Goal: Task Accomplishment & Management: Manage account settings

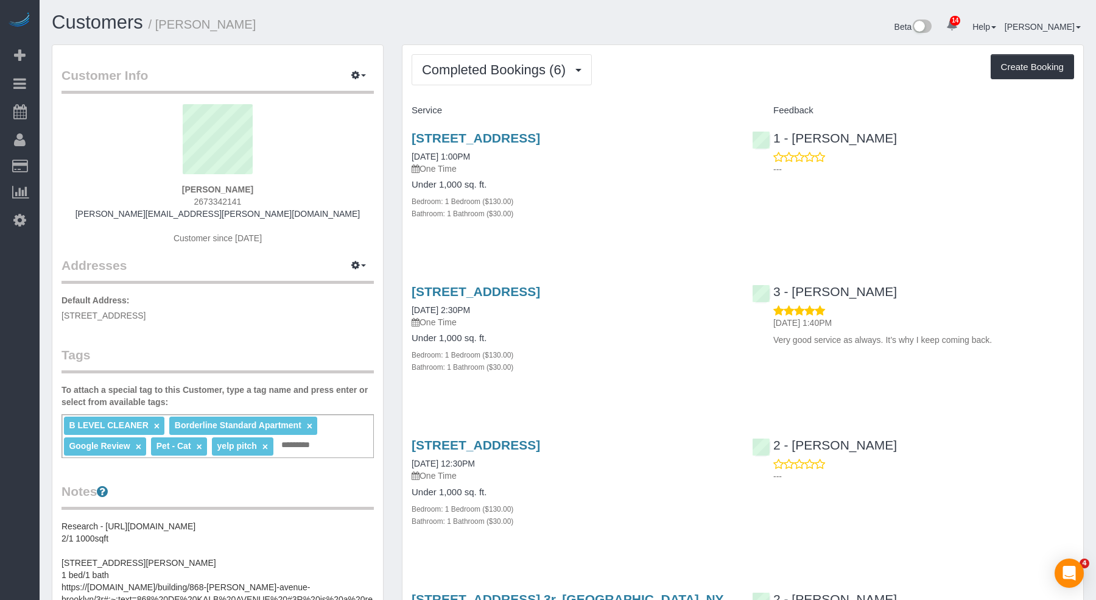
click at [860, 221] on div "868 Dekalb Ave, 3r, Brooklyn, NY 11221 03/16/2025 1:00PM One Time Under 1,000 s…" at bounding box center [742, 182] width 680 height 123
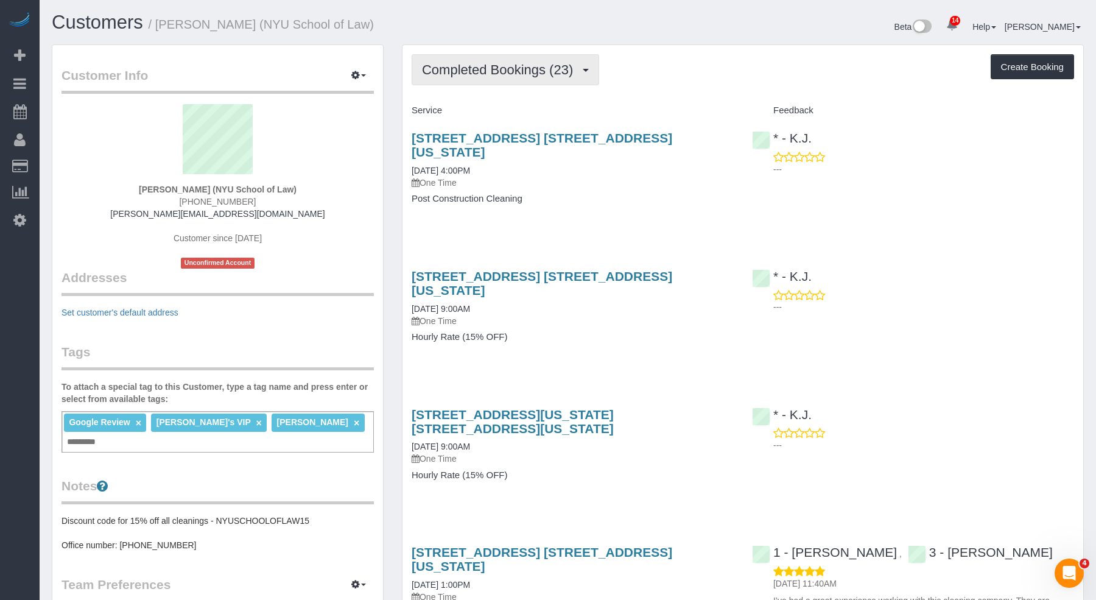
click at [514, 69] on span "Completed Bookings (23)" at bounding box center [500, 69] width 157 height 15
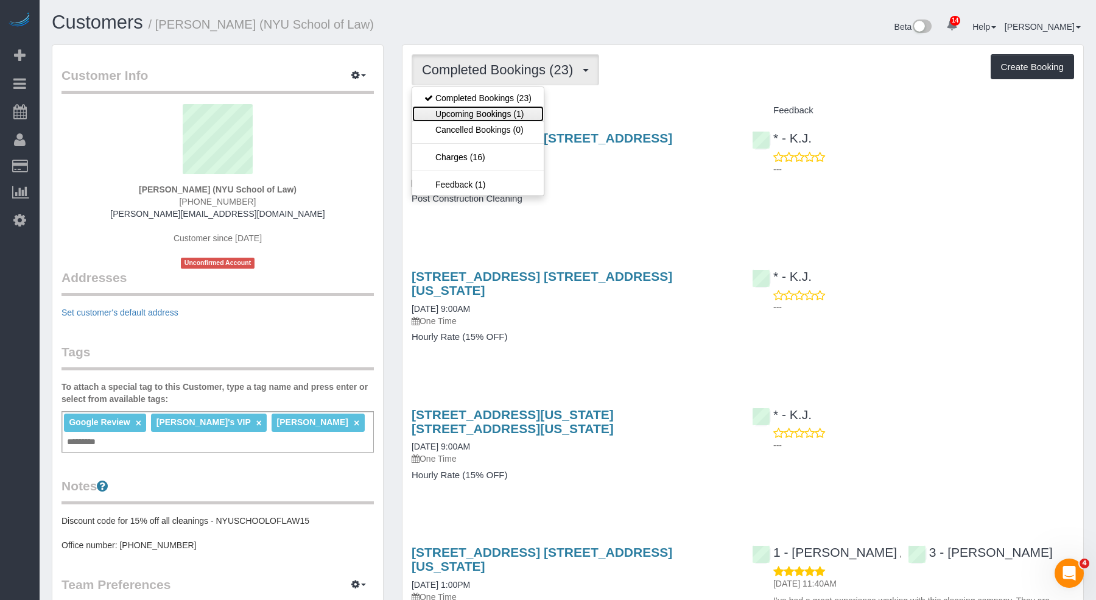
click at [484, 114] on link "Upcoming Bookings (1)" at bounding box center [477, 114] width 131 height 16
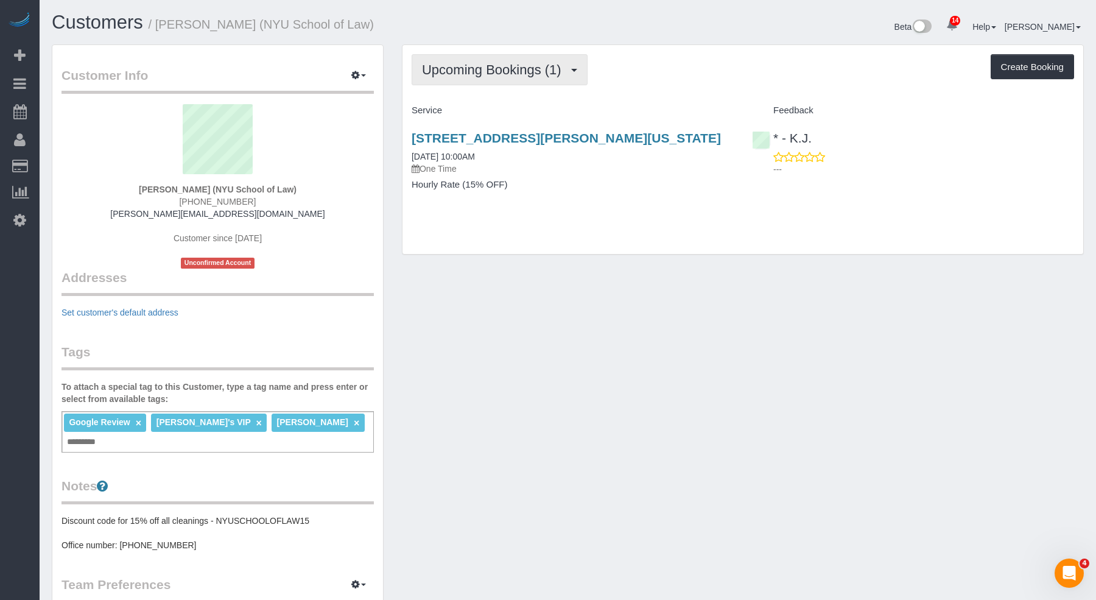
click at [522, 68] on span "Upcoming Bookings (1)" at bounding box center [494, 69] width 145 height 15
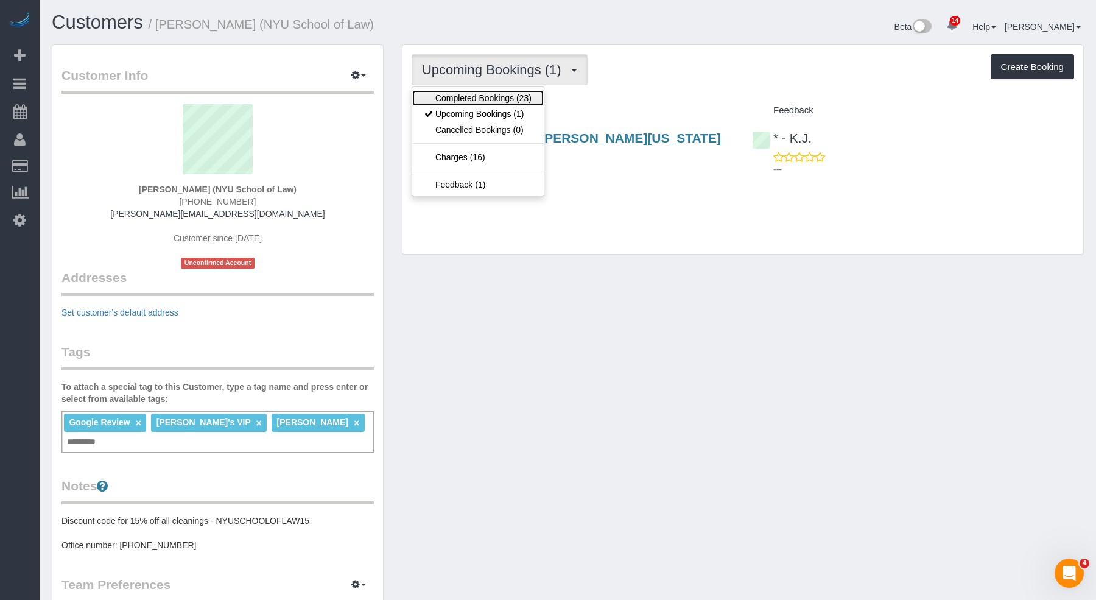
click at [485, 101] on link "Completed Bookings (23)" at bounding box center [477, 98] width 131 height 16
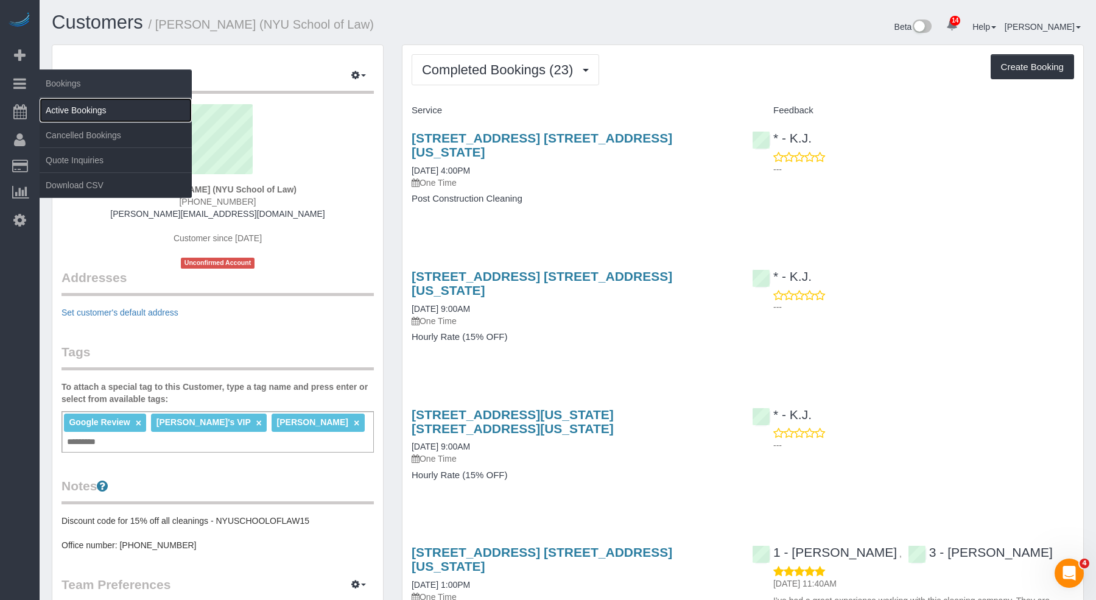
click at [86, 104] on link "Active Bookings" at bounding box center [116, 110] width 152 height 24
click at [86, 105] on link "Active Bookings" at bounding box center [116, 110] width 152 height 24
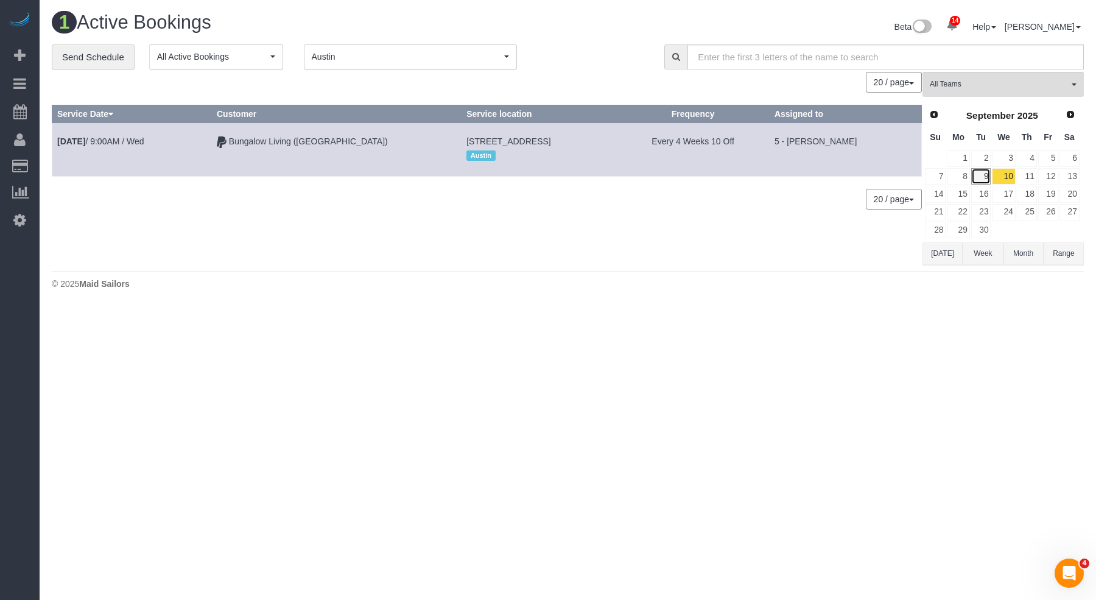
click at [982, 170] on link "9" at bounding box center [981, 176] width 20 height 16
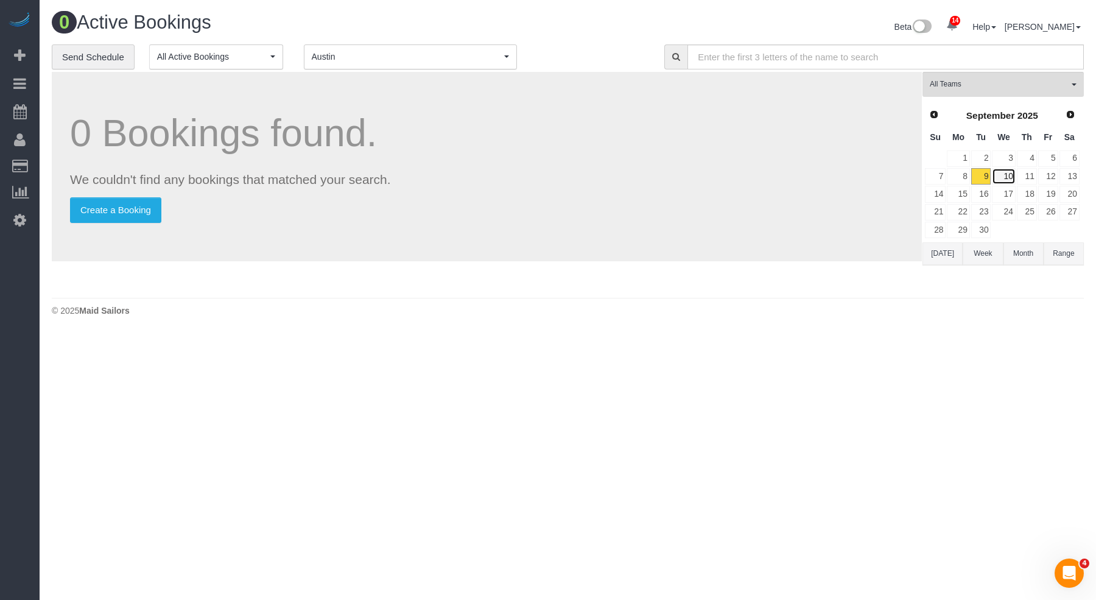
click at [997, 173] on link "10" at bounding box center [1003, 176] width 23 height 16
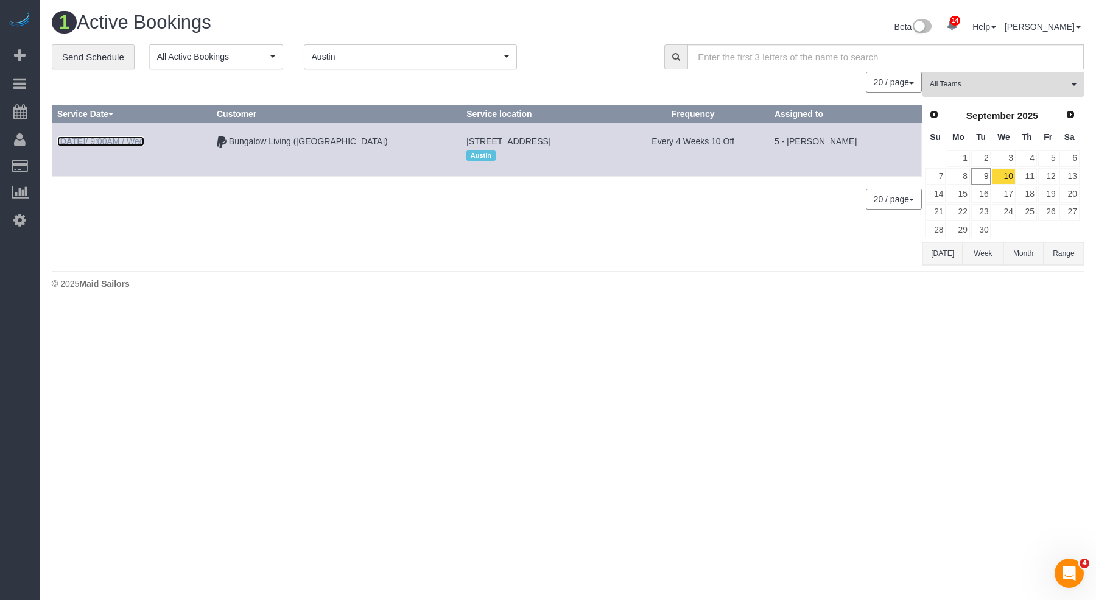
click at [114, 136] on link "Sep 10th / 9:00AM / Wed" at bounding box center [100, 141] width 87 height 10
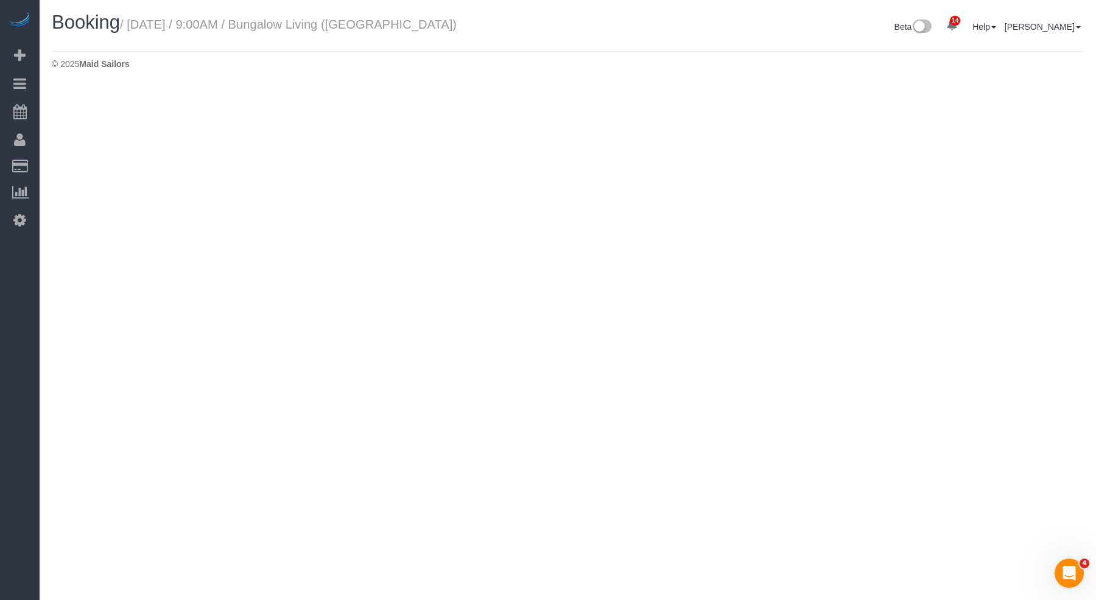
select select "[GEOGRAPHIC_DATA]"
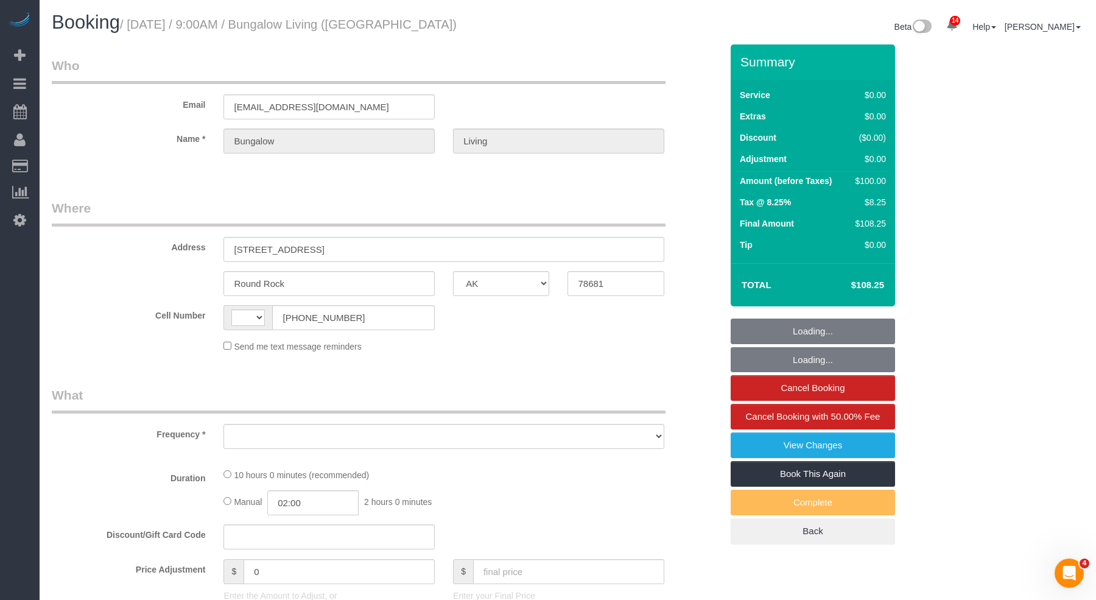
select select "string:[GEOGRAPHIC_DATA]"
select select "object:3593"
select select "5"
select select "number:89"
select select "number:90"
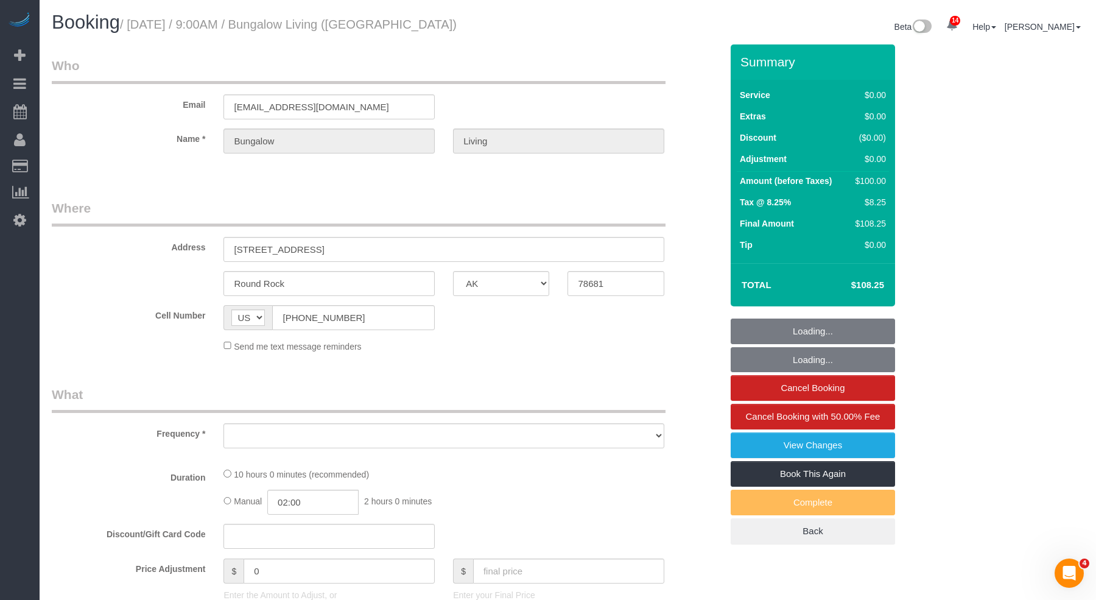
select select "number:15"
select select "number:7"
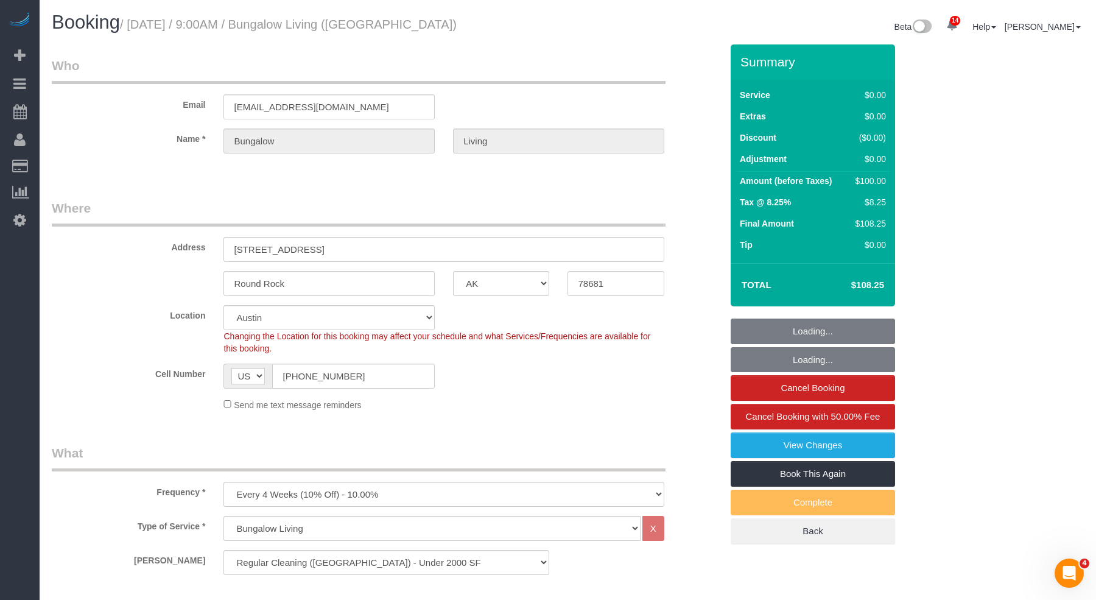
select select "spot1"
select select "spot57"
select select "5"
select select "object:3863"
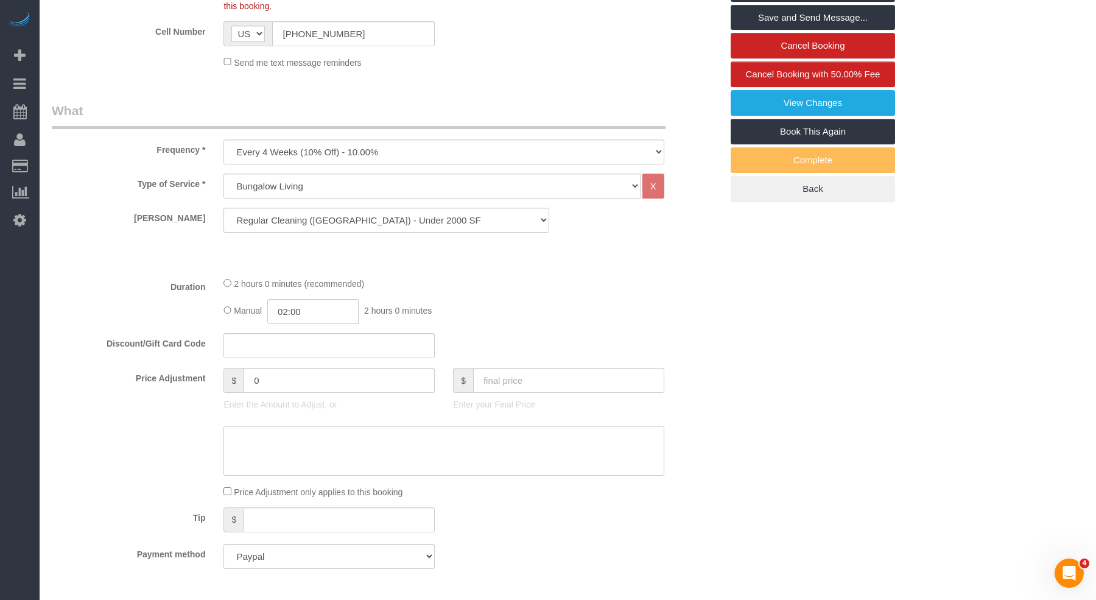
scroll to position [346, 0]
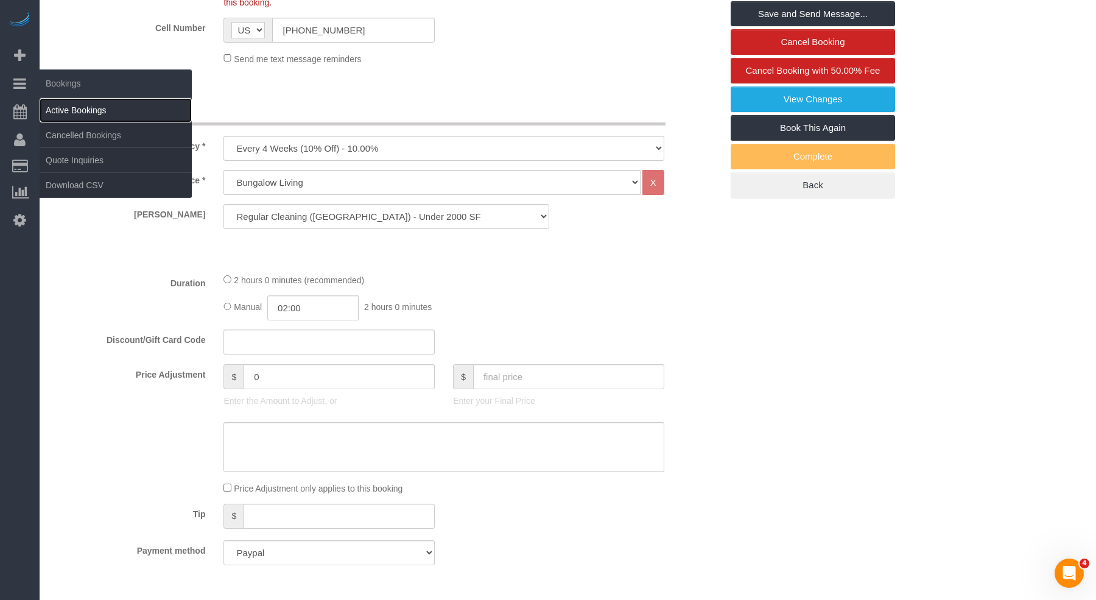
click at [66, 114] on link "Active Bookings" at bounding box center [116, 110] width 152 height 24
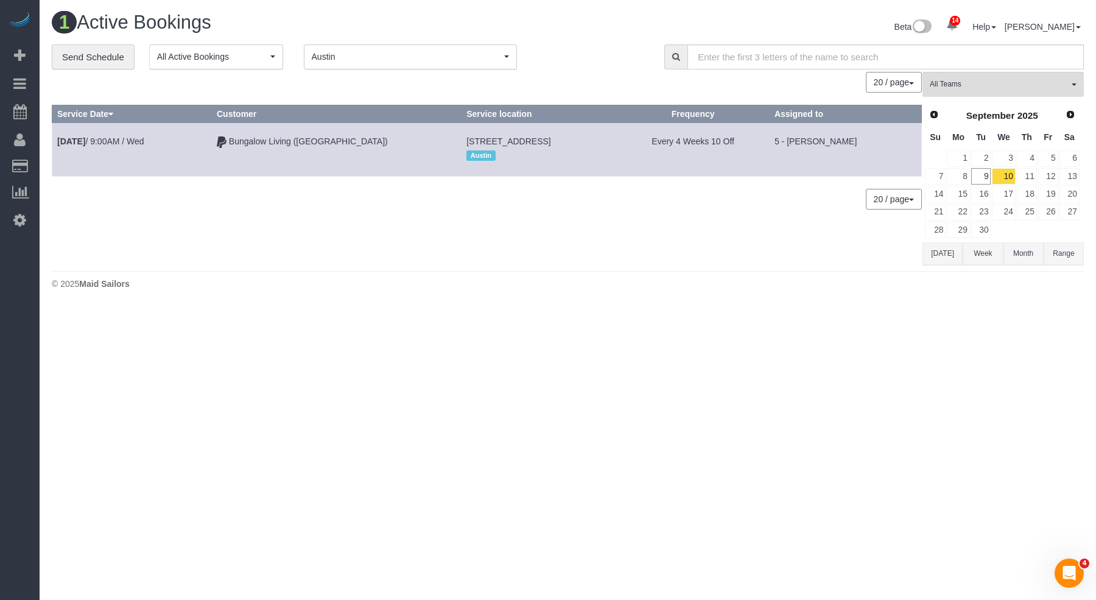
click at [389, 52] on span "Austin" at bounding box center [406, 57] width 189 height 12
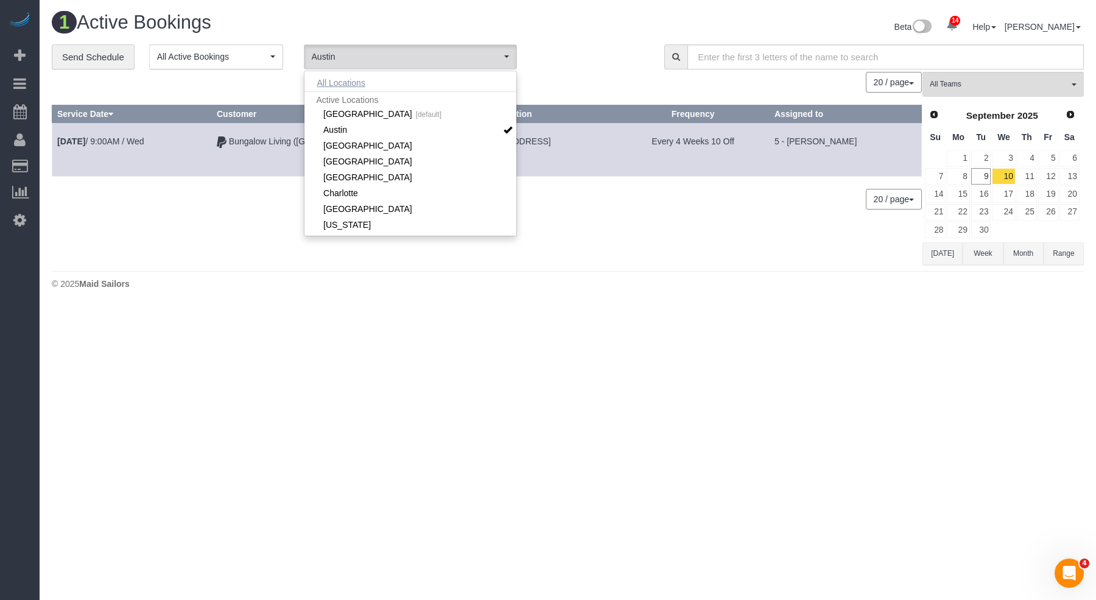
click at [351, 80] on button "All Locations" at bounding box center [341, 82] width 74 height 17
drag, startPoint x: 765, startPoint y: 194, endPoint x: 774, endPoint y: 201, distance: 11.7
click at [774, 201] on span "1" at bounding box center [775, 199] width 21 height 21
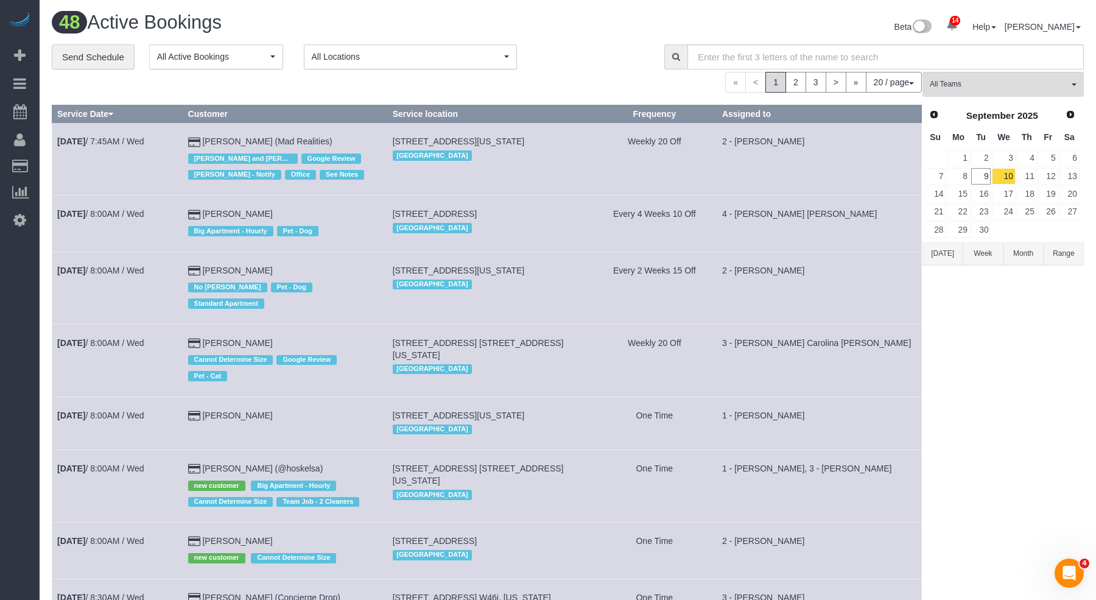
click at [979, 242] on button "Week" at bounding box center [982, 253] width 40 height 23
click at [933, 62] on input "text" at bounding box center [885, 56] width 396 height 25
type input "j"
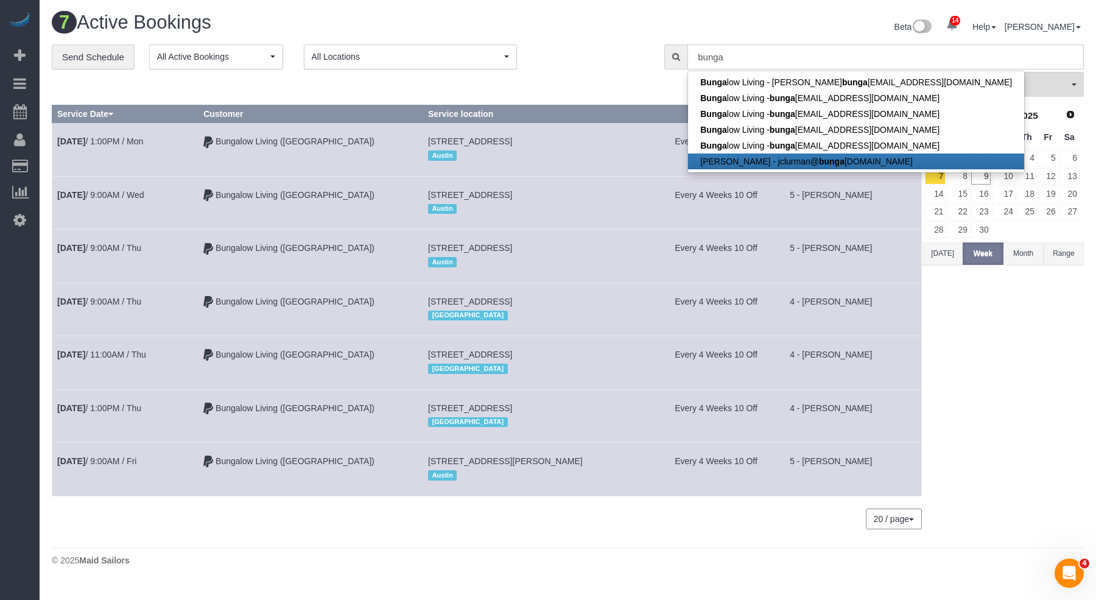
type input "bunga"
click at [721, 268] on td "Every 4 Weeks 10 Off" at bounding box center [715, 255] width 137 height 53
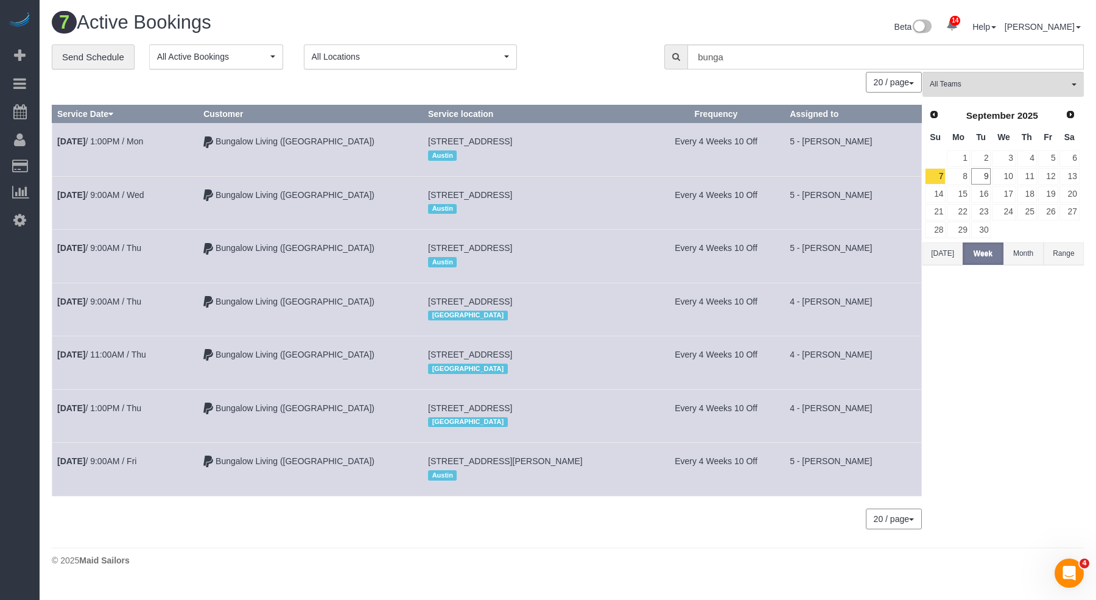
click at [648, 419] on td "Every 4 Weeks 10 Off" at bounding box center [715, 415] width 137 height 53
click at [1005, 172] on link "10" at bounding box center [1003, 176] width 23 height 16
click at [397, 56] on span "All Locations" at bounding box center [406, 57] width 189 height 12
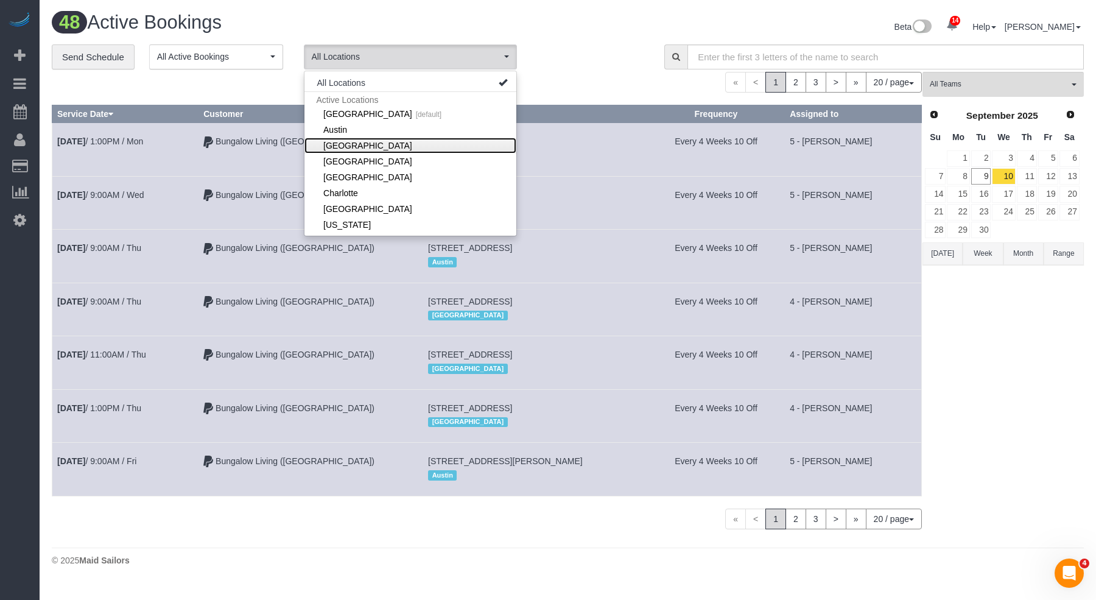
click at [370, 144] on link "[GEOGRAPHIC_DATA]" at bounding box center [410, 146] width 212 height 16
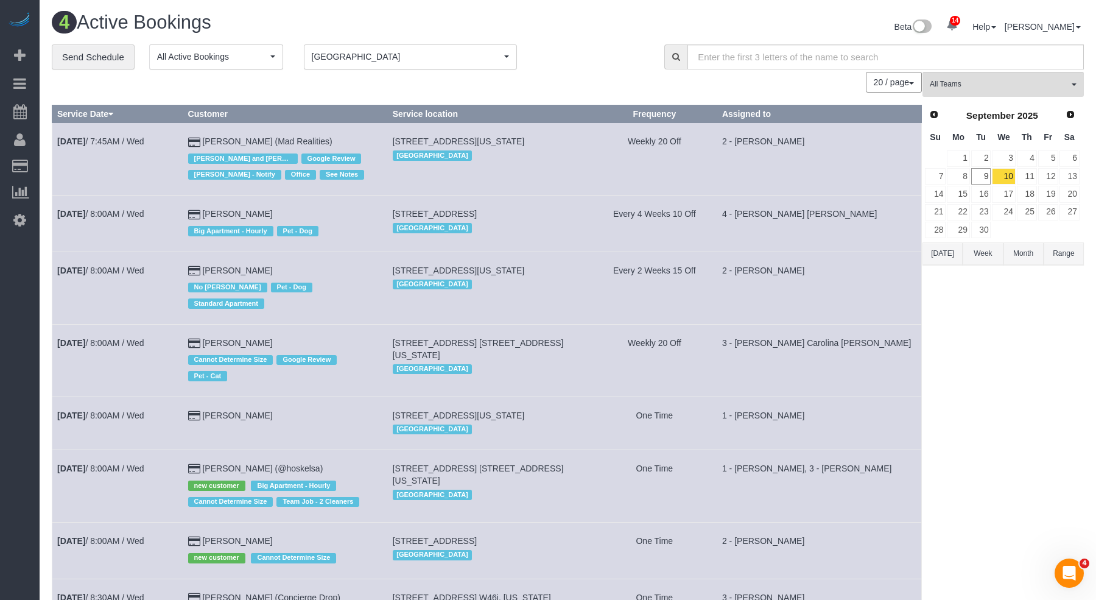
click at [649, 191] on td "Weekly 20 Off" at bounding box center [654, 159] width 125 height 72
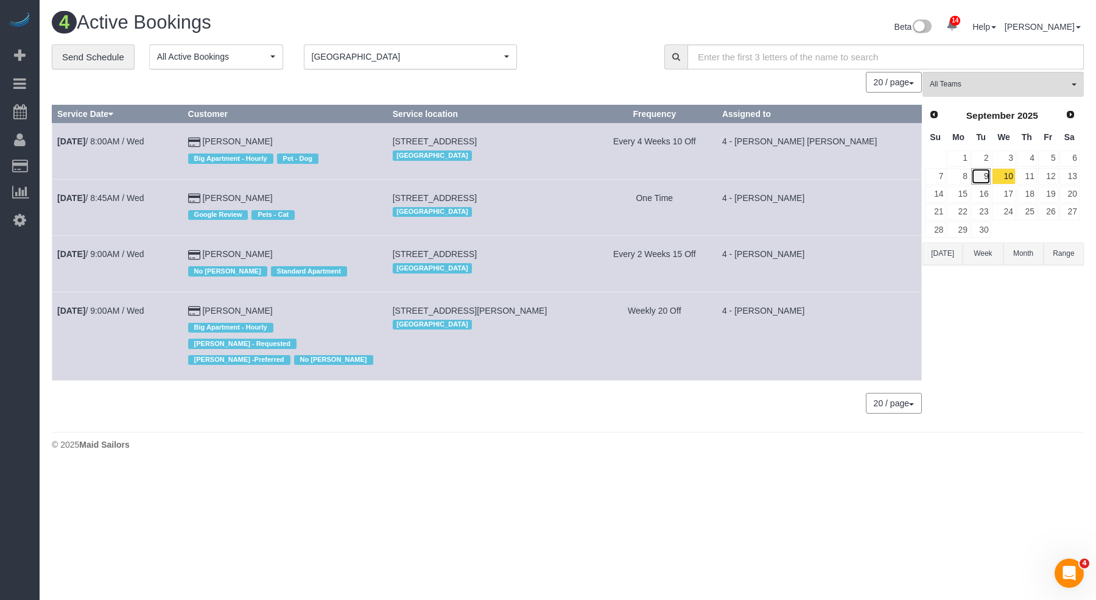
click at [980, 170] on link "9" at bounding box center [981, 176] width 20 height 16
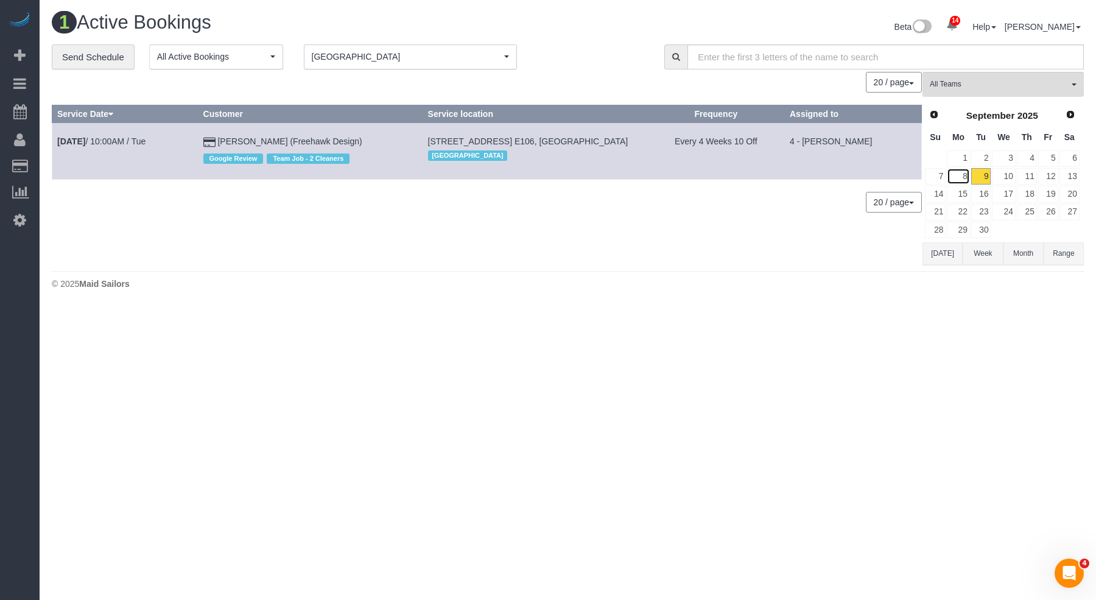
click at [962, 172] on link "8" at bounding box center [957, 176] width 23 height 16
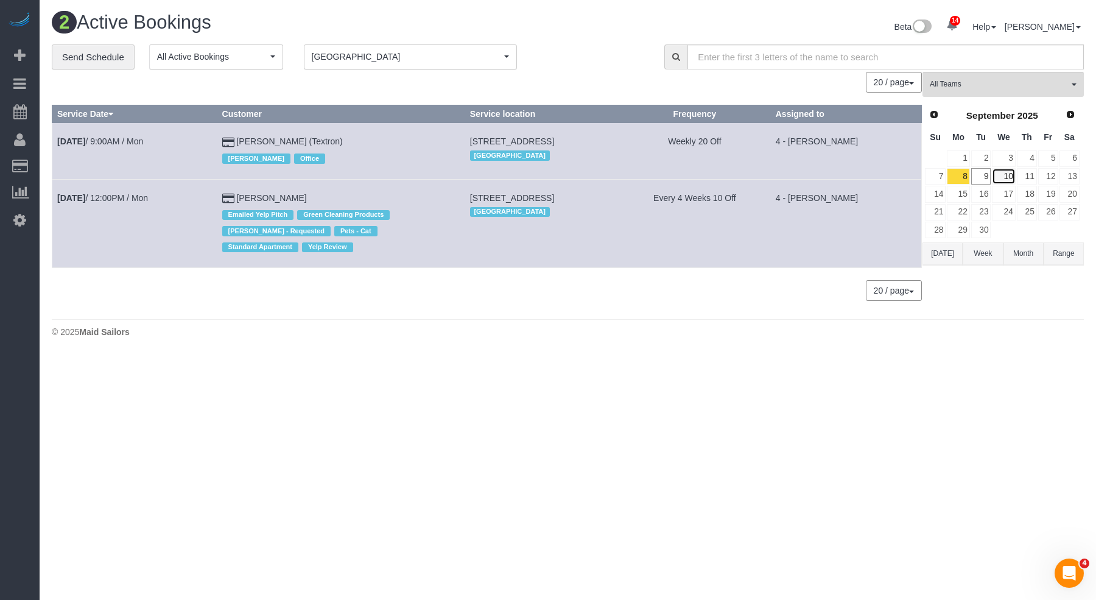
click at [1000, 177] on link "10" at bounding box center [1003, 176] width 23 height 16
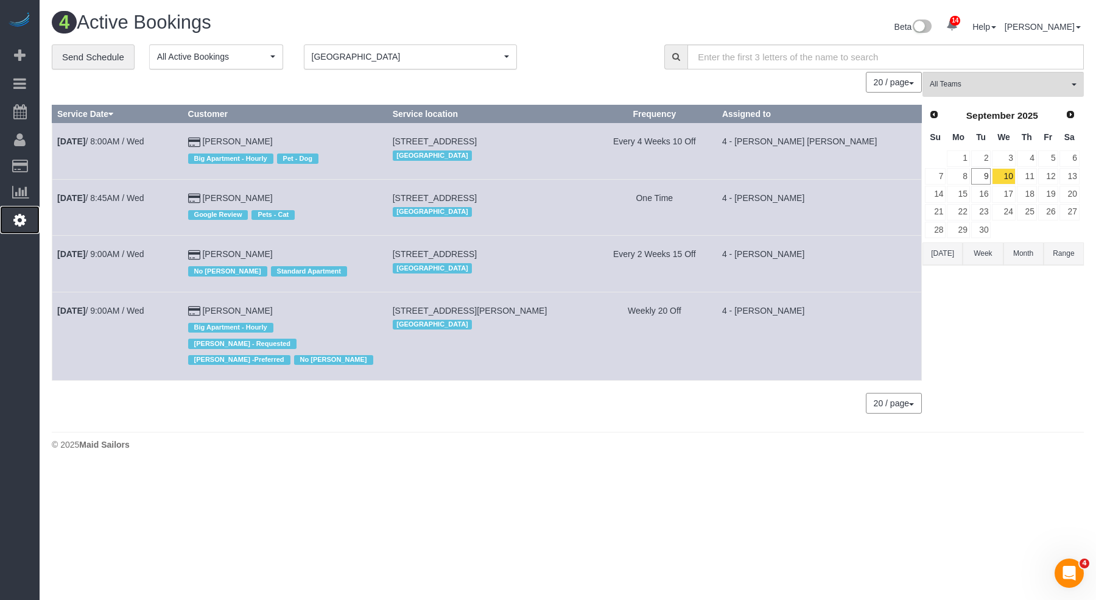
click at [23, 222] on icon at bounding box center [19, 219] width 13 height 15
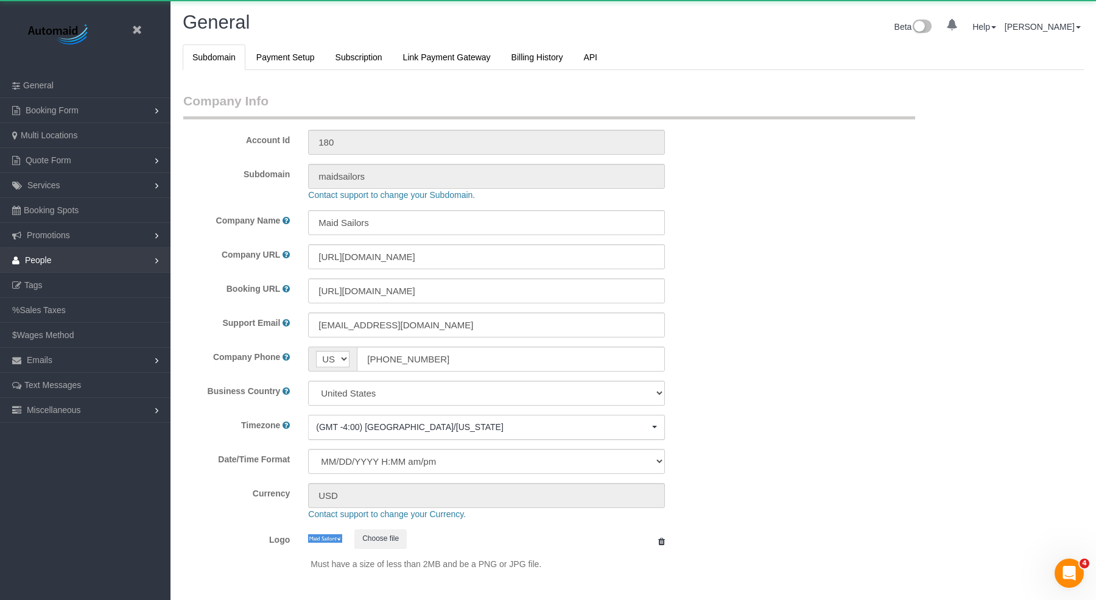
select select "425"
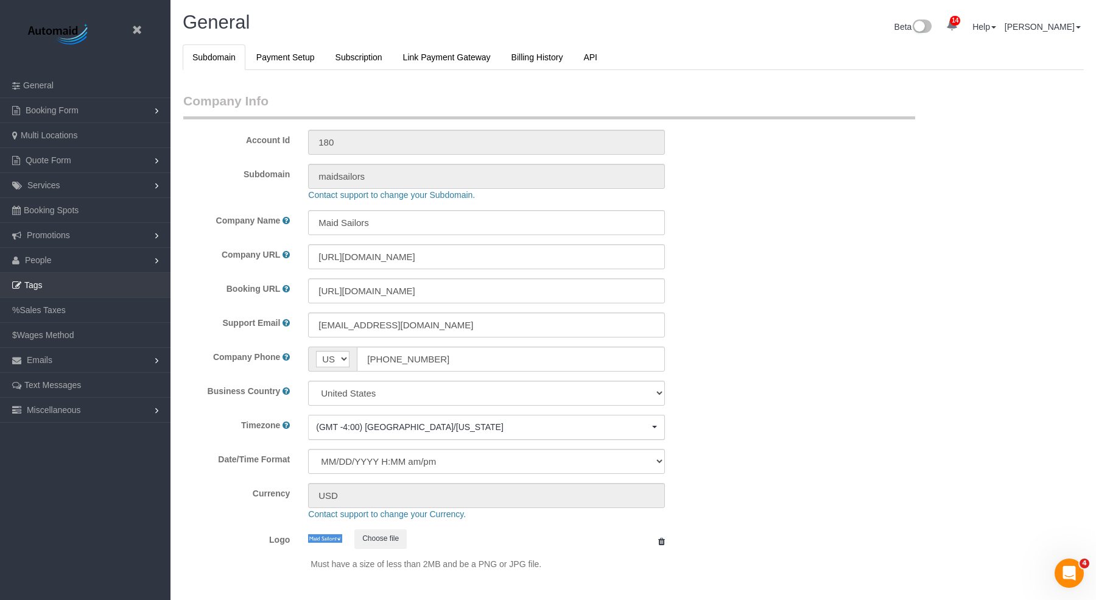
scroll to position [2578, 1096]
click at [783, 60] on ul "Subdomain Payment Setup Subscription Link Payment Gateway Billing History API" at bounding box center [633, 57] width 901 height 26
drag, startPoint x: 672, startPoint y: 78, endPoint x: 144, endPoint y: 33, distance: 530.2
click at [144, 33] on link at bounding box center [140, 30] width 18 height 18
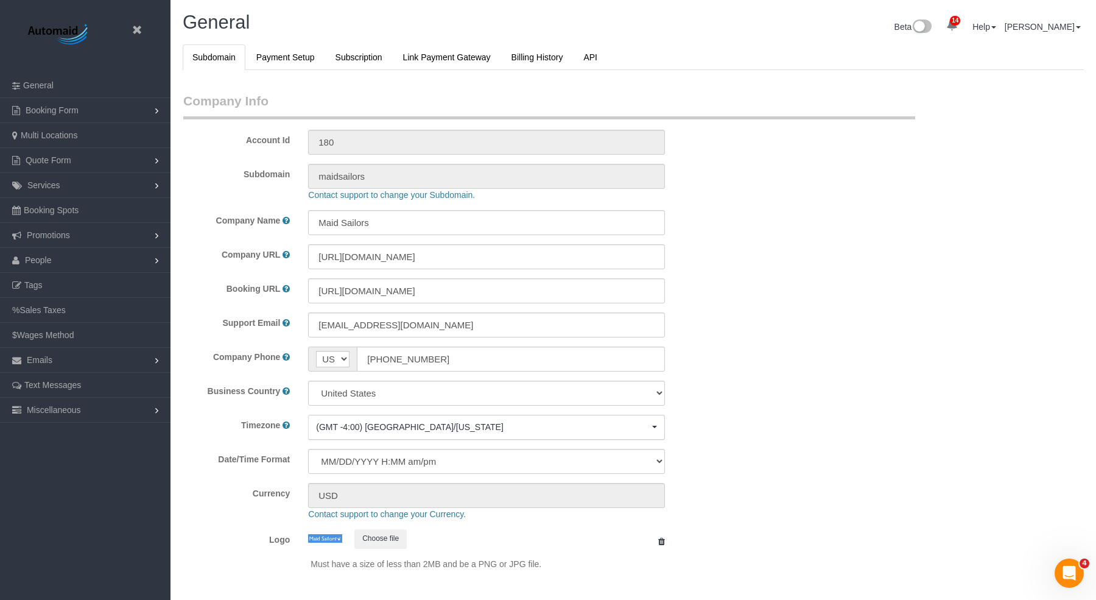
click at [173, 29] on div "General Beta 14 Your Notifications You have 0 alerts × You have 4 to charge for…" at bounding box center [632, 28] width 919 height 32
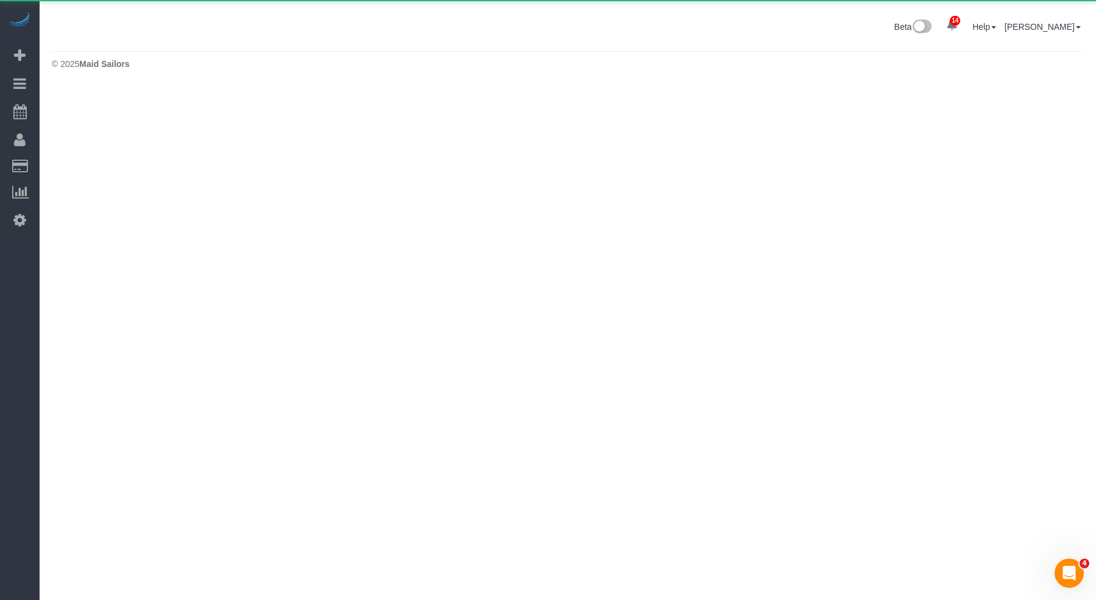
scroll to position [60778, 59770]
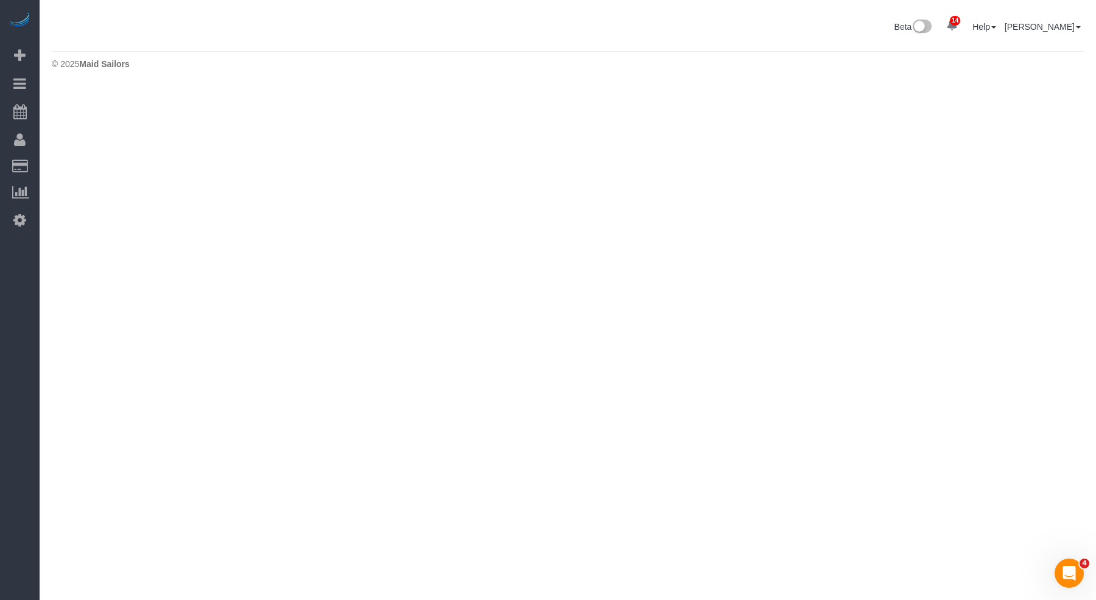
click at [525, 248] on body "0 Beta Your Notifications You have 0 alerts Add Booking Bookings Active Booking…" at bounding box center [548, 300] width 1096 height 600
click at [291, 102] on body "0 Beta Your Notifications You have 0 alerts Add Booking Bookings Active Booking…" at bounding box center [548, 300] width 1096 height 600
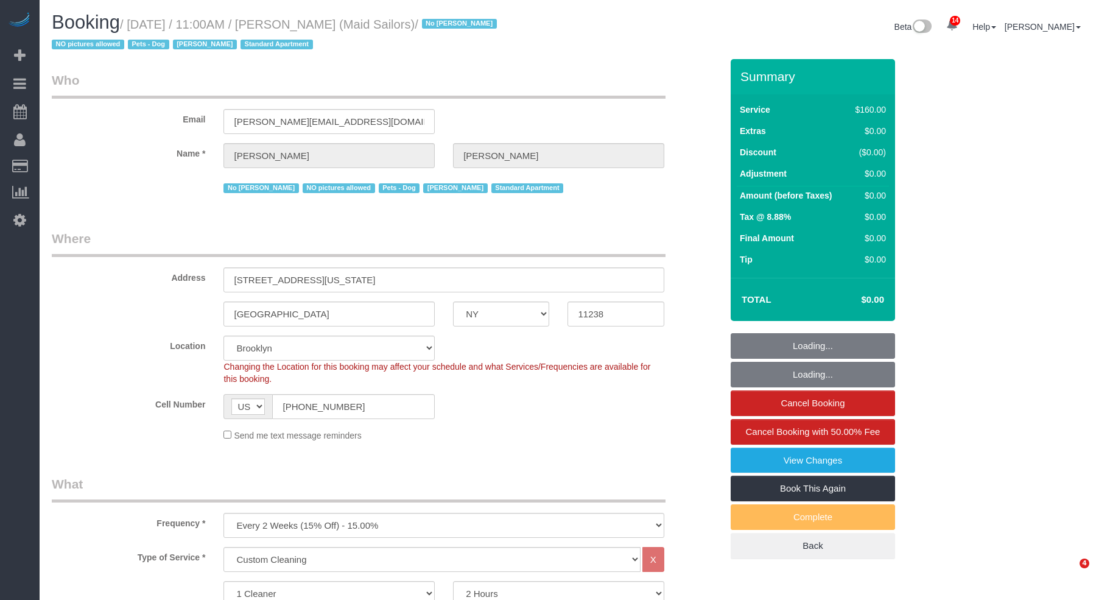
select select "NY"
select select "spot45"
select select "number:89"
select select "number:90"
select select "number:13"
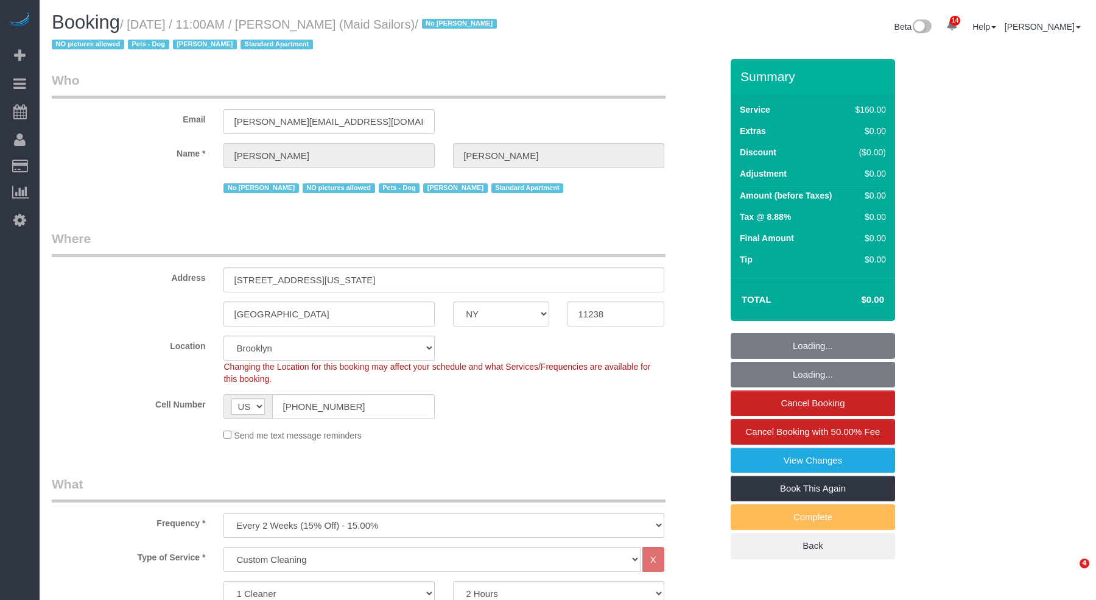
select select "number:5"
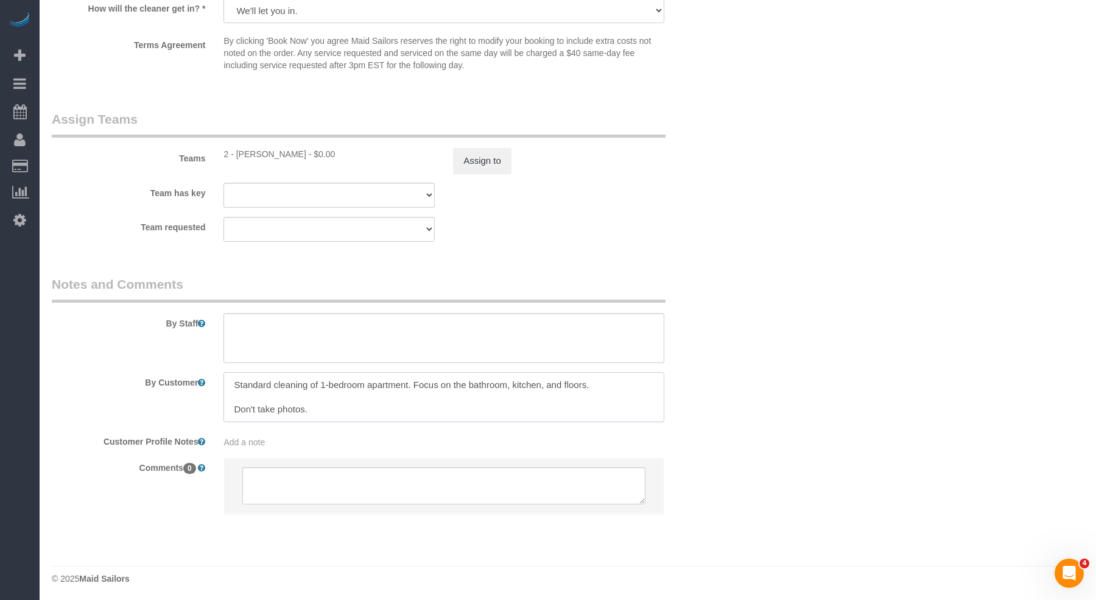
click at [328, 408] on textarea at bounding box center [443, 397] width 440 height 50
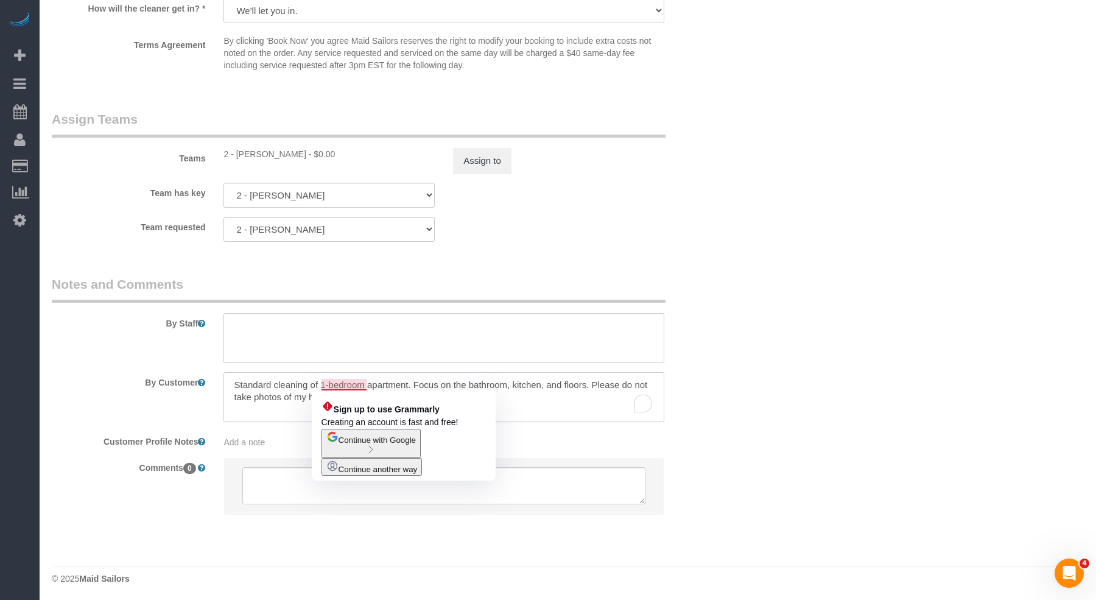
click at [315, 383] on textarea "To enrich screen reader interactions, please activate Accessibility in Grammarl…" at bounding box center [443, 397] width 440 height 50
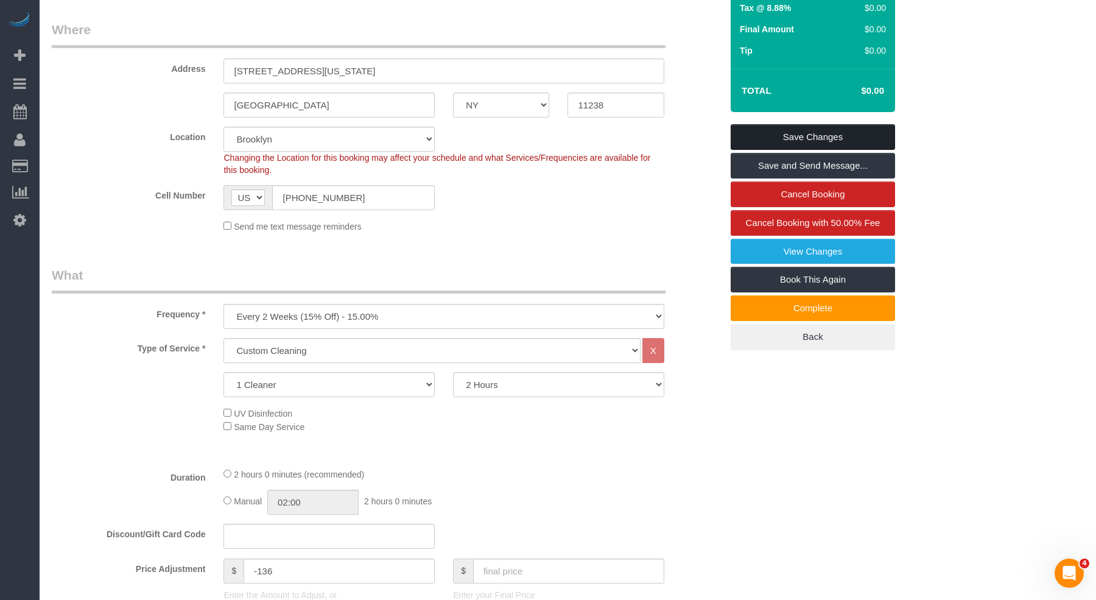
scroll to position [66, 0]
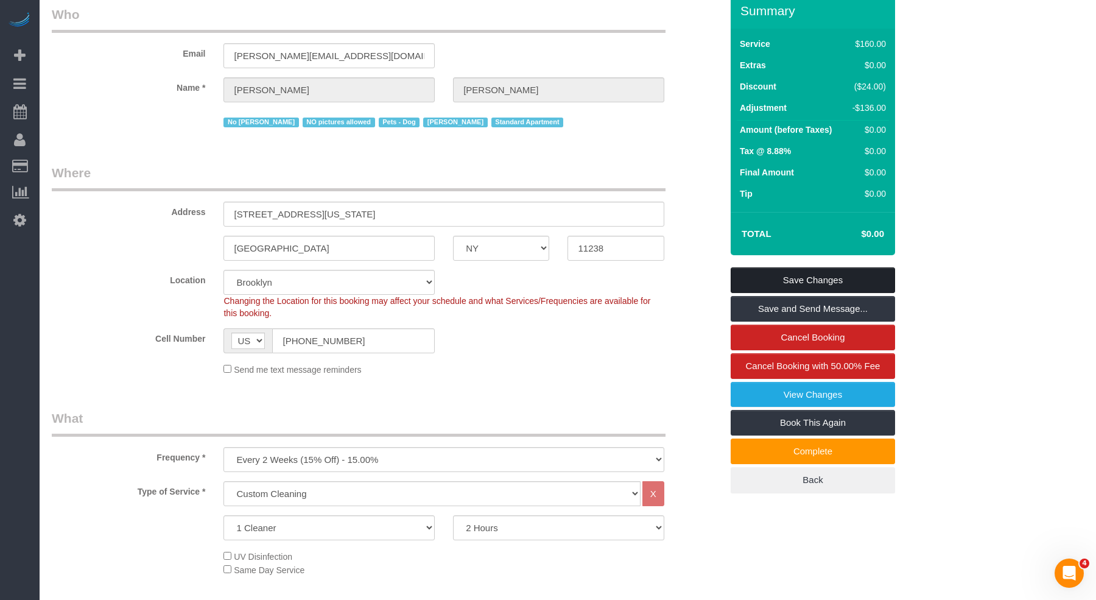
type textarea "Standard cleaning of 1-bedroom apartment. Focus on the bathroom, kitchen, and f…"
click at [799, 270] on link "Save Changes" at bounding box center [812, 280] width 164 height 26
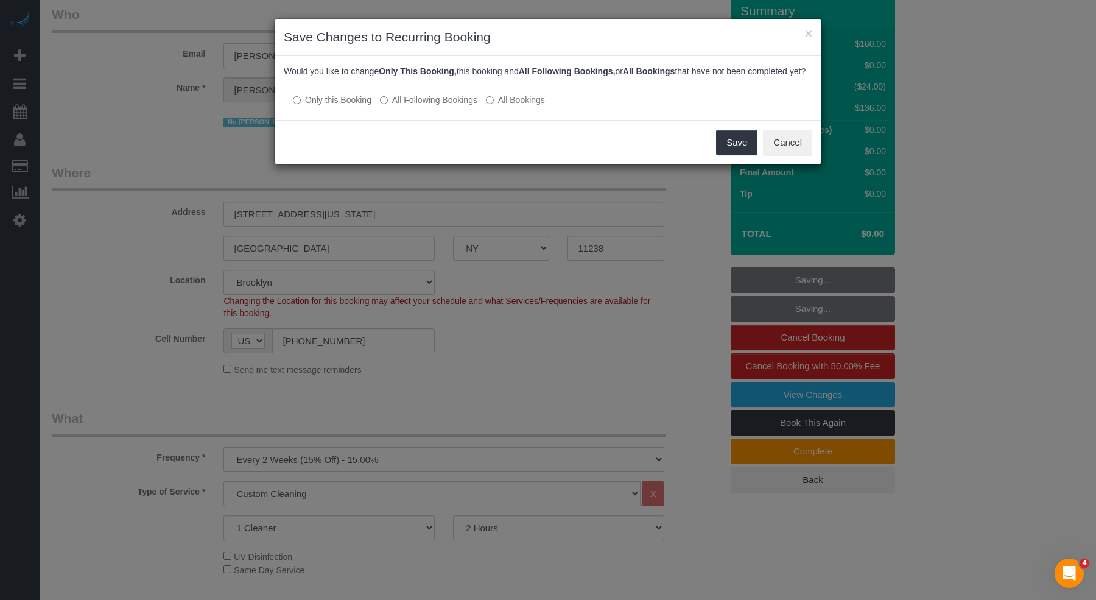
click at [426, 106] on label "All Following Bookings" at bounding box center [428, 100] width 97 height 12
click at [733, 155] on button "Save" at bounding box center [736, 143] width 41 height 26
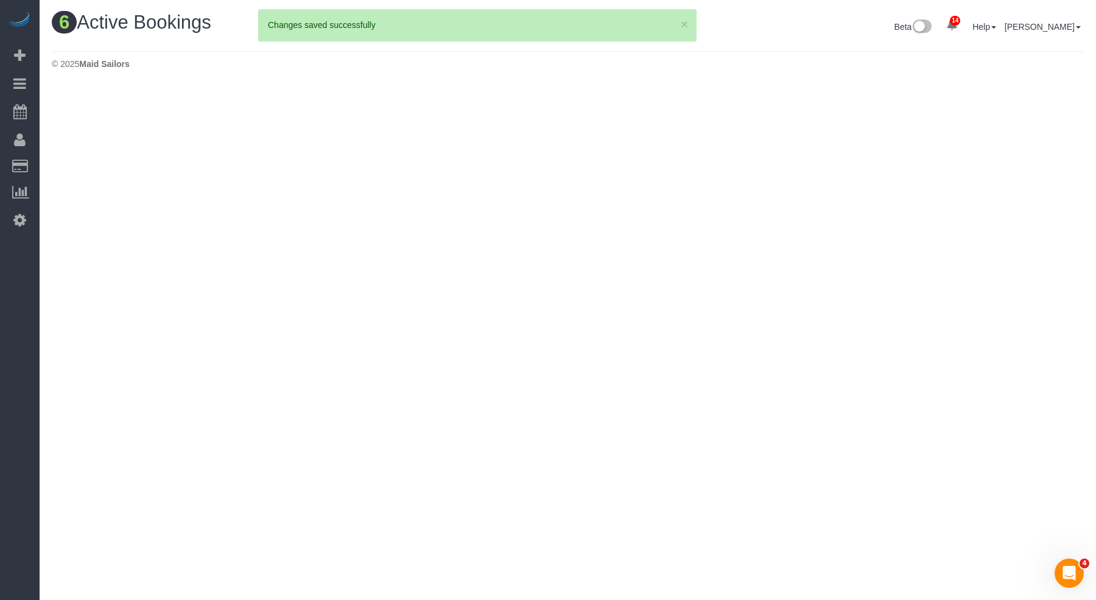
scroll to position [0, 0]
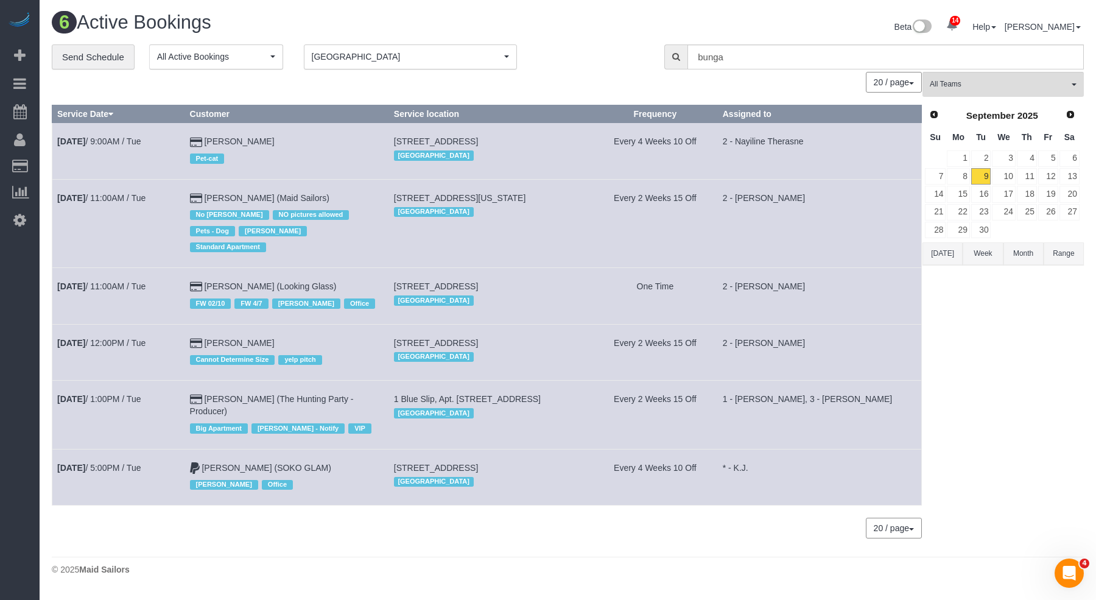
click at [286, 190] on td "Raymond Chiu (Maid Sailors) No Luis Maneiro NO pictures allowed Pets - Dog Raym…" at bounding box center [286, 223] width 204 height 88
click at [260, 198] on link "Raymond Chiu (Maid Sailors)" at bounding box center [266, 198] width 125 height 10
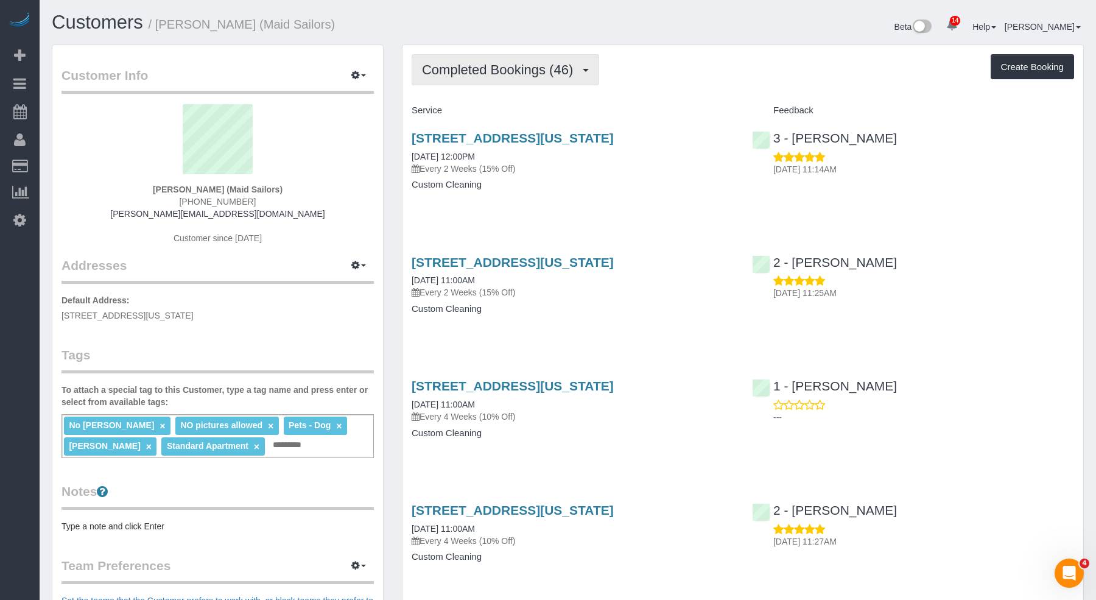
click at [456, 60] on button "Completed Bookings (46)" at bounding box center [504, 69] width 187 height 31
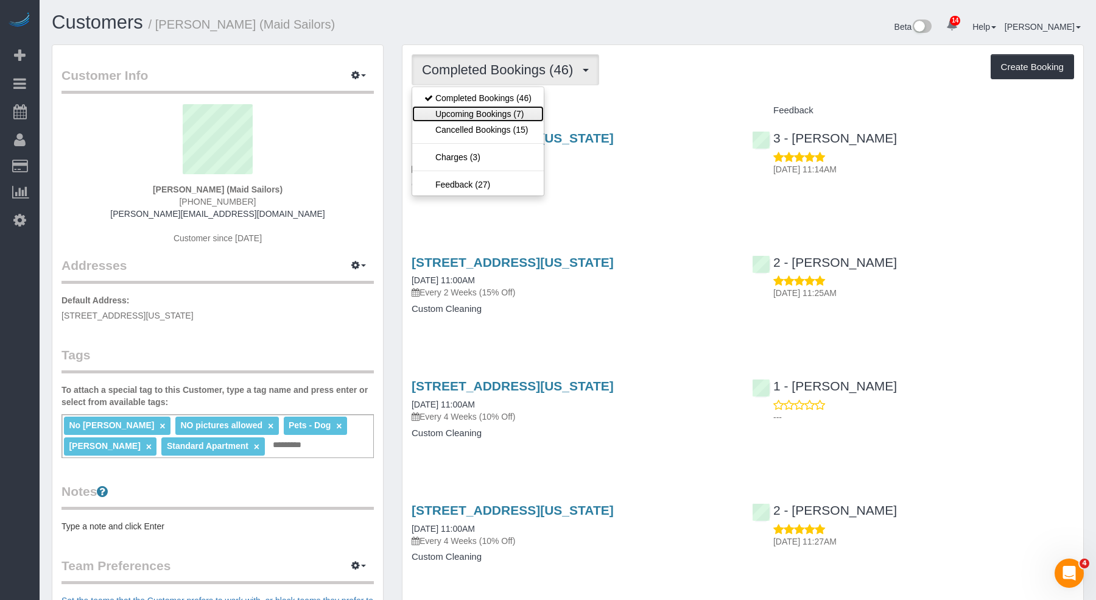
click at [460, 114] on link "Upcoming Bookings (7)" at bounding box center [477, 114] width 131 height 16
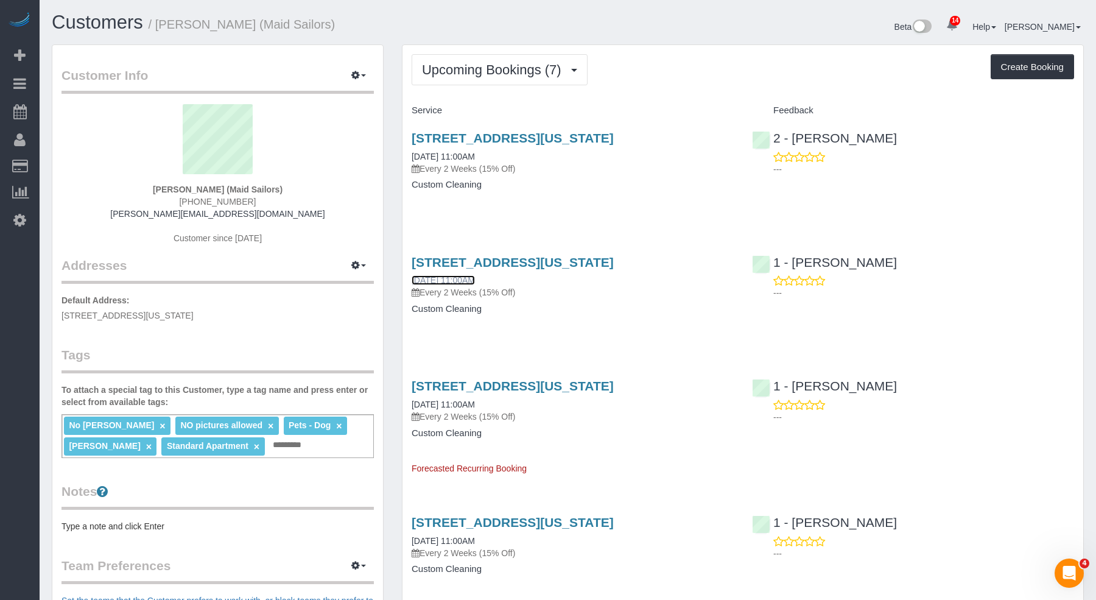
click at [454, 282] on link "09/23/2025 11:00AM" at bounding box center [442, 280] width 63 height 10
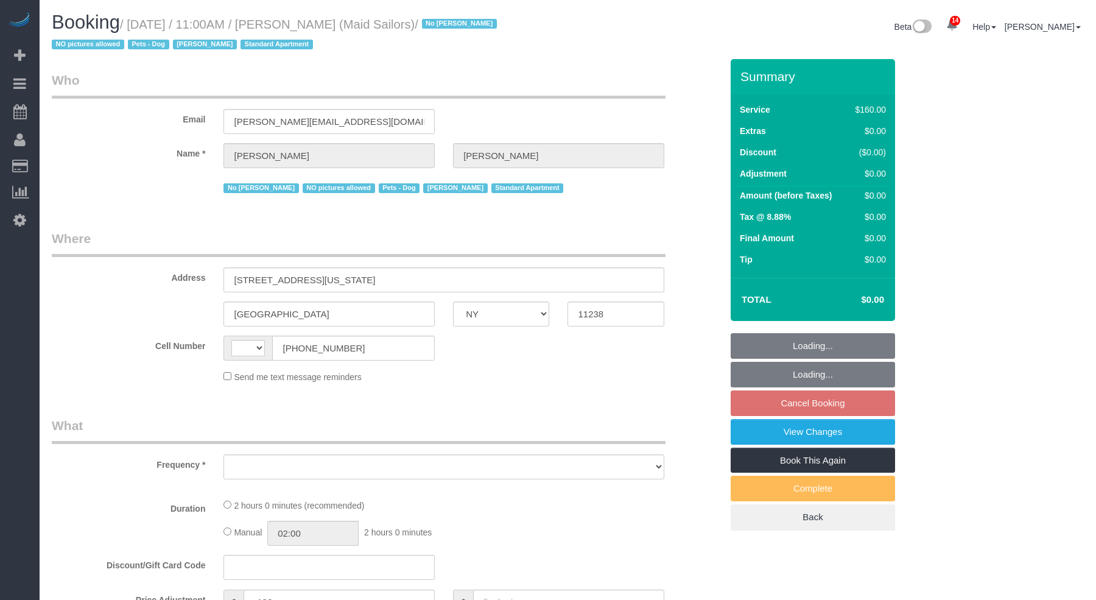
select select "NY"
select select "string:[GEOGRAPHIC_DATA]"
select select "object:762"
select select "string:stripe-pm_1HYyxo4VGloSiKo7NdbNV4bg"
select select "number:89"
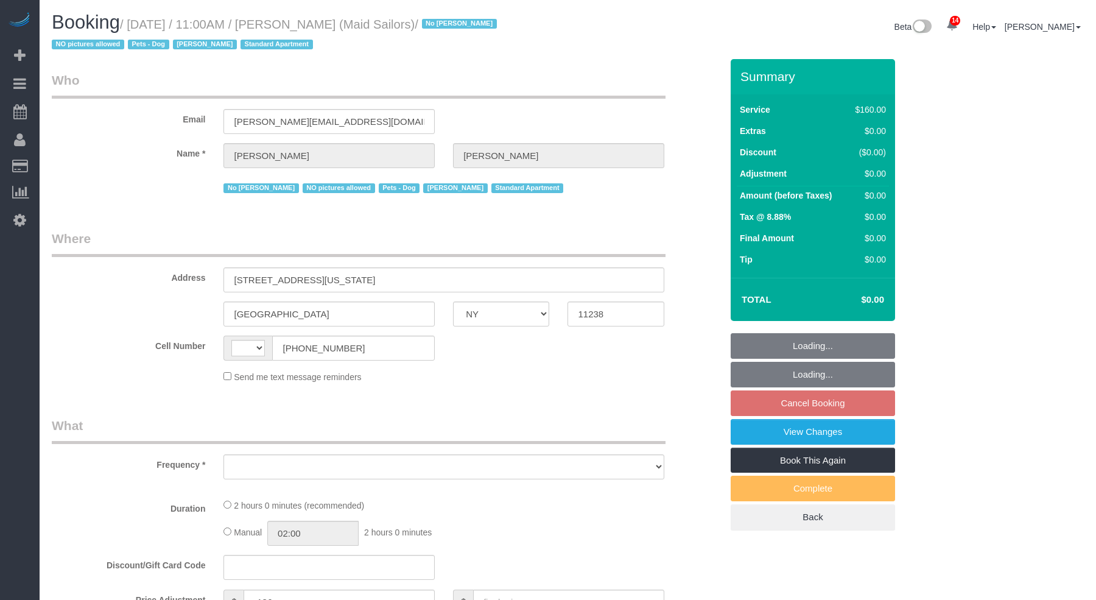
select select "number:90"
select select "number:13"
select select "number:5"
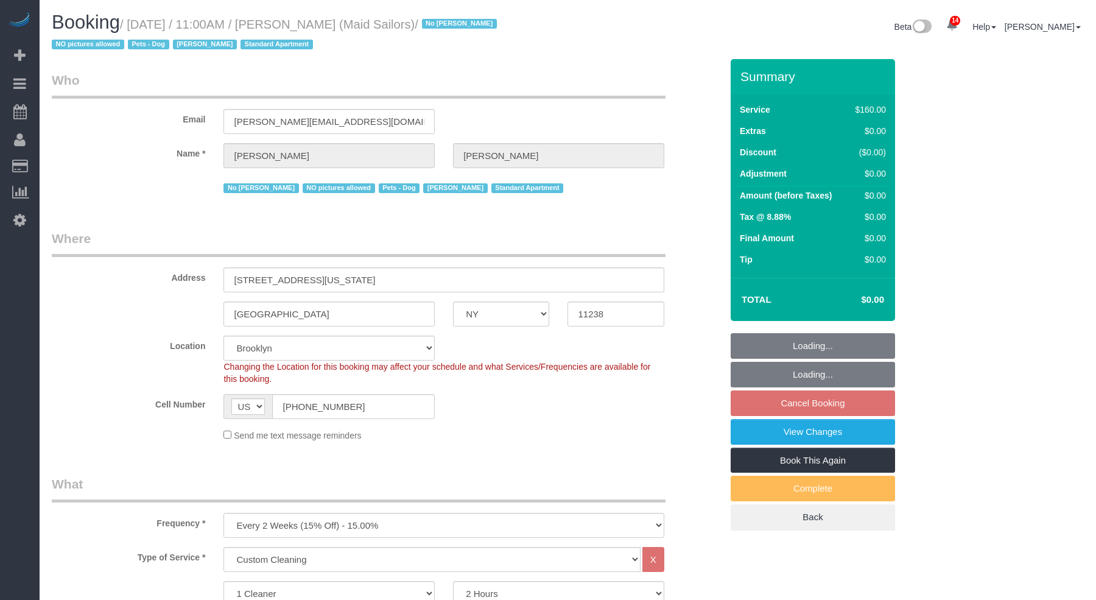
select select "object:1425"
select select "spot64"
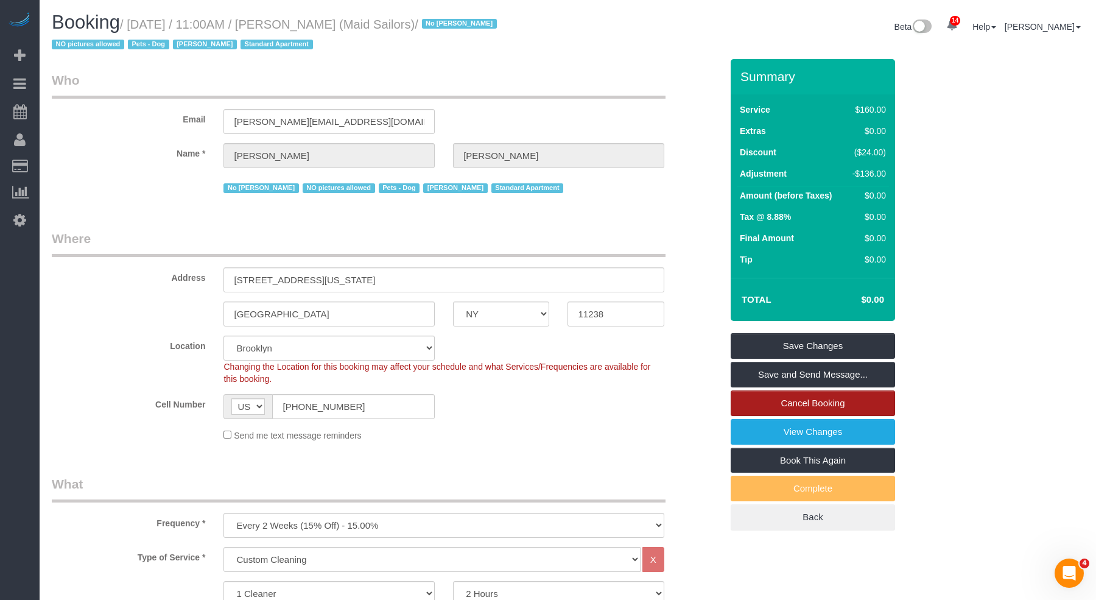
click at [801, 402] on link "Cancel Booking" at bounding box center [812, 403] width 164 height 26
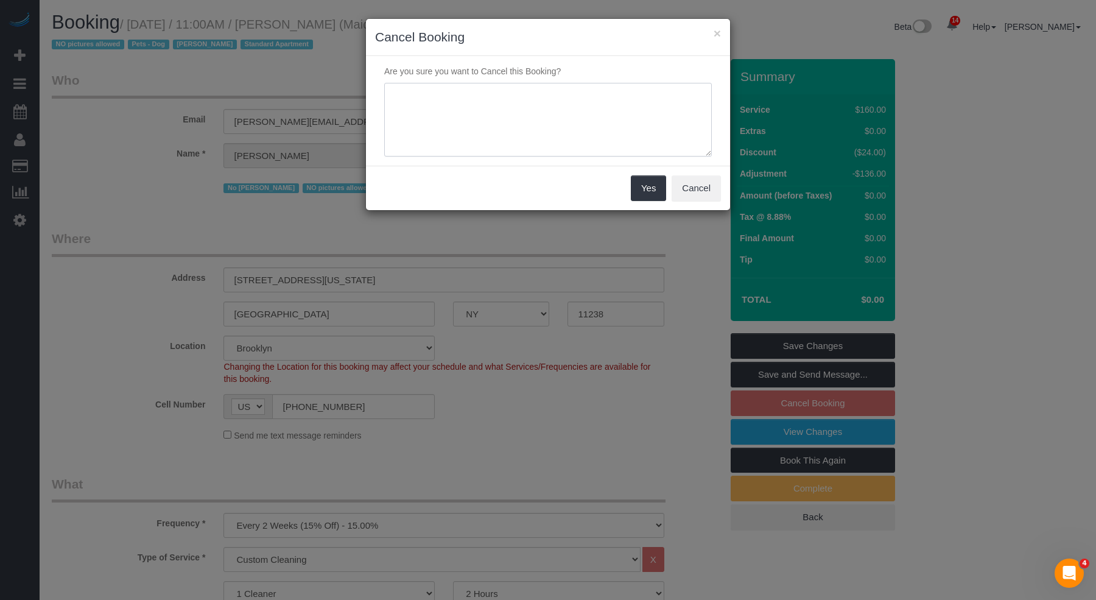
click at [480, 113] on textarea at bounding box center [547, 120] width 327 height 74
click at [648, 203] on div "Yes Cancel" at bounding box center [548, 188] width 364 height 44
click at [607, 140] on textarea "To enrich screen reader interactions, please activate Accessibility in Grammarl…" at bounding box center [547, 120] width 327 height 74
type textarea "client away"
click at [651, 180] on button "Yes" at bounding box center [648, 188] width 35 height 26
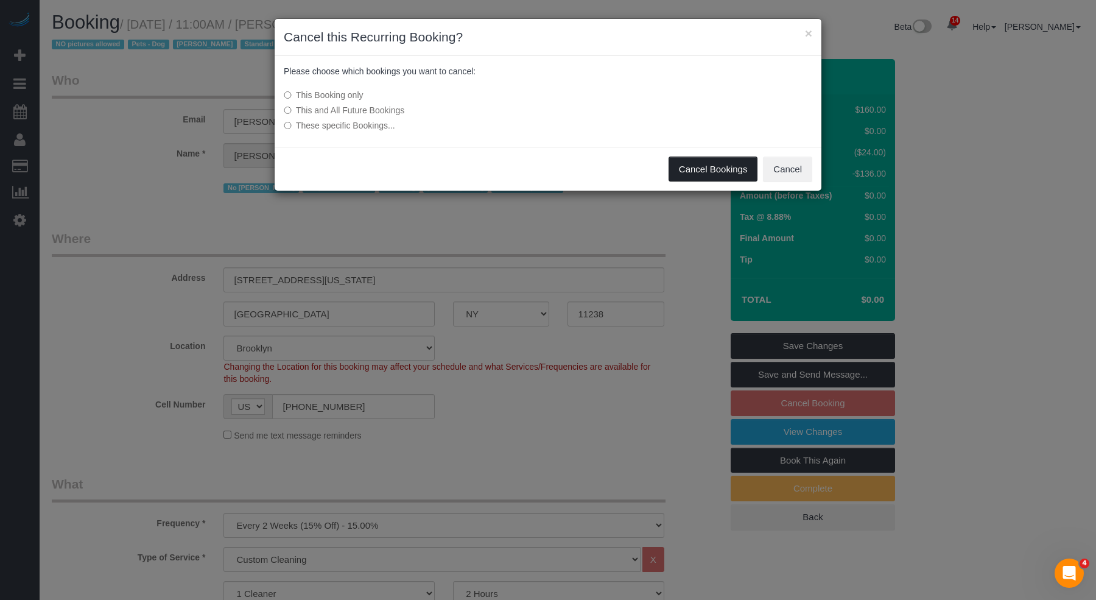
click at [684, 173] on button "Cancel Bookings" at bounding box center [712, 169] width 89 height 26
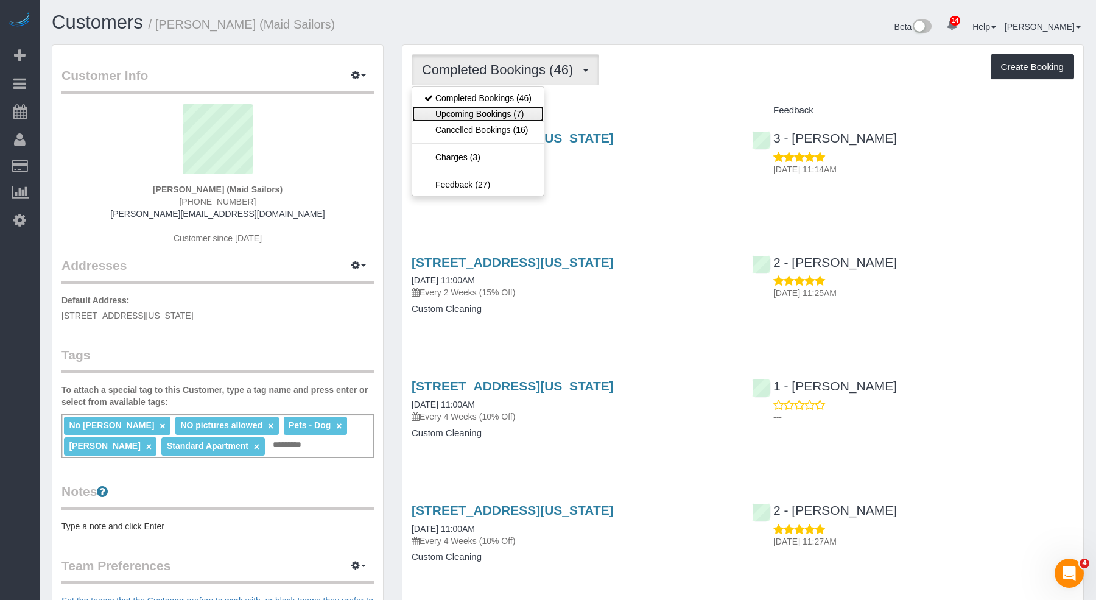
click at [509, 112] on link "Upcoming Bookings (7)" at bounding box center [477, 114] width 131 height 16
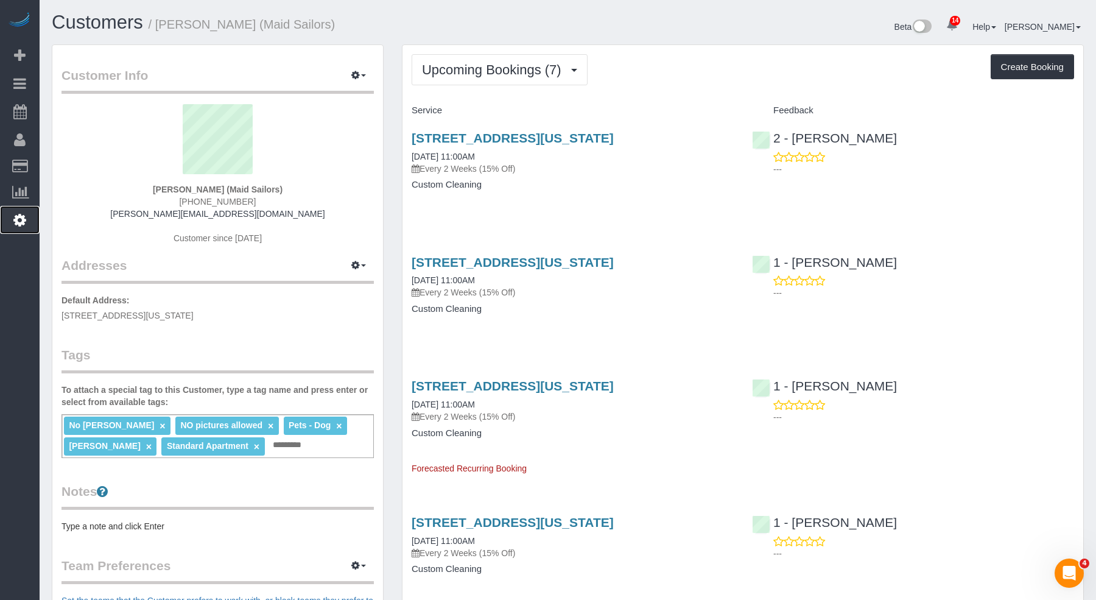
click at [26, 216] on link "Settings" at bounding box center [20, 220] width 40 height 28
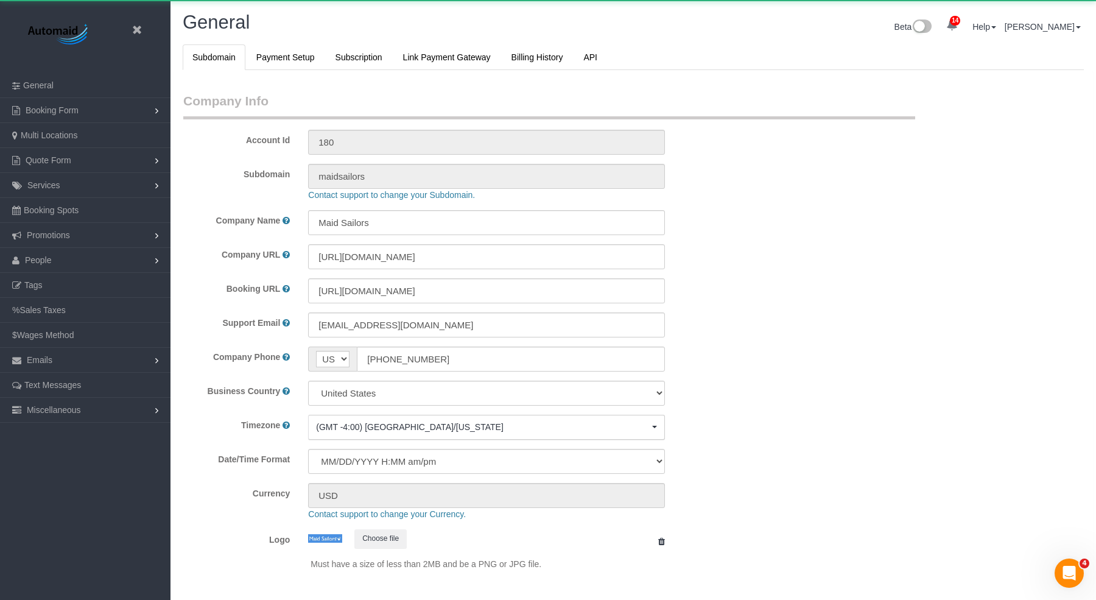
select select "string:US"
select select "425"
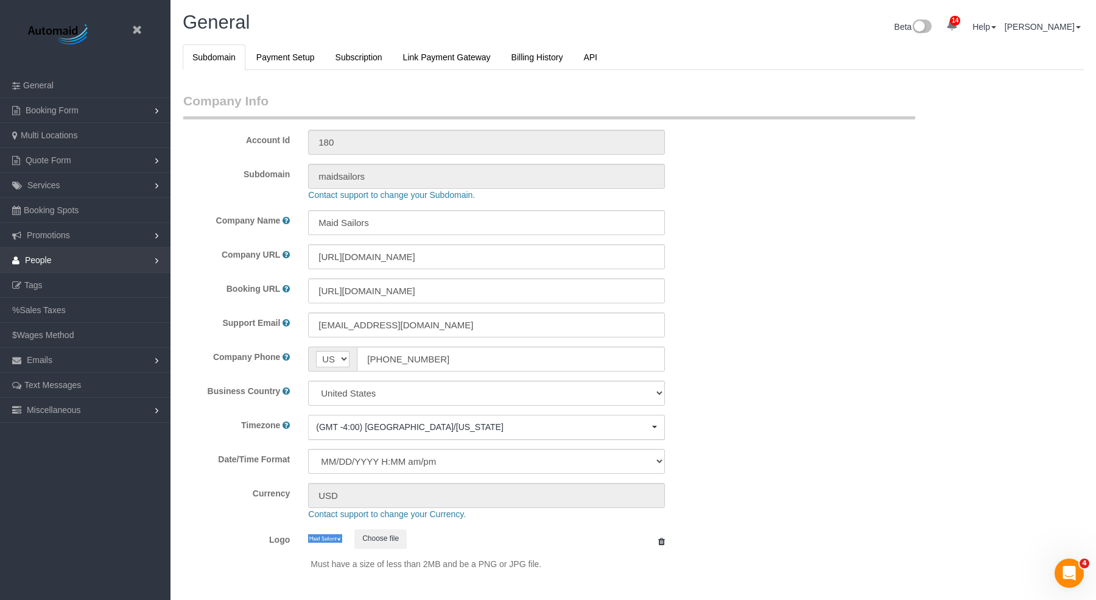
scroll to position [2578, 1096]
click at [103, 267] on link "People" at bounding box center [85, 260] width 170 height 24
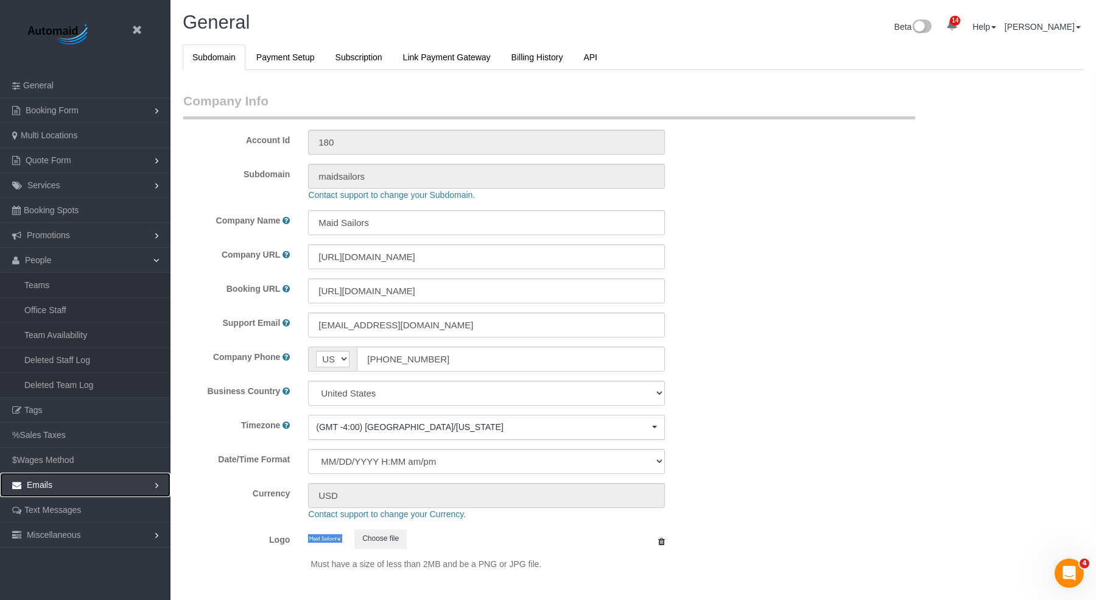
click at [65, 475] on link "Emails" at bounding box center [85, 484] width 170 height 24
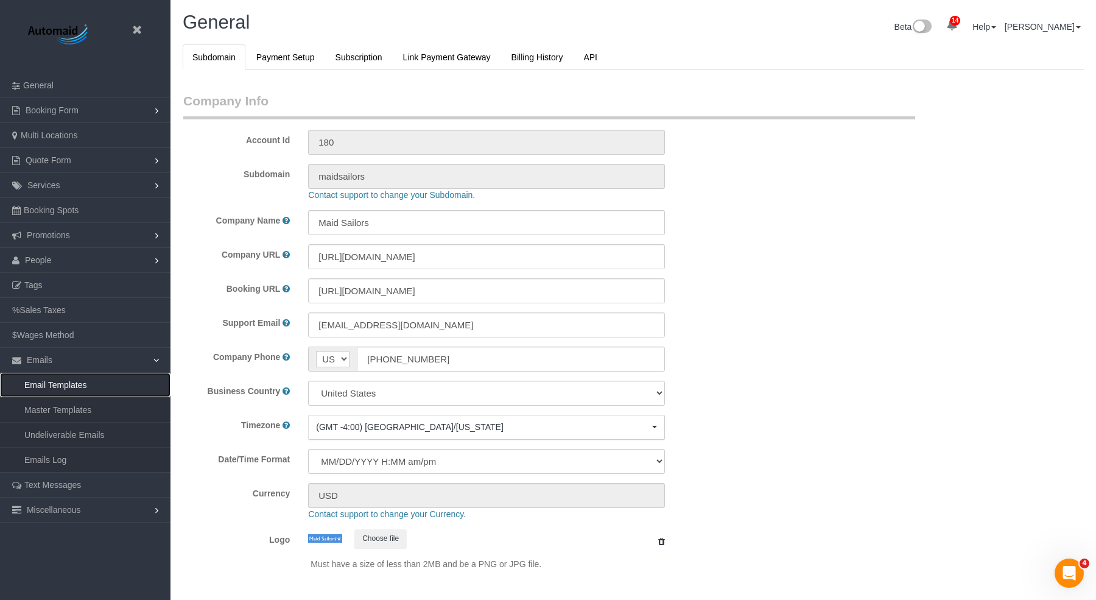
click at [90, 378] on link "Email Templates" at bounding box center [85, 384] width 170 height 24
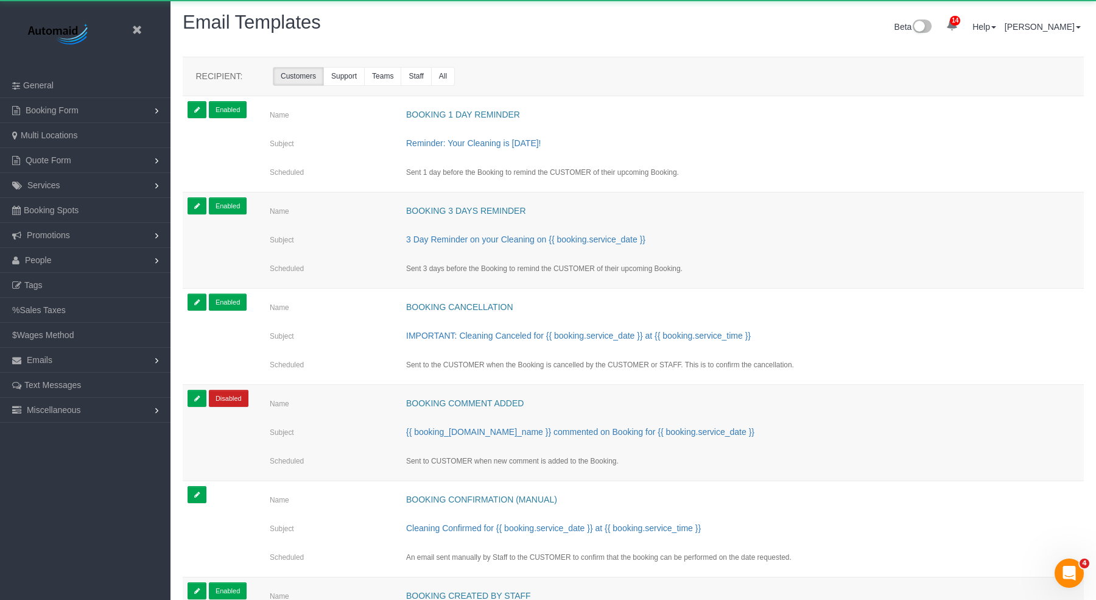
scroll to position [2668, 1096]
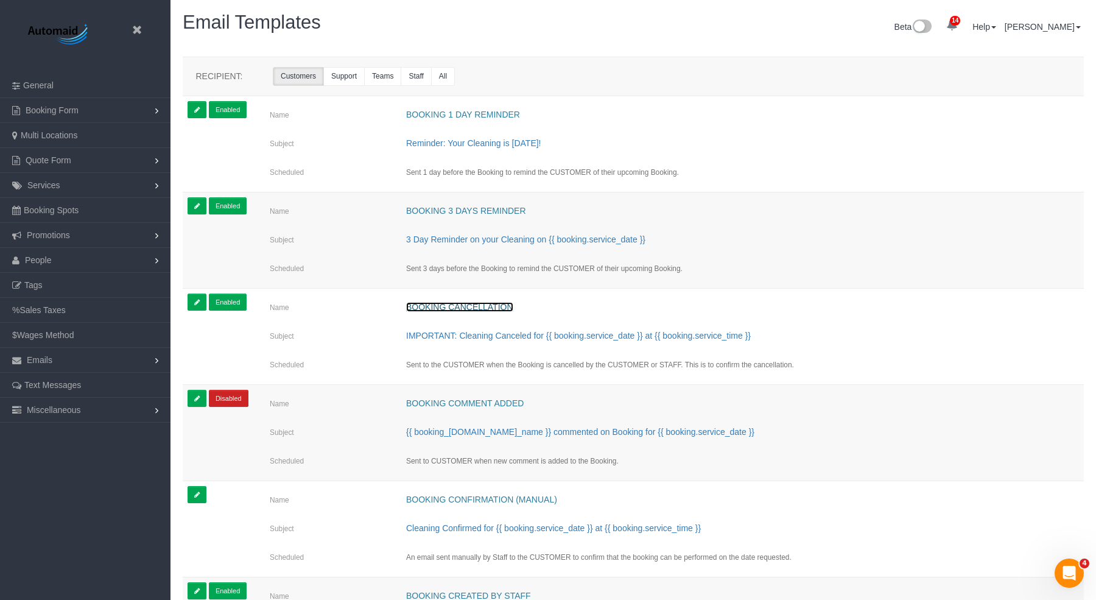
click at [474, 305] on link "Booking Cancellation" at bounding box center [459, 307] width 107 height 10
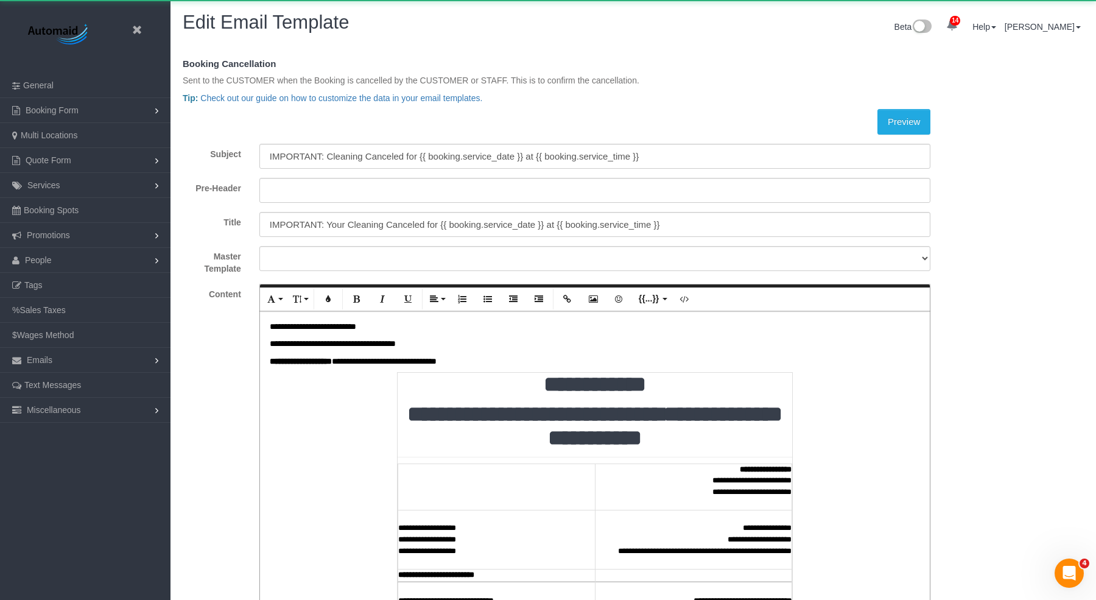
scroll to position [993, 1096]
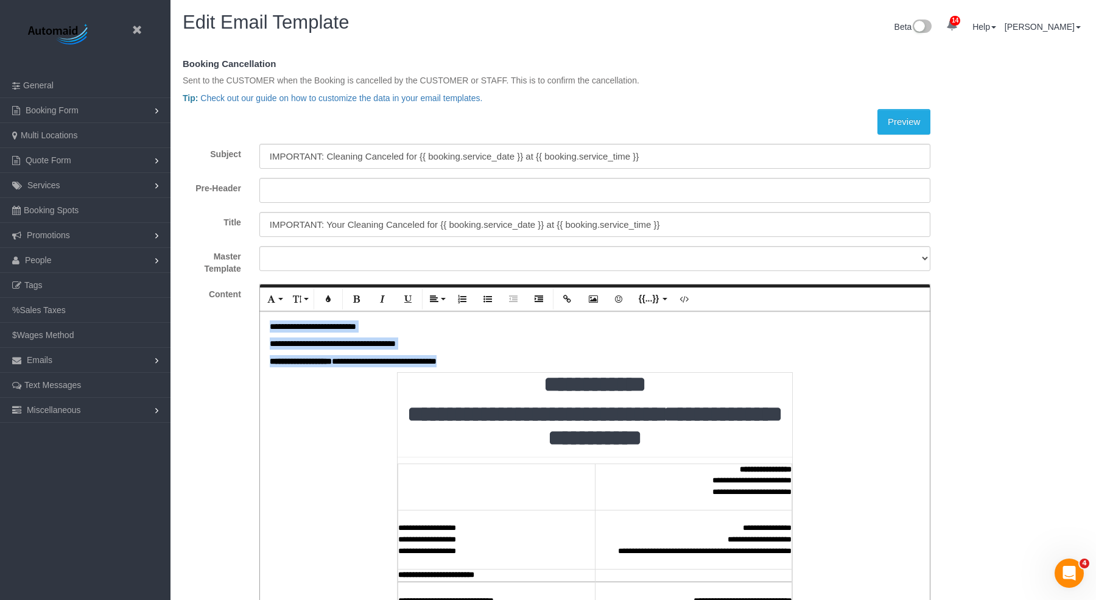
drag, startPoint x: 496, startPoint y: 360, endPoint x: 254, endPoint y: 307, distance: 247.2
click at [254, 307] on div "Font Family Arial Georgia Impact Tahoma Times New Roman Verdana Font Size 8 9 1…" at bounding box center [595, 597] width 690 height 627
click at [684, 299] on icon "button" at bounding box center [683, 299] width 9 height 9
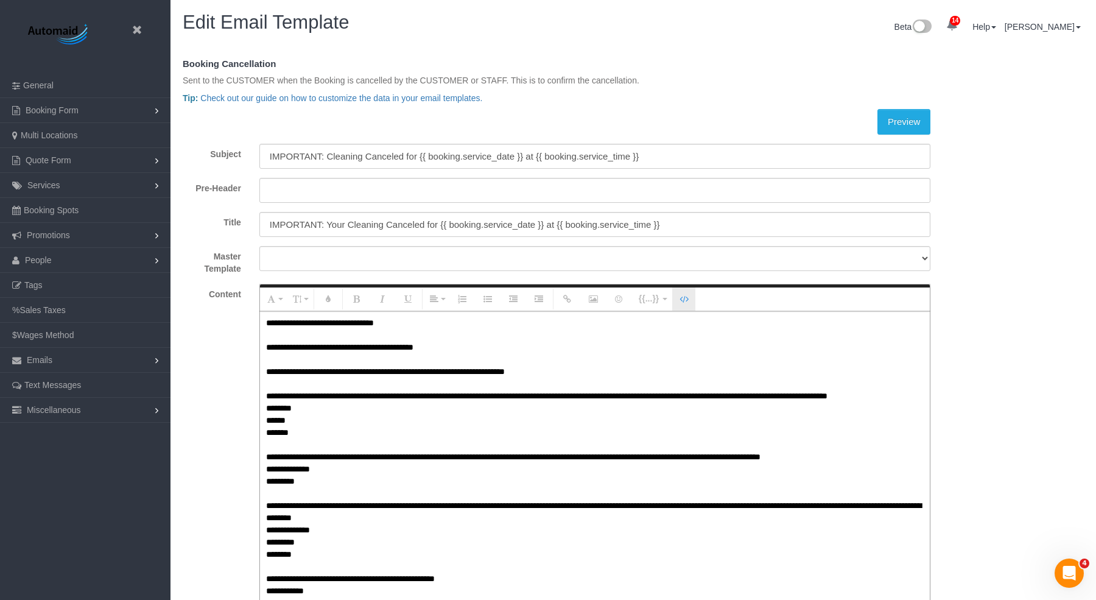
scroll to position [58996, 59770]
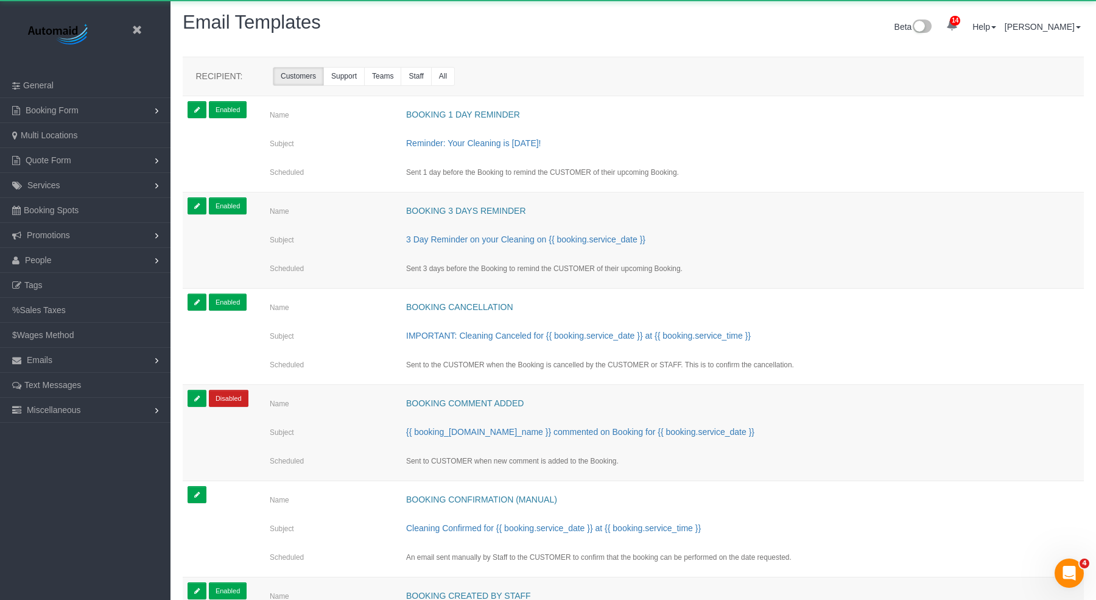
scroll to position [2668, 1096]
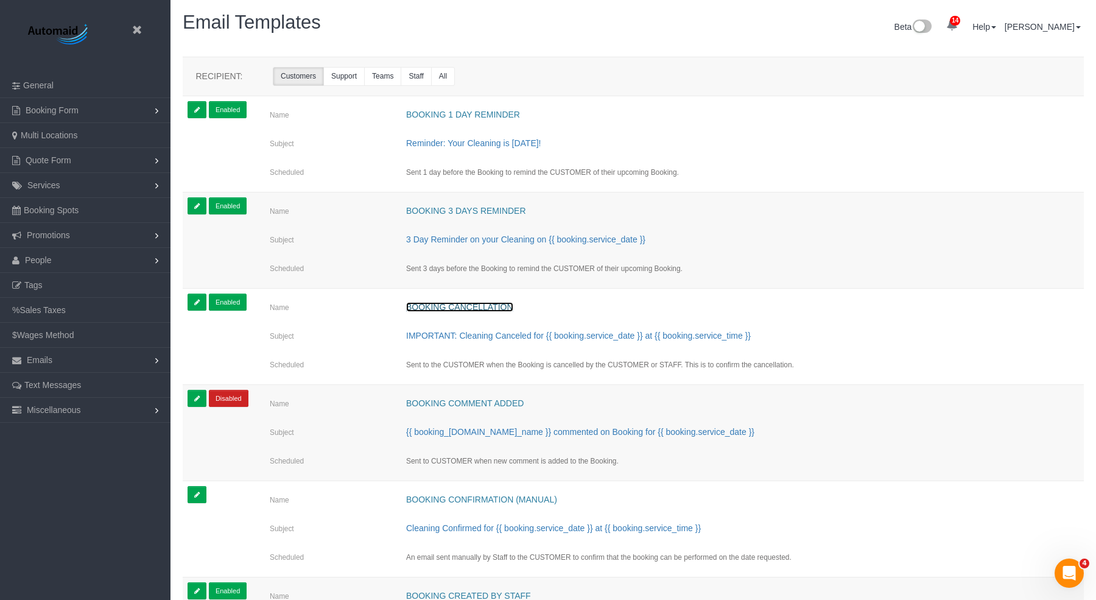
click at [492, 307] on link "Booking Cancellation" at bounding box center [459, 307] width 107 height 10
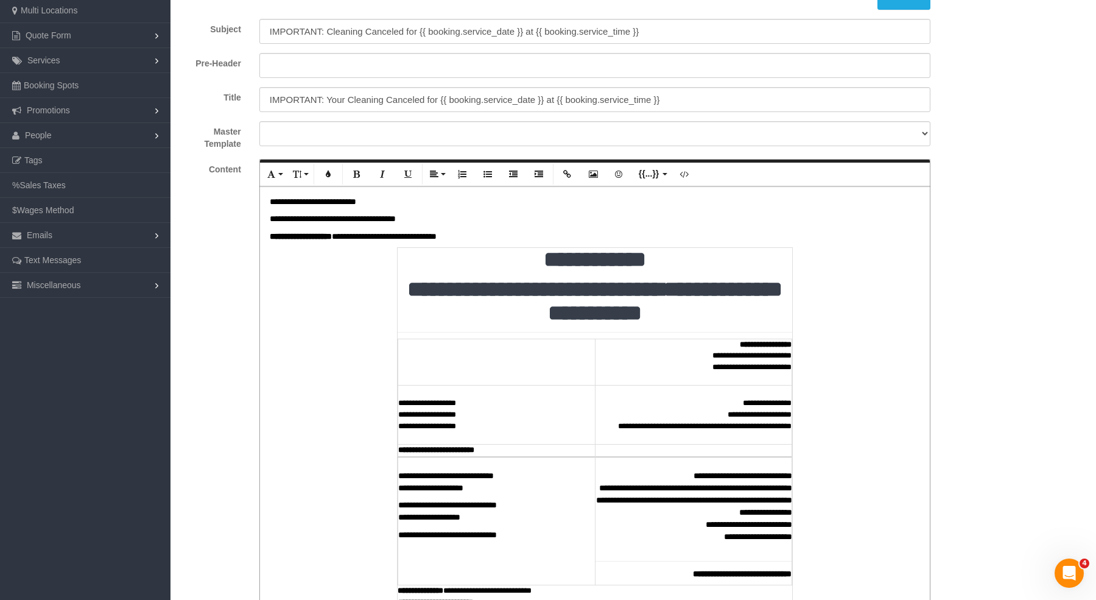
scroll to position [126, 0]
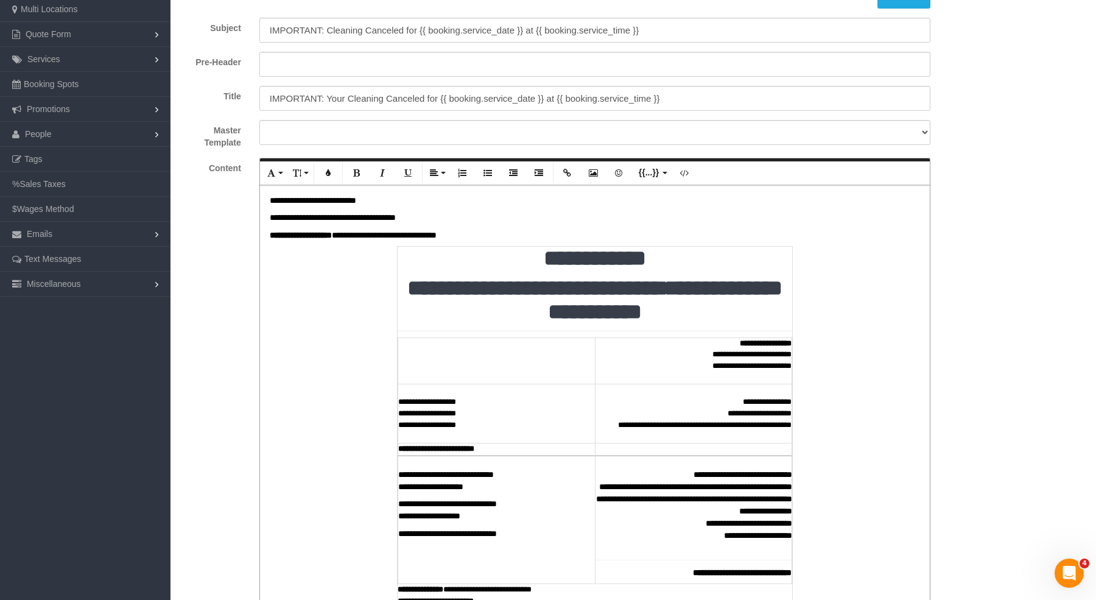
click at [555, 259] on strong "**********" at bounding box center [595, 258] width 102 height 22
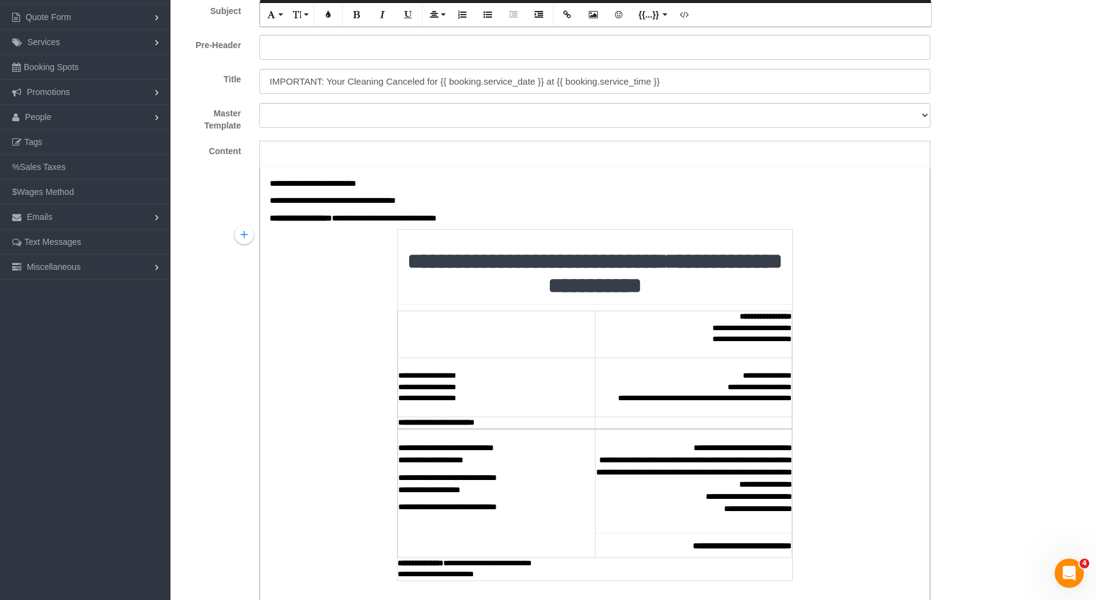
scroll to position [0, 0]
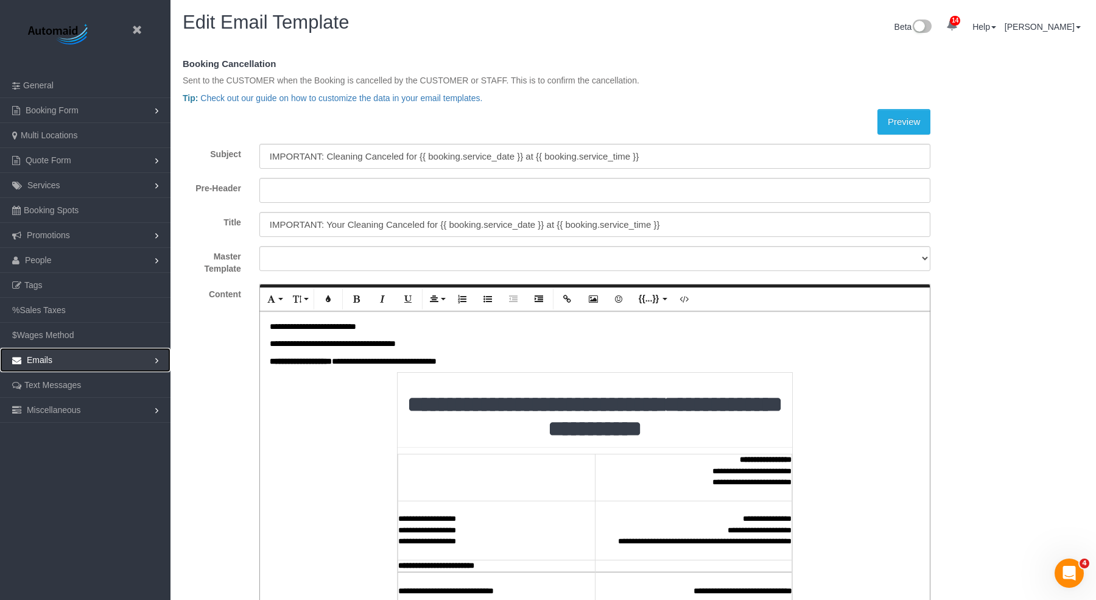
click at [86, 352] on link "Emails" at bounding box center [85, 360] width 170 height 24
click at [66, 457] on link "Emails Log" at bounding box center [85, 459] width 170 height 24
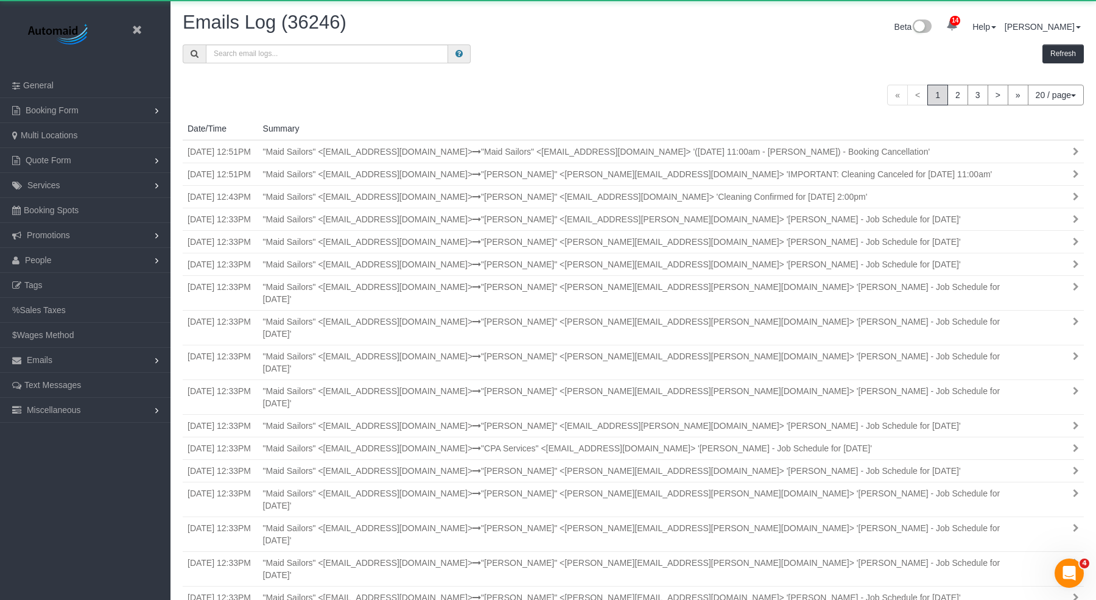
scroll to position [673, 1096]
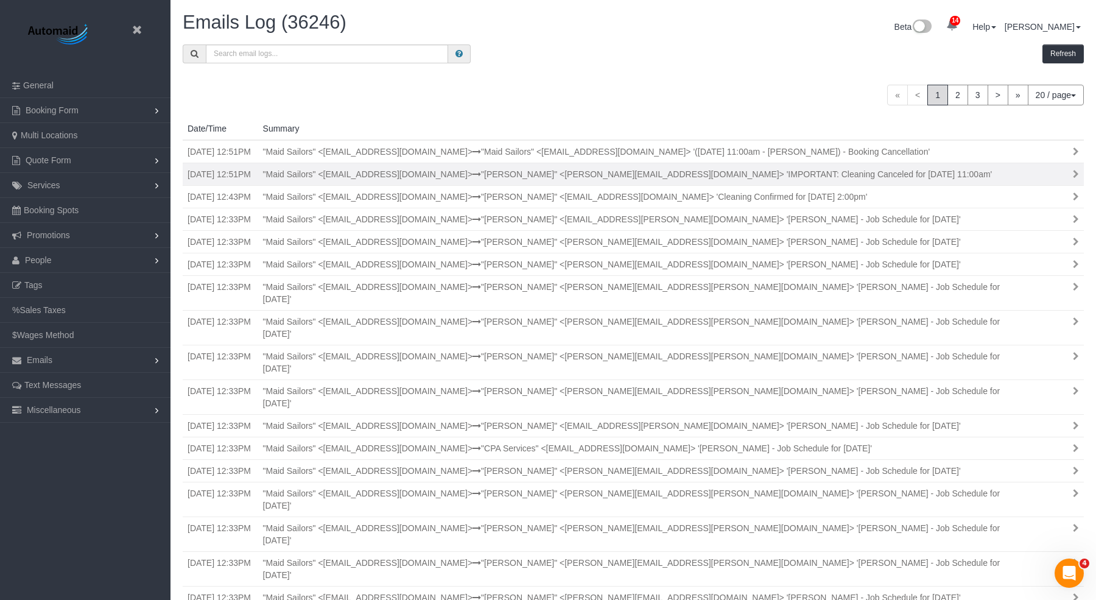
click at [502, 174] on div ""Maid Sailors" <support+maidsailors@launch27mail.com> "Raymond Chiu" <raymond+c…" at bounding box center [636, 174] width 764 height 12
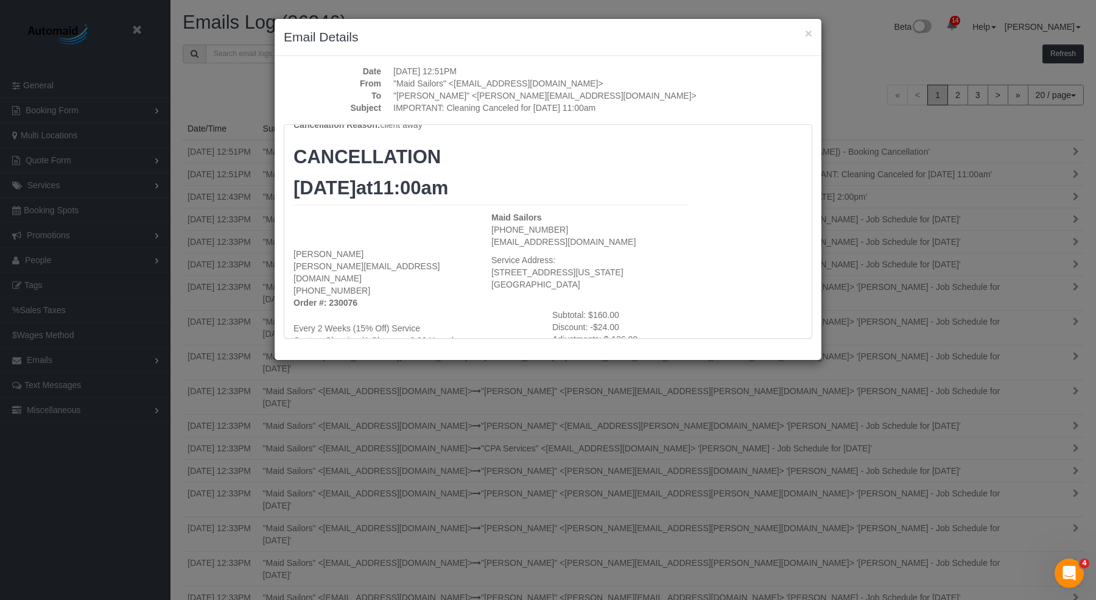
scroll to position [52, 0]
click at [807, 28] on button "×" at bounding box center [808, 33] width 7 height 13
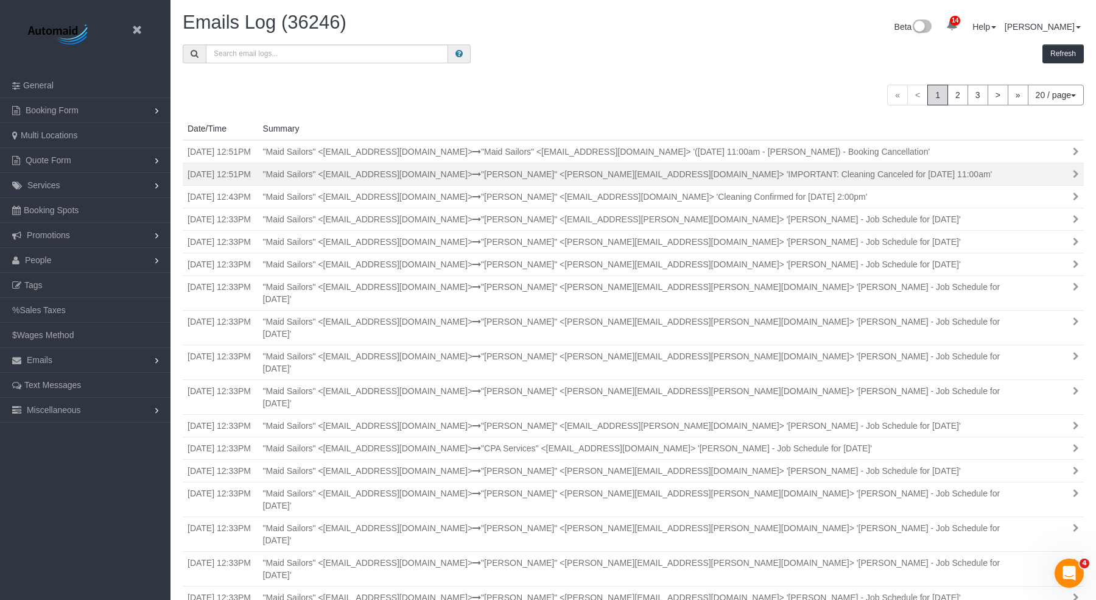
click at [388, 179] on td ""Maid Sailors" <support+maidsailors@launch27mail.com> "Raymond Chiu" <raymond+c…" at bounding box center [670, 174] width 825 height 23
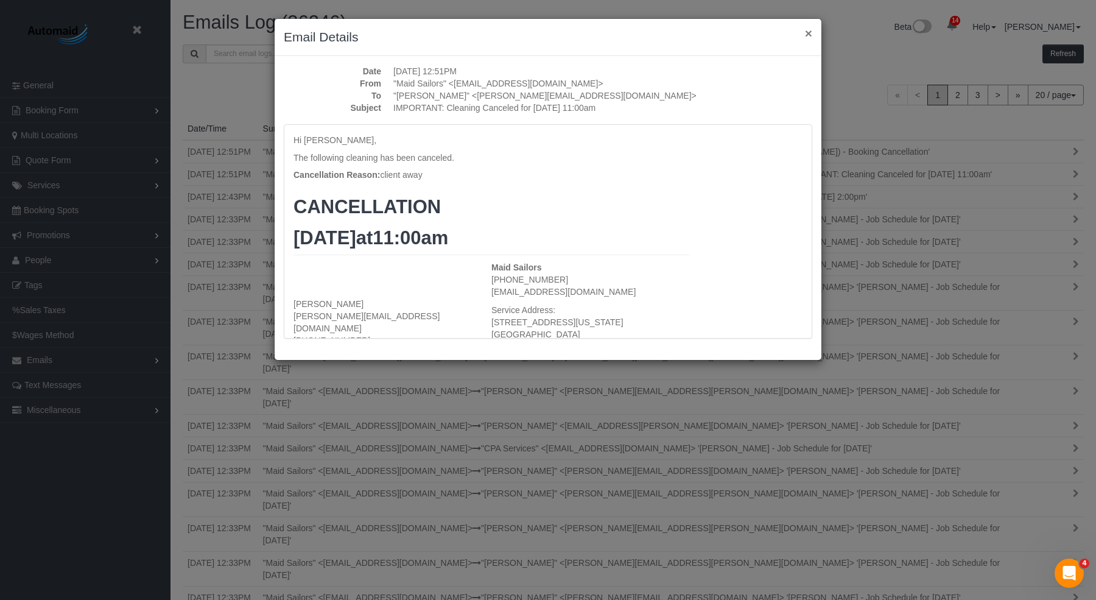
click at [808, 33] on button "×" at bounding box center [808, 33] width 7 height 13
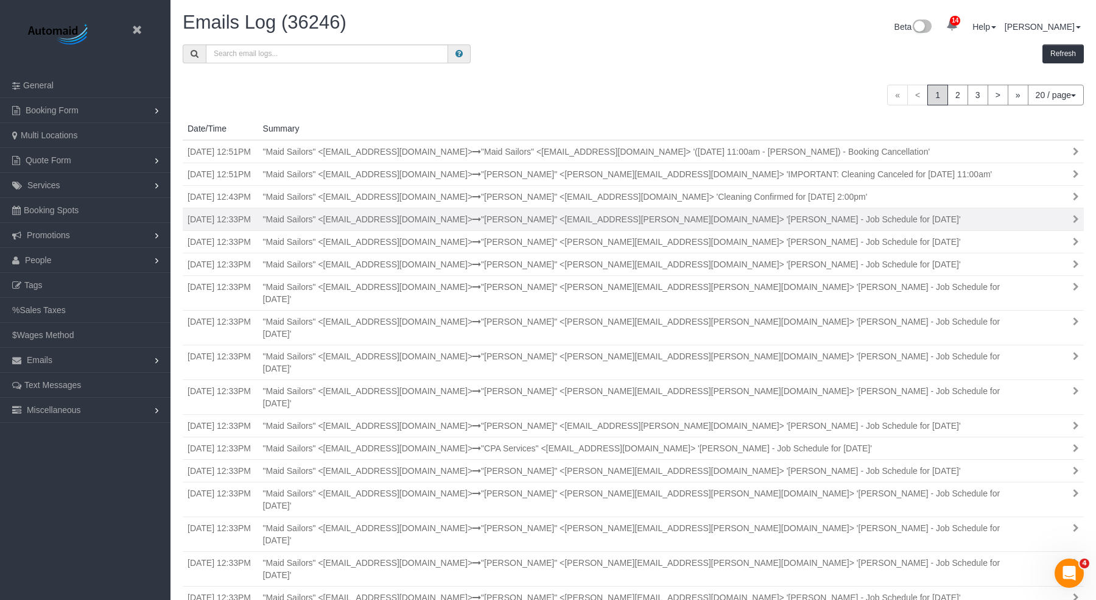
click at [642, 208] on td ""Maid Sailors" <support+maidsailors@launch27mail.com> "Nikko Gutierrez" <nikko.…" at bounding box center [670, 219] width 825 height 23
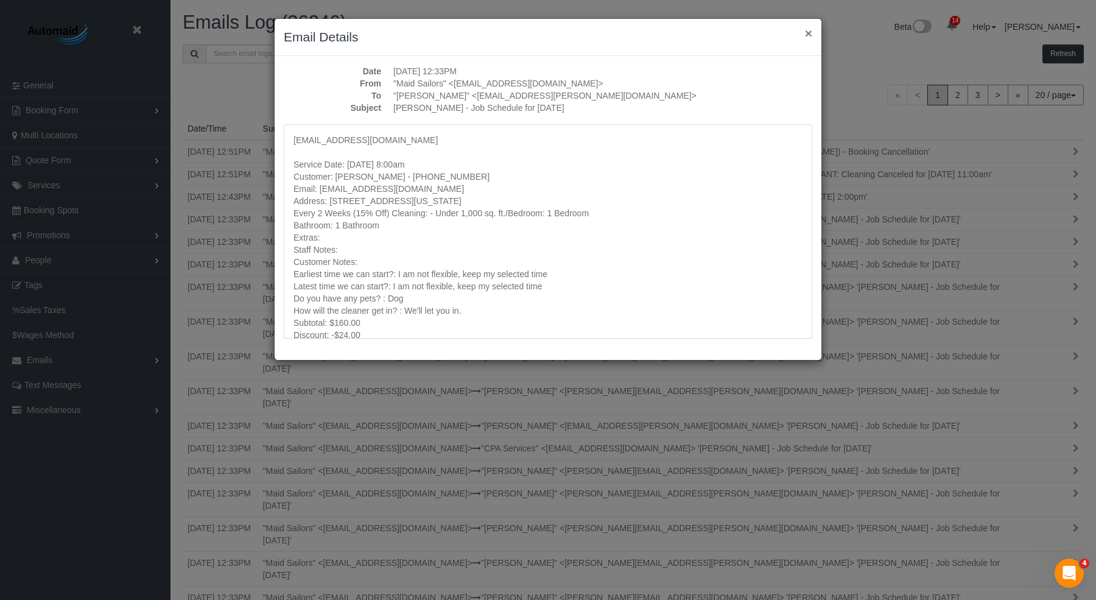
click at [808, 39] on button "×" at bounding box center [808, 33] width 7 height 13
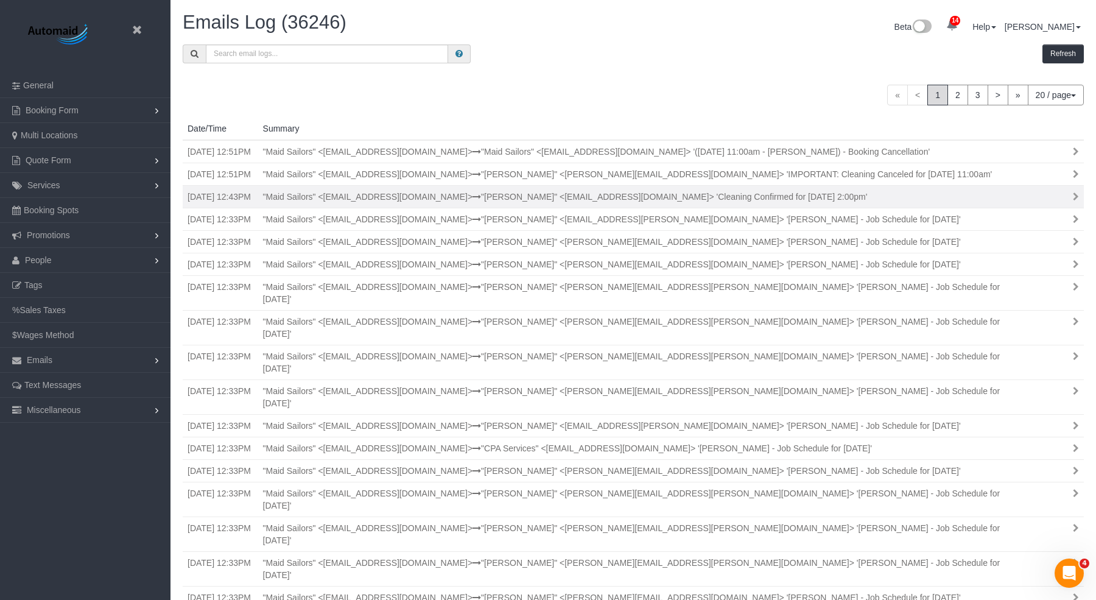
click at [690, 200] on div ""Maid Sailors" <support+maidsailors@launch27mail.com> "Jennifer Vest" <jennvest…" at bounding box center [636, 197] width 764 height 12
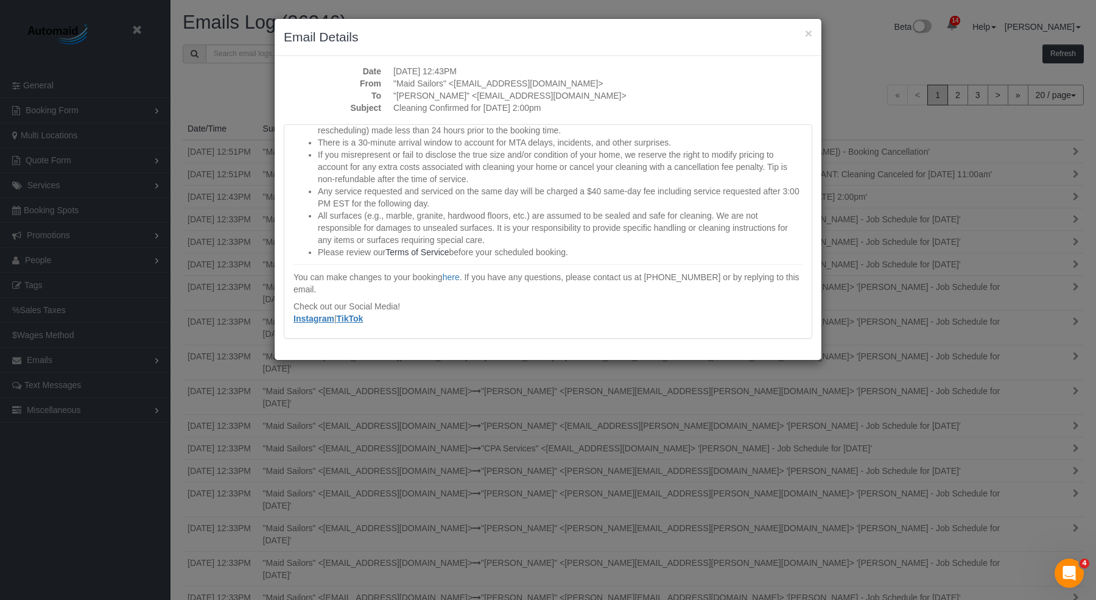
scroll to position [0, 0]
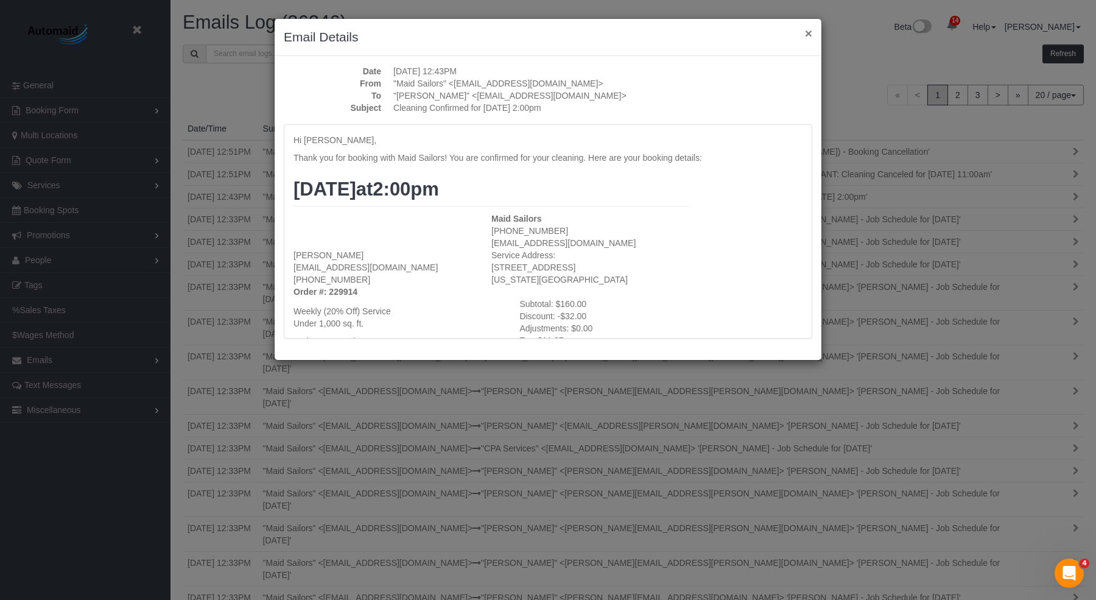
click at [810, 32] on button "×" at bounding box center [808, 33] width 7 height 13
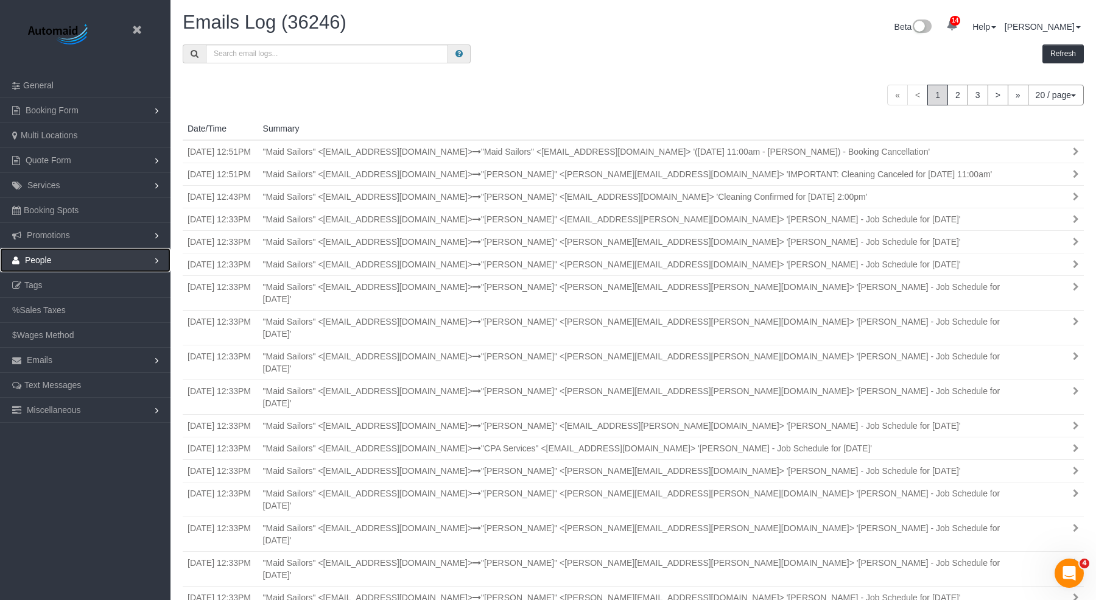
click at [58, 262] on link "People" at bounding box center [85, 260] width 170 height 24
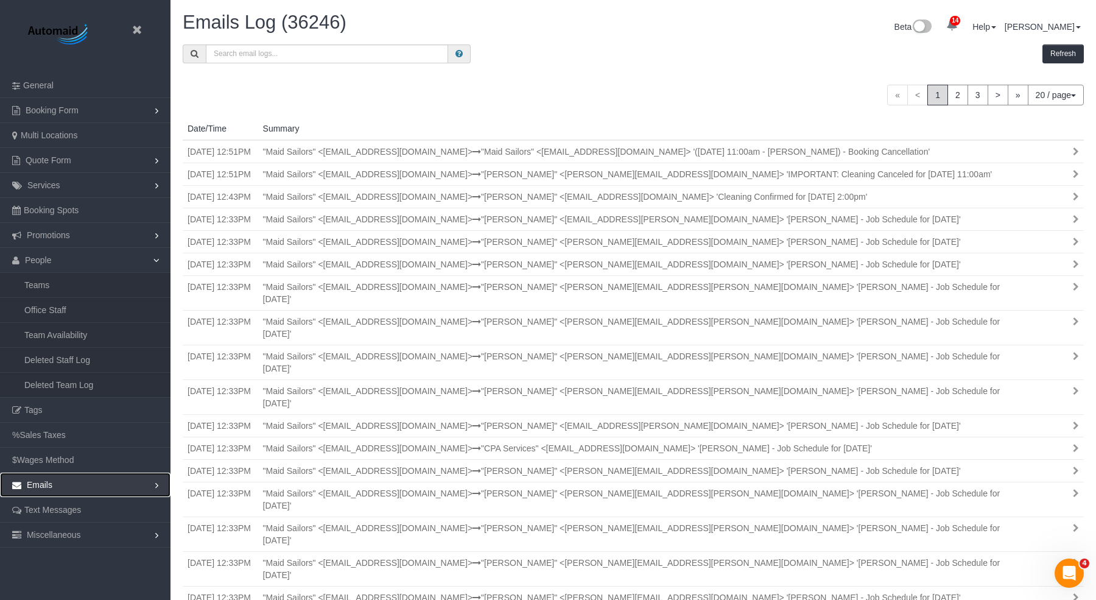
click at [66, 488] on link "Emails" at bounding box center [85, 484] width 170 height 24
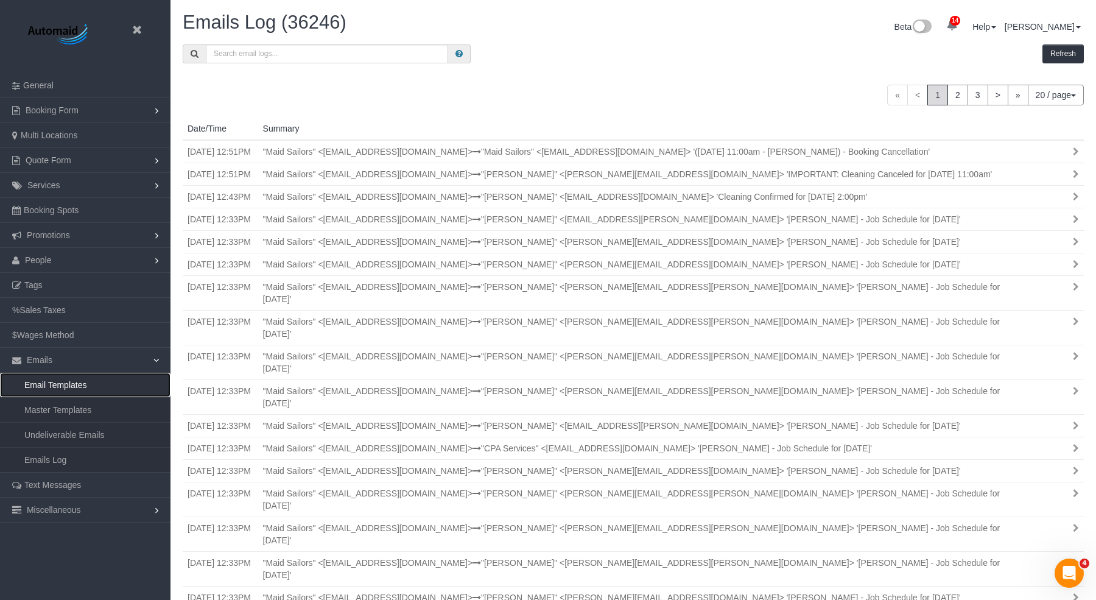
click at [89, 388] on link "Email Templates" at bounding box center [85, 384] width 170 height 24
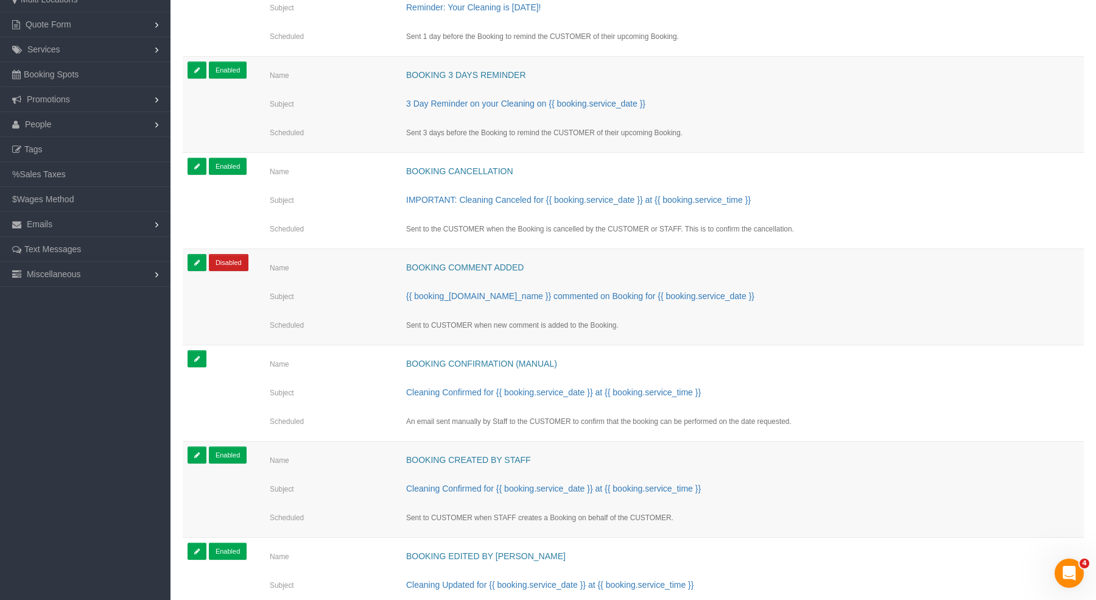
scroll to position [138, 0]
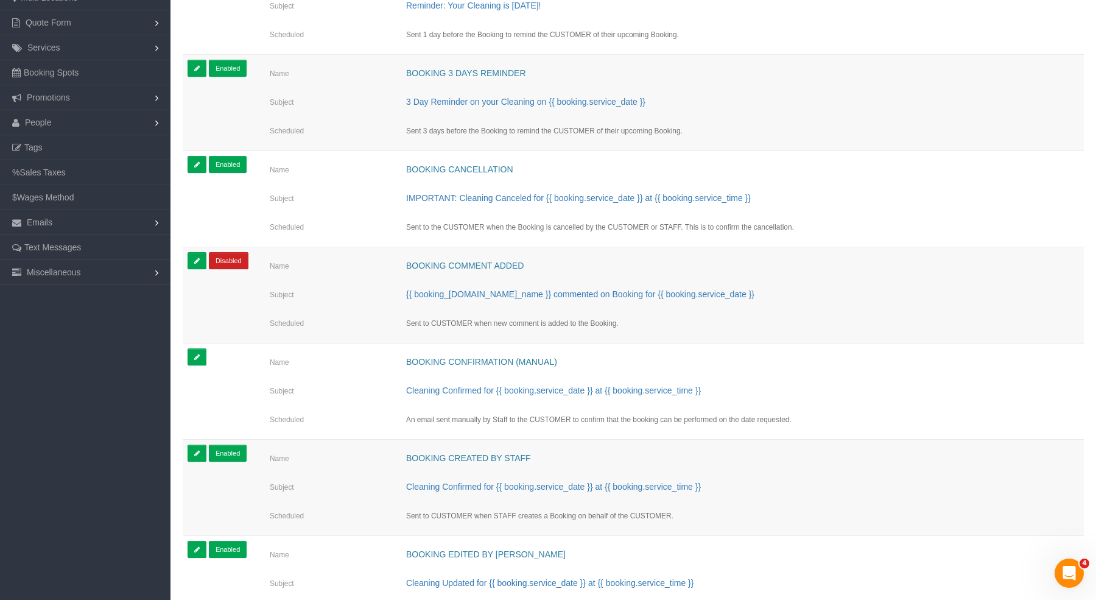
click at [472, 344] on td "Name Booking Confirmation (Manual) Subject Cleaning Confirmed for {{ booking.se…" at bounding box center [670, 391] width 828 height 96
click at [471, 357] on link "Booking Confirmation (Manual)" at bounding box center [481, 362] width 151 height 10
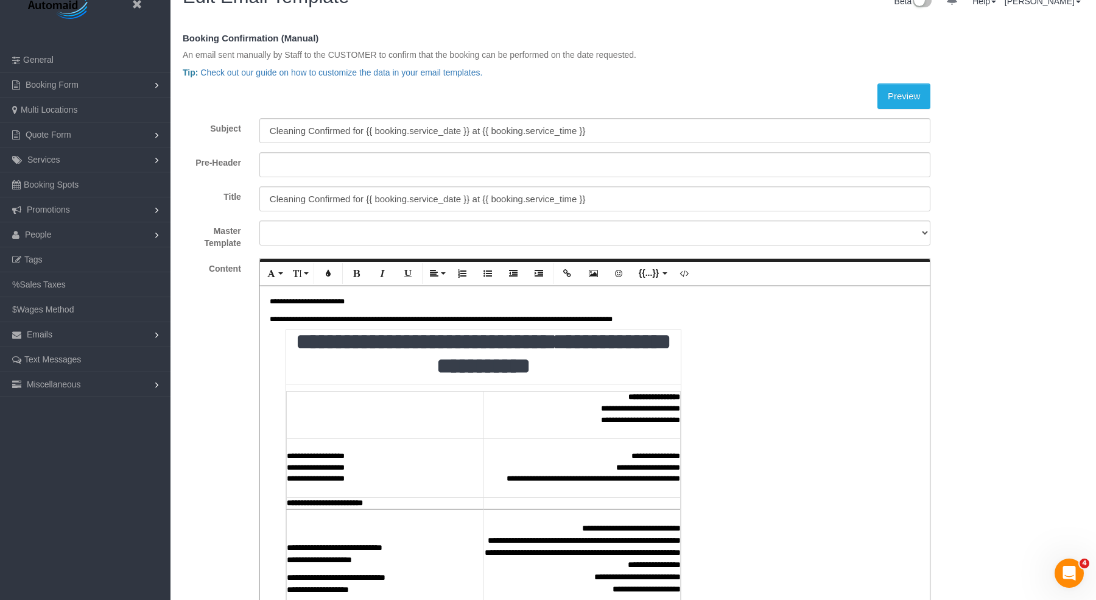
scroll to position [29, 0]
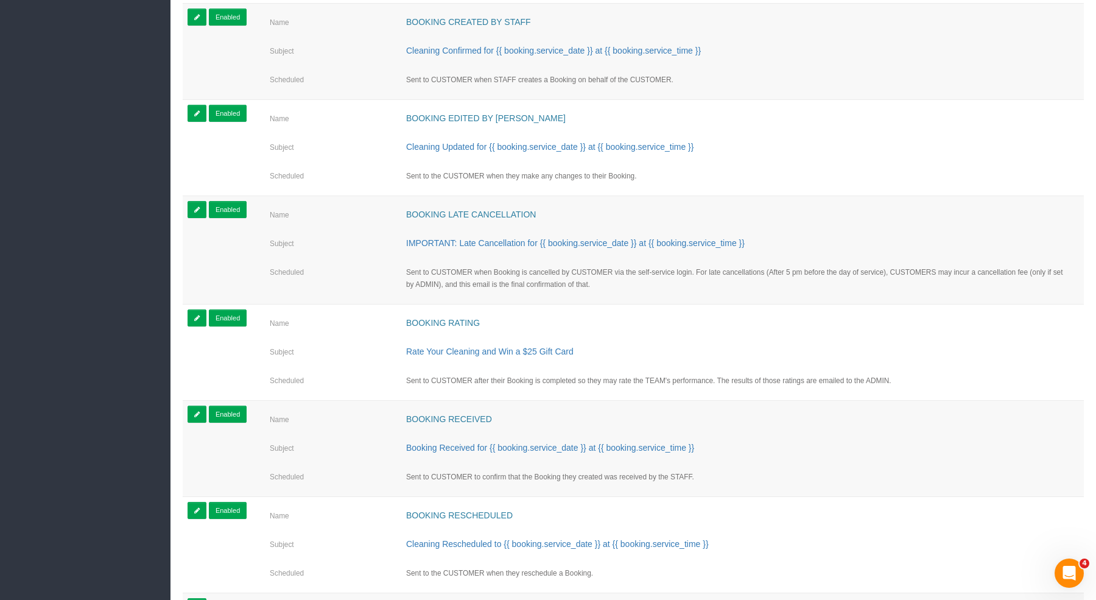
scroll to position [589, 0]
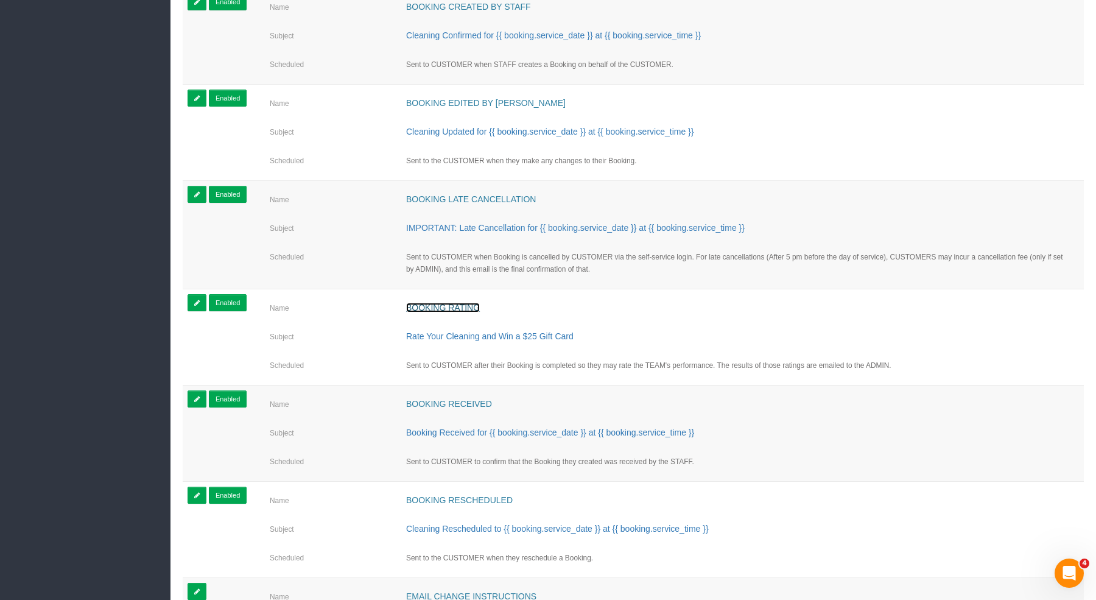
click at [460, 304] on link "Booking Rating" at bounding box center [443, 308] width 74 height 10
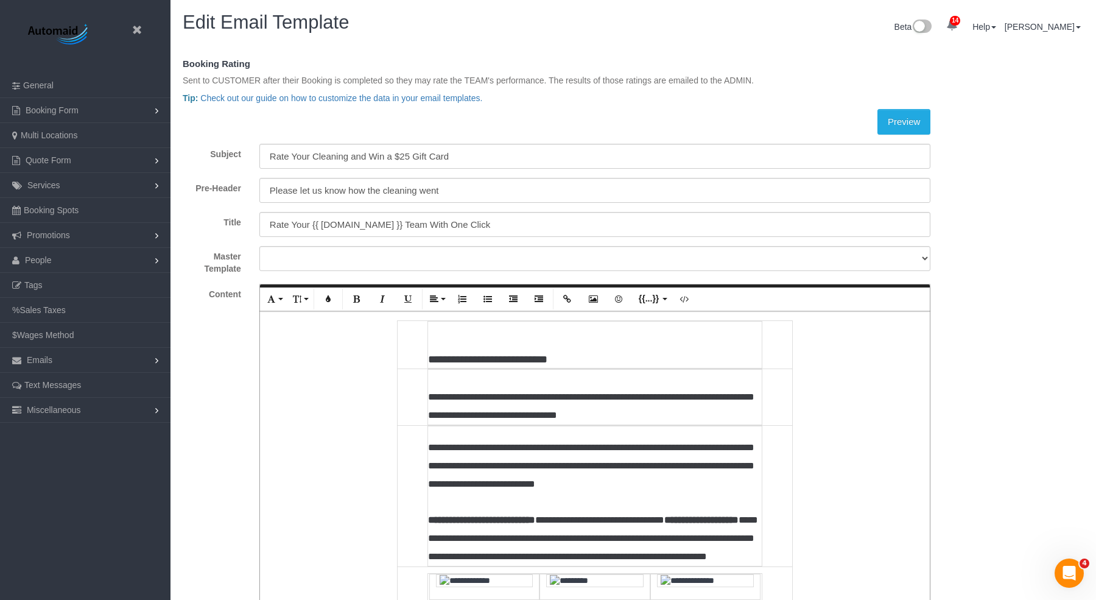
scroll to position [53, 0]
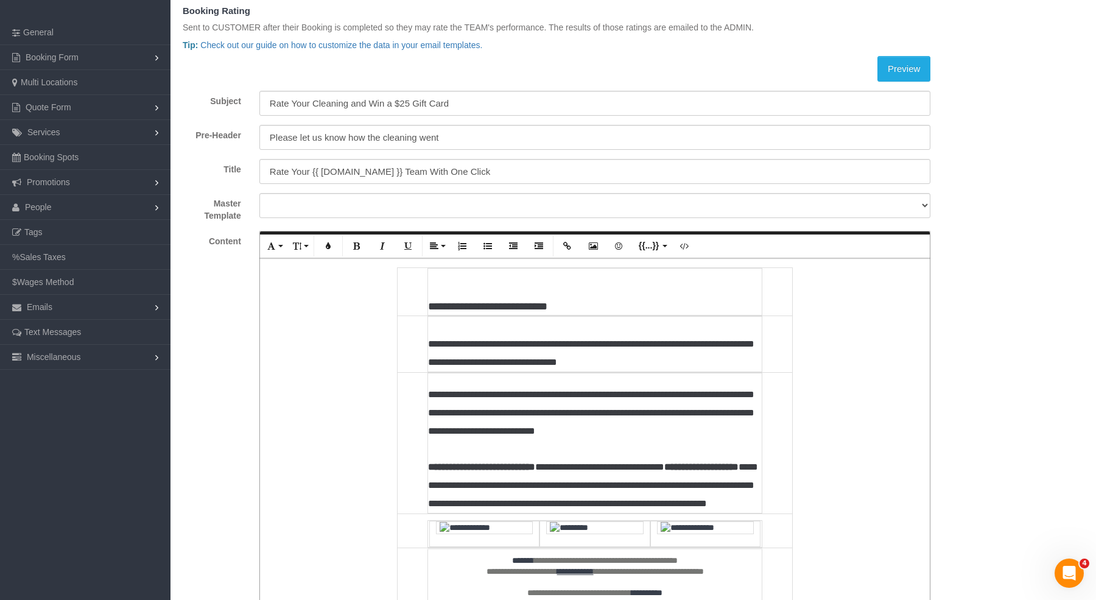
click at [542, 307] on span "**********" at bounding box center [487, 306] width 119 height 11
click at [523, 349] on td "**********" at bounding box center [594, 343] width 335 height 55
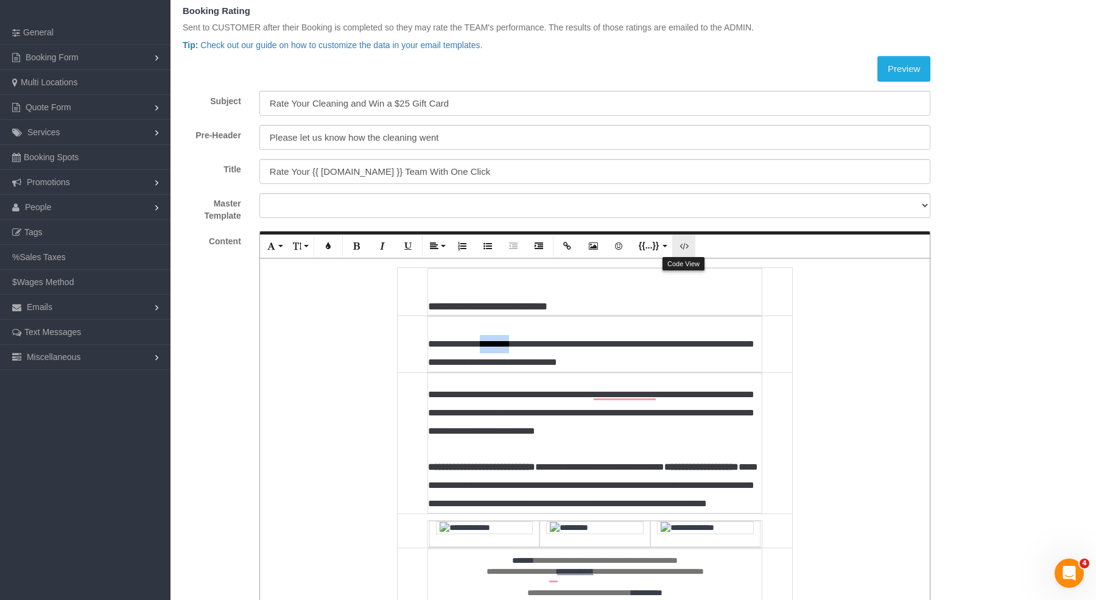
click at [679, 251] on button "Code View" at bounding box center [683, 245] width 23 height 23
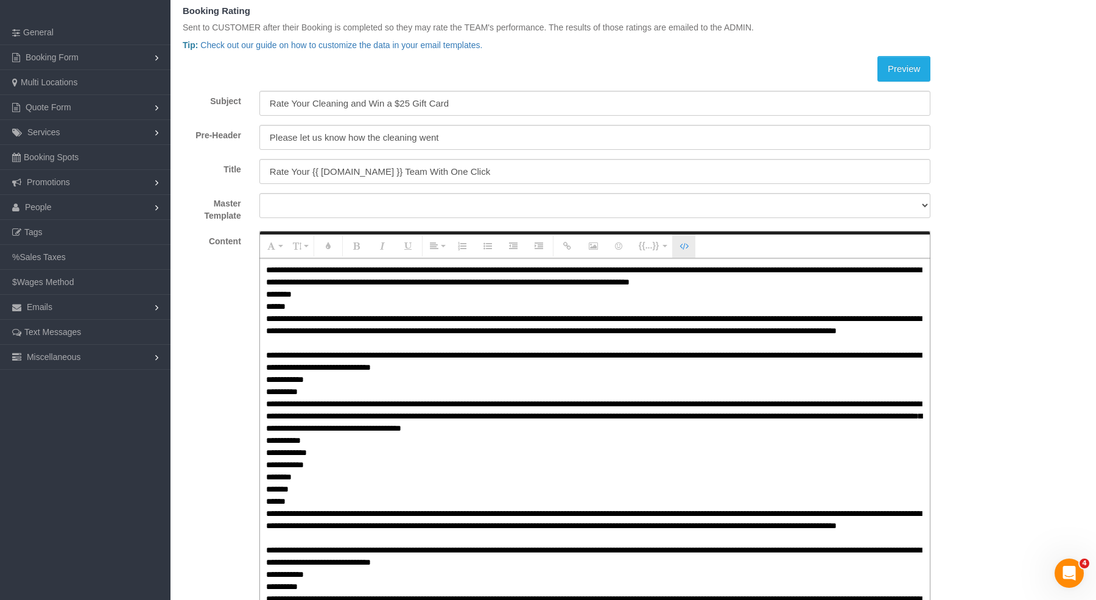
scroll to position [57341, 59770]
click at [684, 243] on icon "button" at bounding box center [683, 246] width 9 height 9
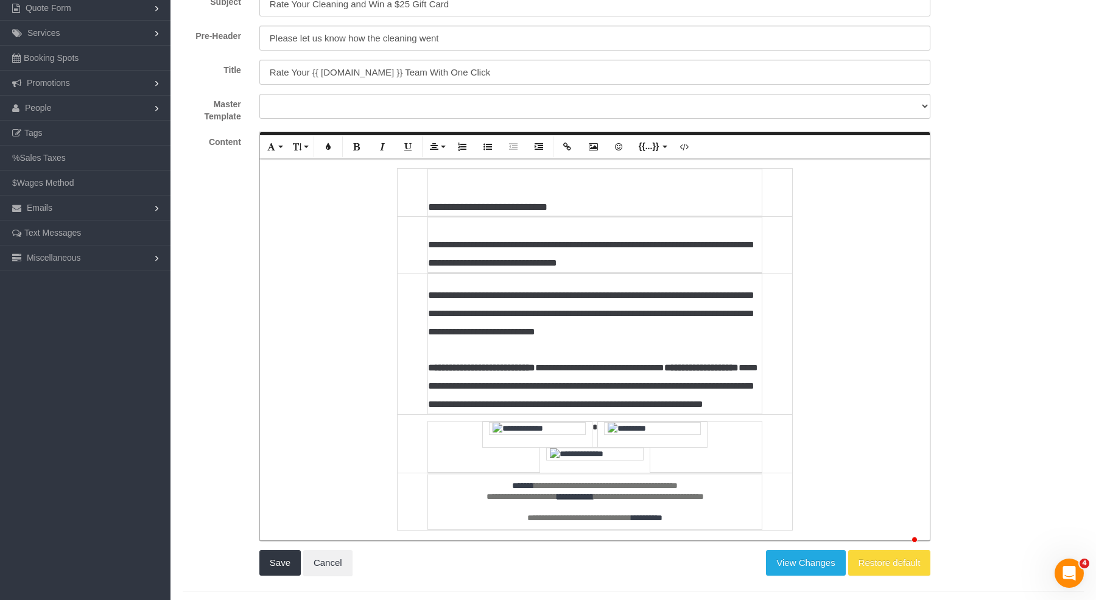
scroll to position [156, 0]
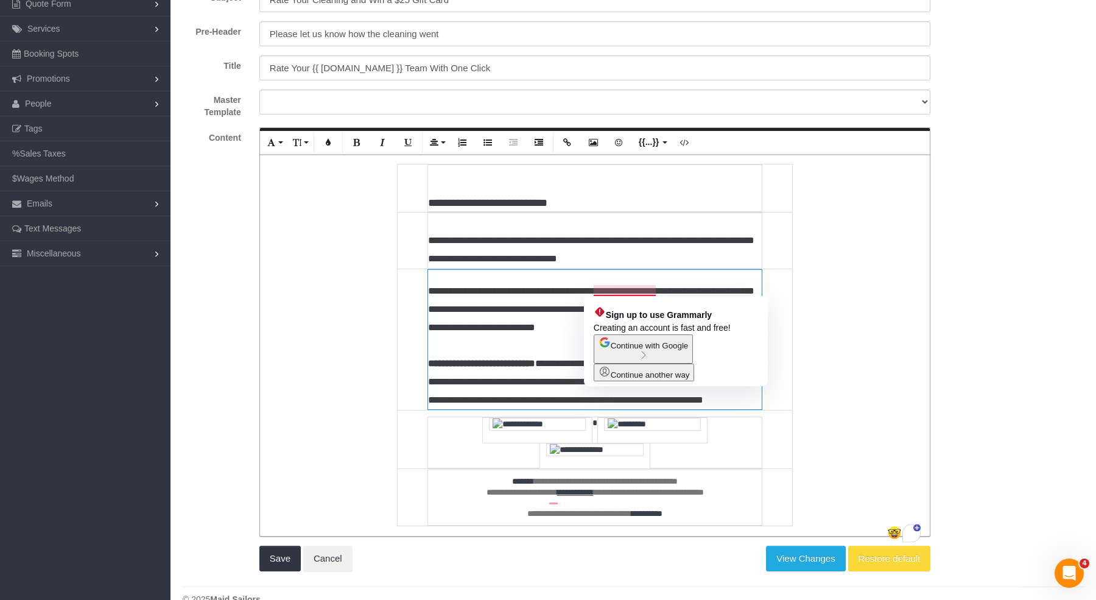
click at [658, 288] on td "**********" at bounding box center [594, 339] width 335 height 140
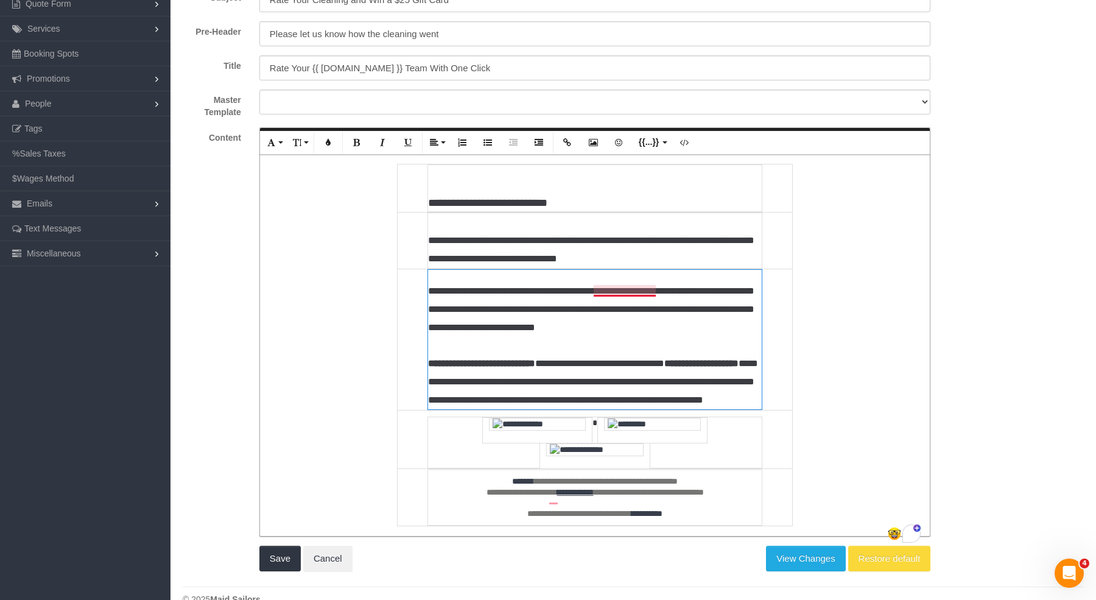
click at [652, 288] on td "**********" at bounding box center [594, 339] width 335 height 140
click at [796, 278] on div "**********" at bounding box center [595, 345] width 670 height 382
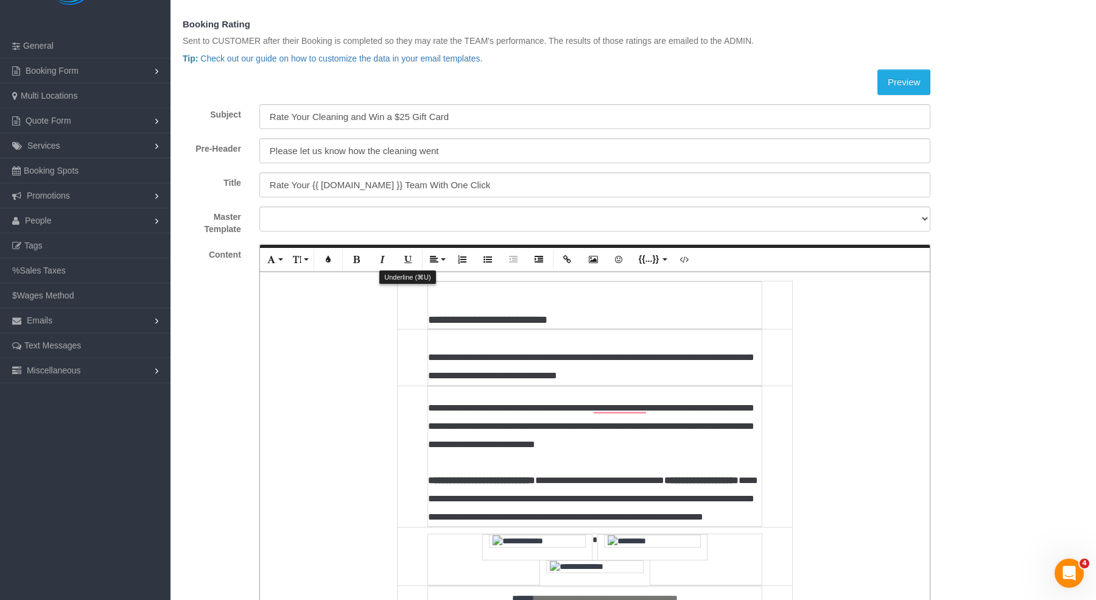
scroll to position [0, 0]
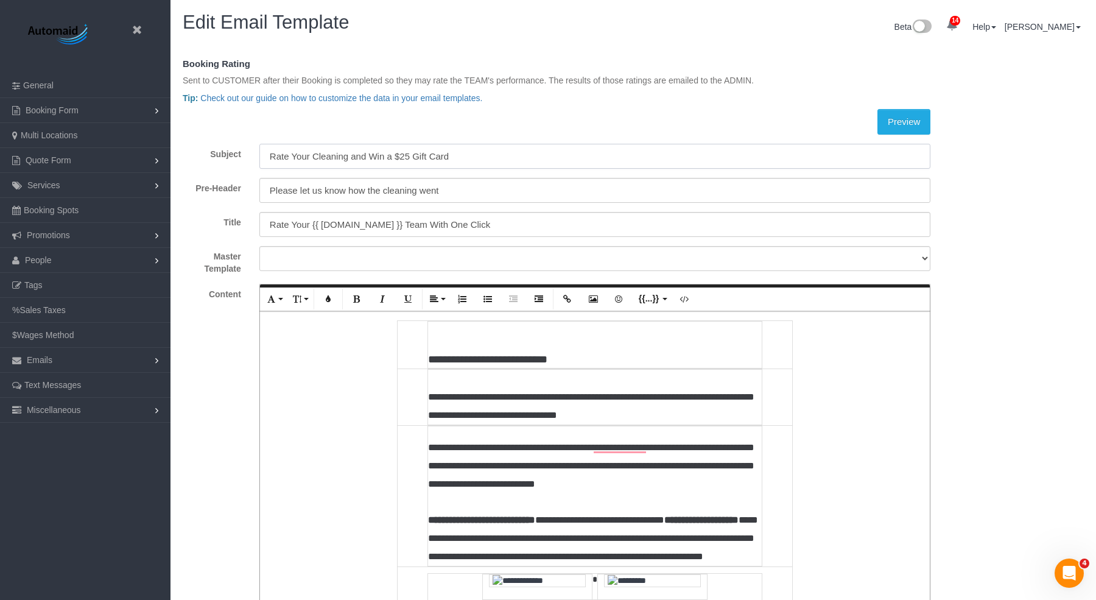
drag, startPoint x: 350, startPoint y: 156, endPoint x: 498, endPoint y: 159, distance: 148.5
click at [494, 159] on input "Rate Your Cleaning and Win a $25 Gift Card" at bounding box center [594, 156] width 671 height 25
click at [145, 22] on link at bounding box center [140, 30] width 18 height 18
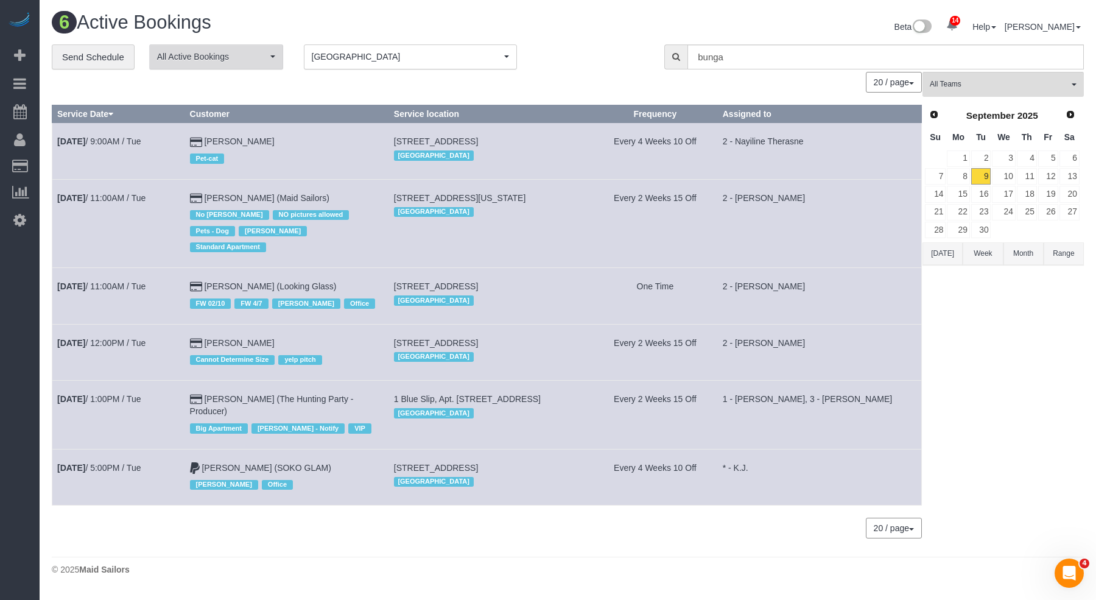
scroll to position [562, 1096]
click at [1005, 175] on link "10" at bounding box center [1003, 176] width 23 height 16
click at [329, 63] on button "Brooklyn Brooklyn" at bounding box center [410, 56] width 213 height 25
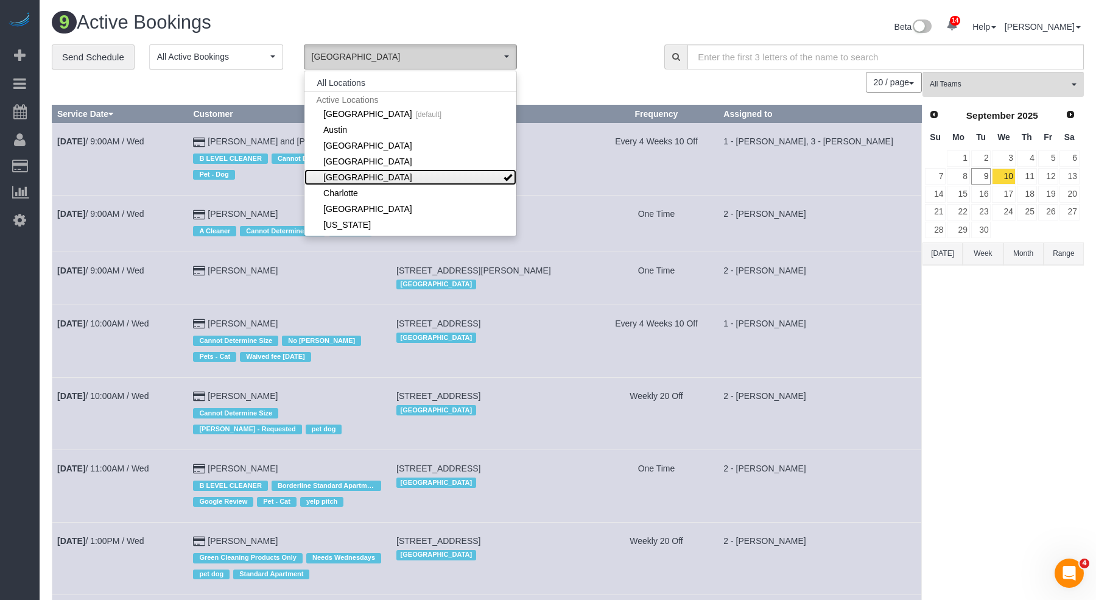
scroll to position [894, 1096]
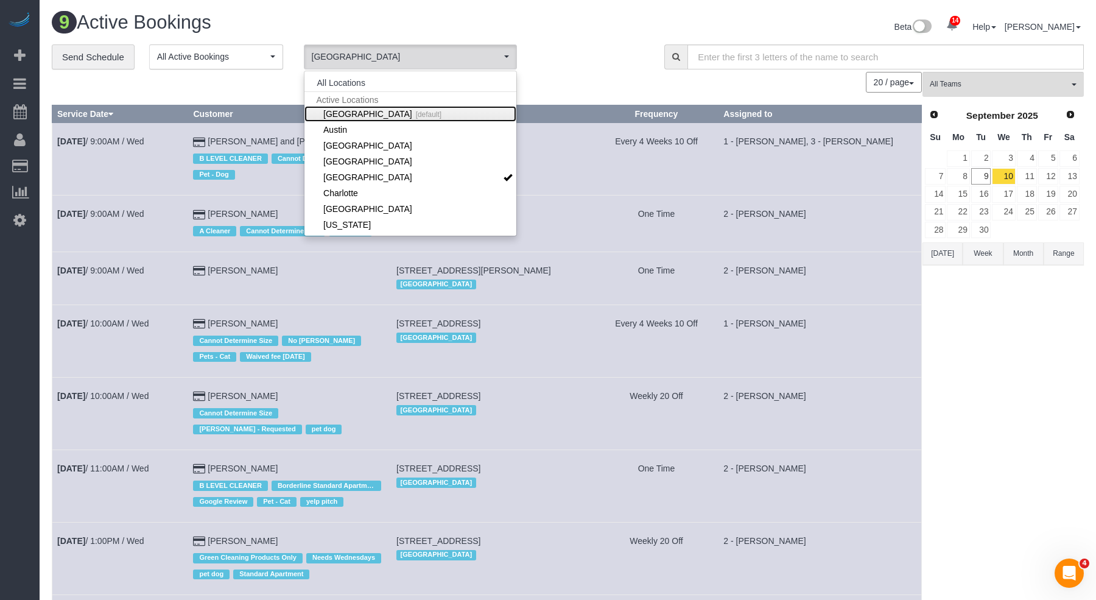
click at [346, 117] on link "Manhattan [default]" at bounding box center [410, 114] width 212 height 16
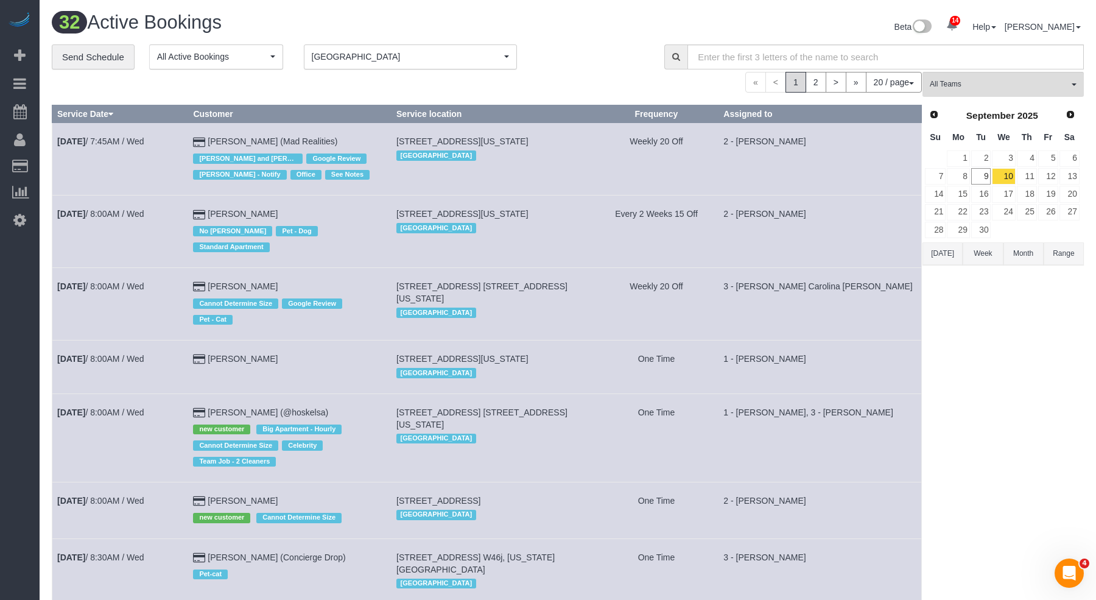
scroll to position [1542, 1096]
click at [593, 182] on td "425 Broadway, Suite 2, New York, NY 10013 Manhattan" at bounding box center [492, 159] width 203 height 72
click at [967, 84] on span "All Teams" at bounding box center [998, 84] width 139 height 10
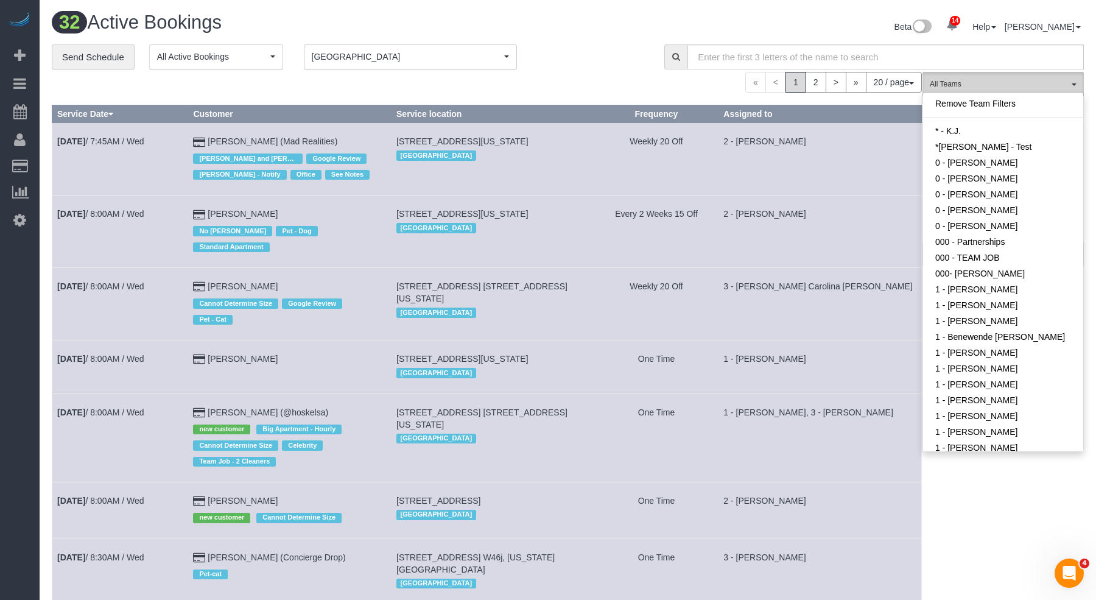
click at [967, 85] on span "All Teams" at bounding box center [998, 84] width 139 height 10
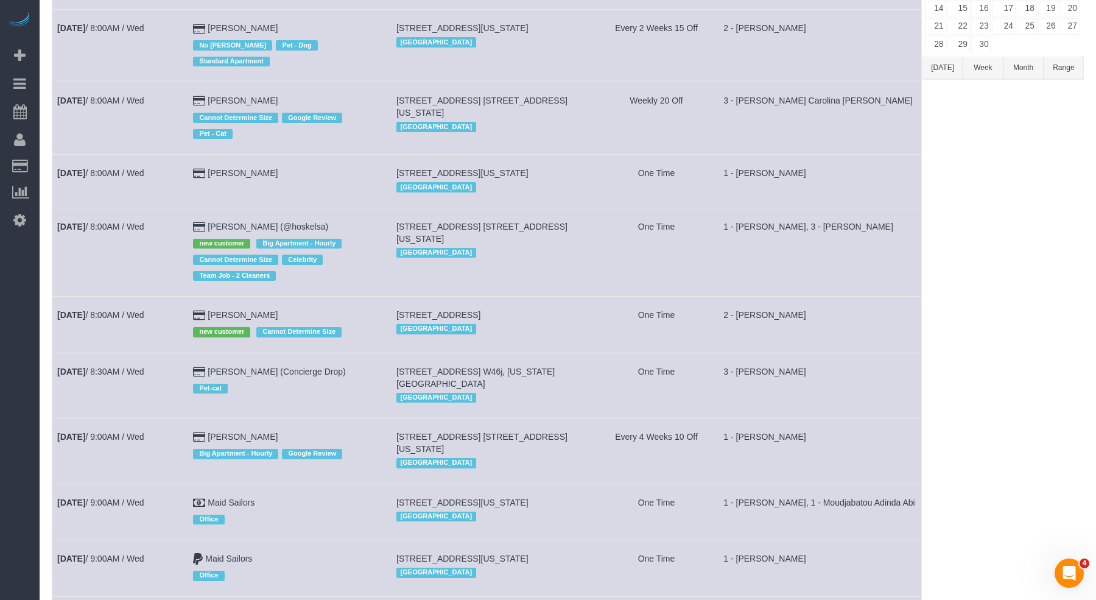
scroll to position [0, 0]
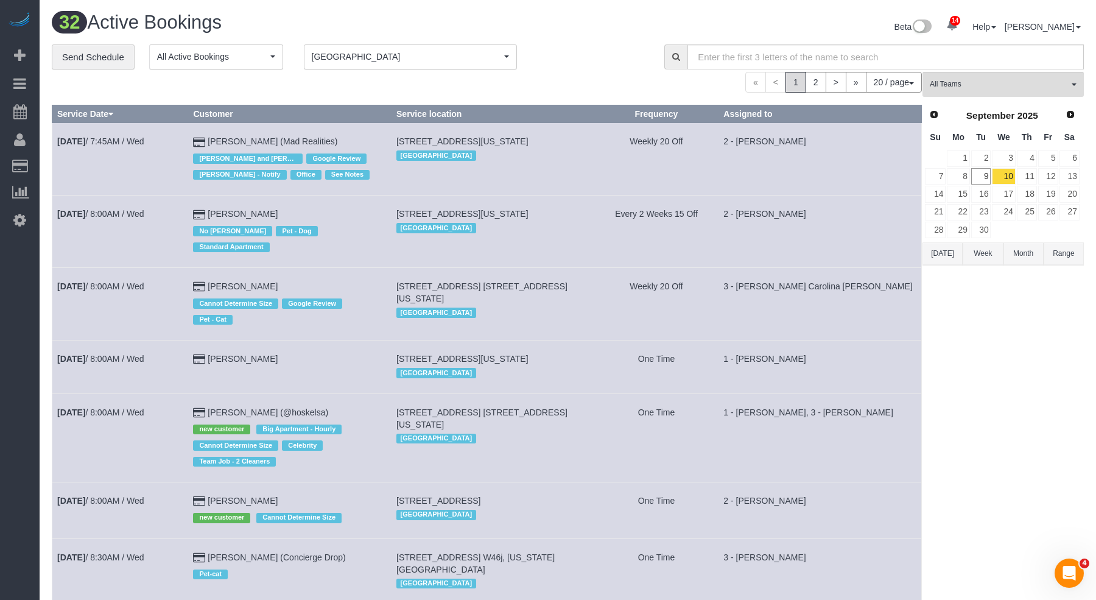
click at [380, 38] on div "32 Active Bookings" at bounding box center [305, 25] width 525 height 26
click at [369, 51] on span "[GEOGRAPHIC_DATA]" at bounding box center [406, 57] width 189 height 12
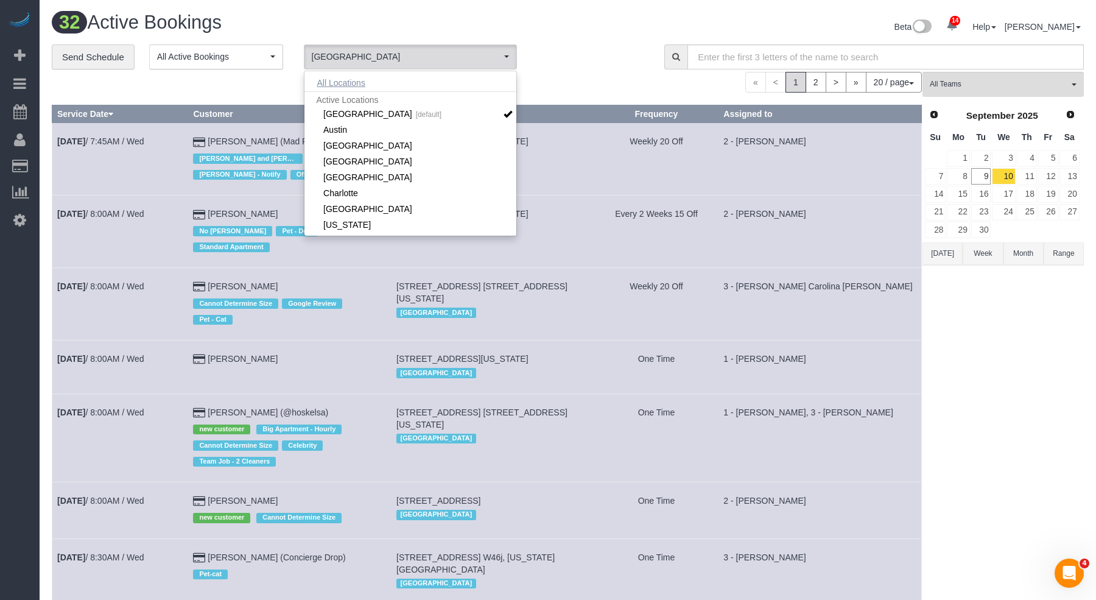
click at [330, 76] on button "All Locations" at bounding box center [341, 82] width 74 height 17
click at [595, 154] on td "425 Broadway, Suite 2, New York, NY 10013 Manhattan" at bounding box center [492, 159] width 203 height 72
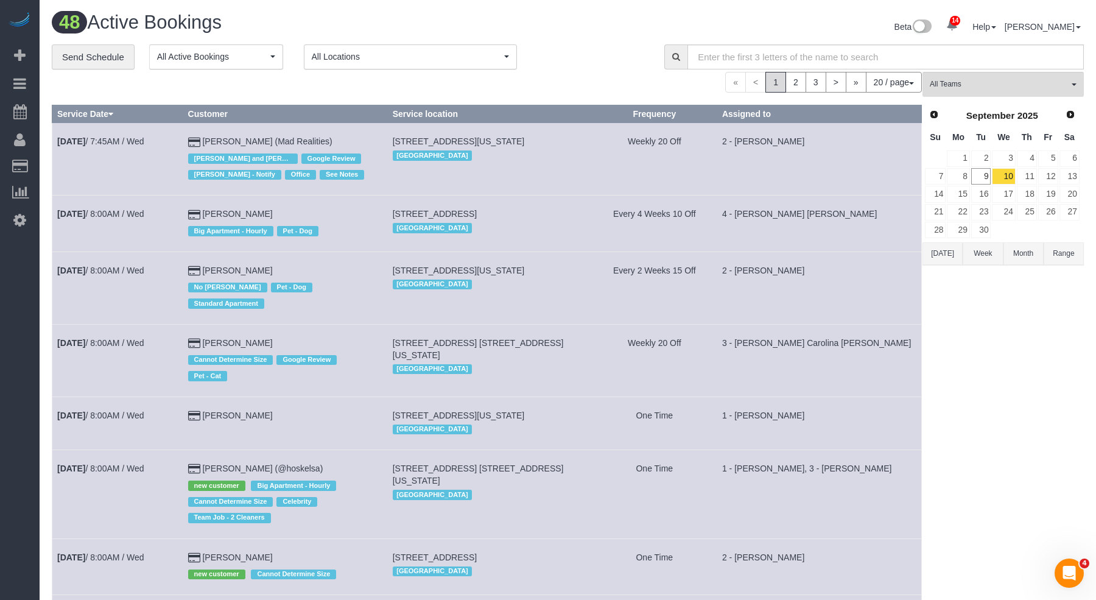
scroll to position [1534, 1096]
click at [937, 249] on button "Today" at bounding box center [942, 253] width 40 height 23
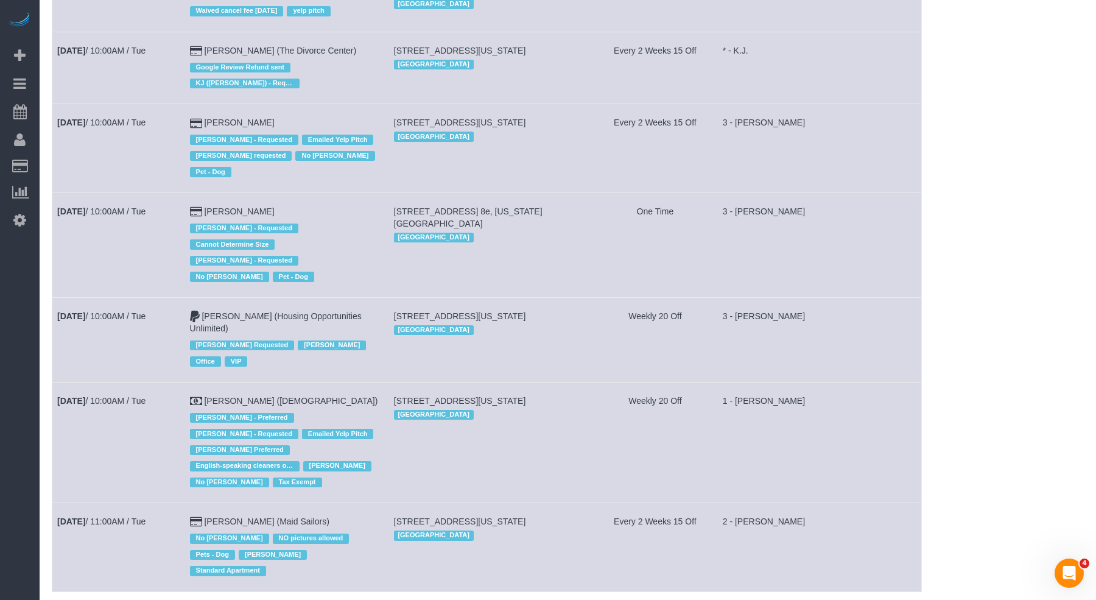
scroll to position [0, 0]
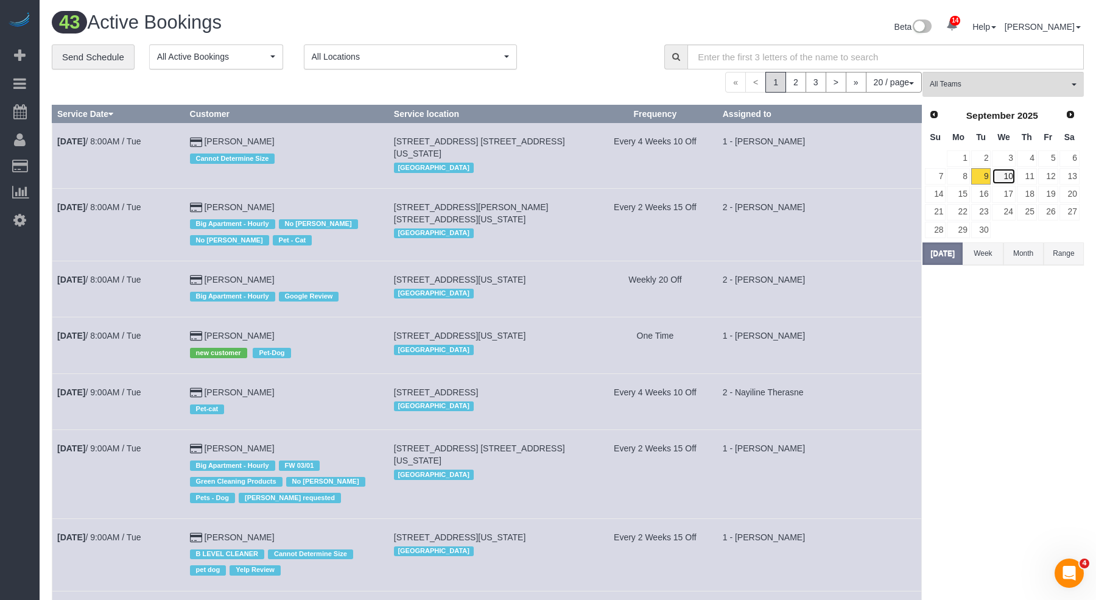
click at [1007, 179] on link "10" at bounding box center [1003, 176] width 23 height 16
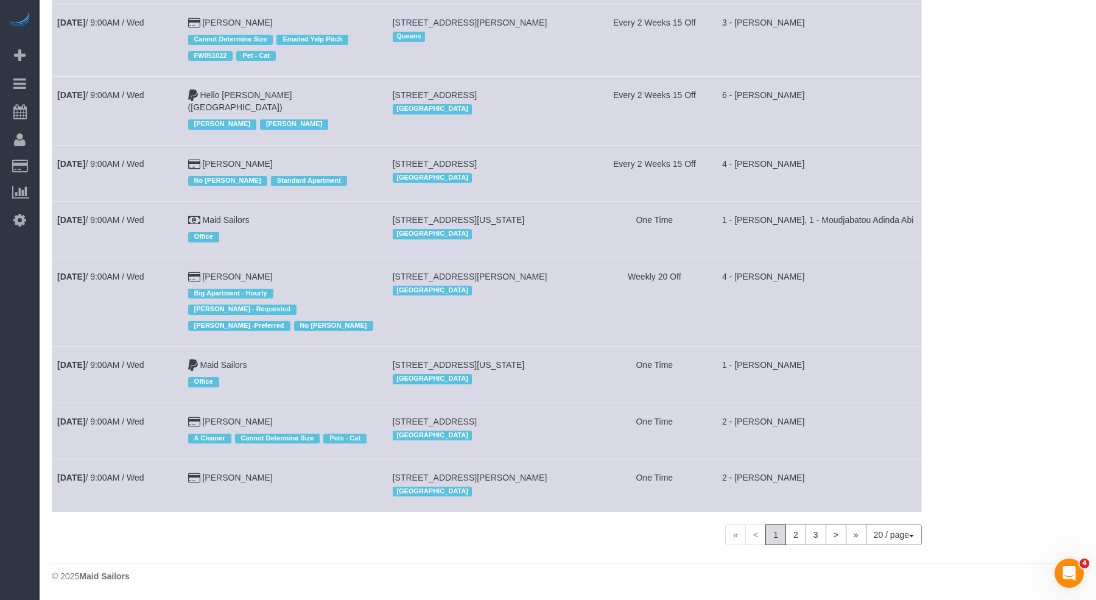
scroll to position [1534, 1096]
click at [881, 531] on button "20 / page" at bounding box center [894, 534] width 56 height 21
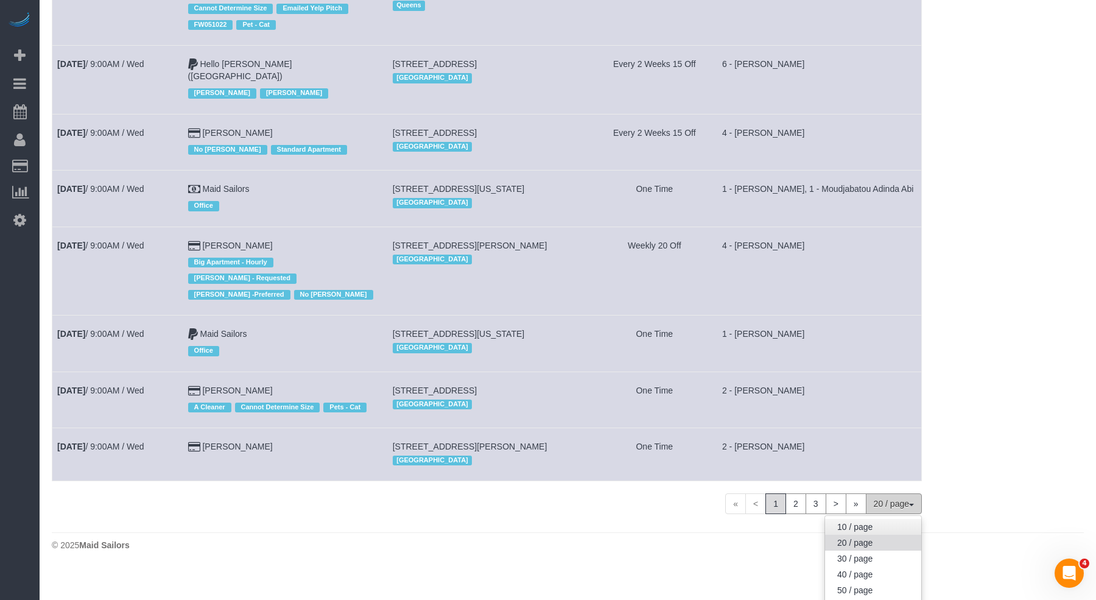
scroll to position [982, 0]
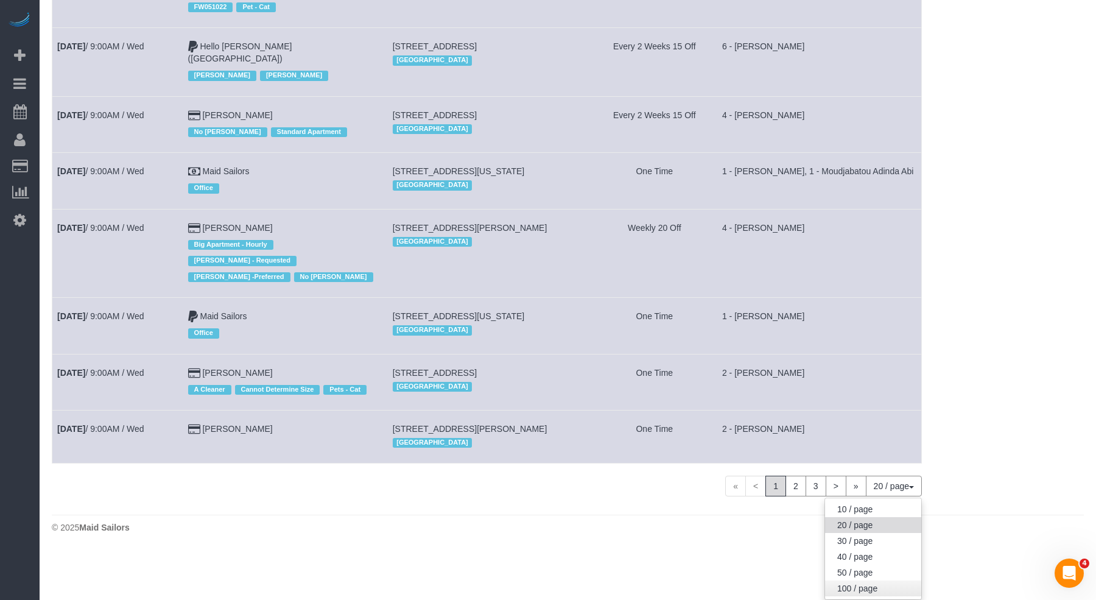
click at [872, 583] on link "100 / page" at bounding box center [873, 588] width 96 height 16
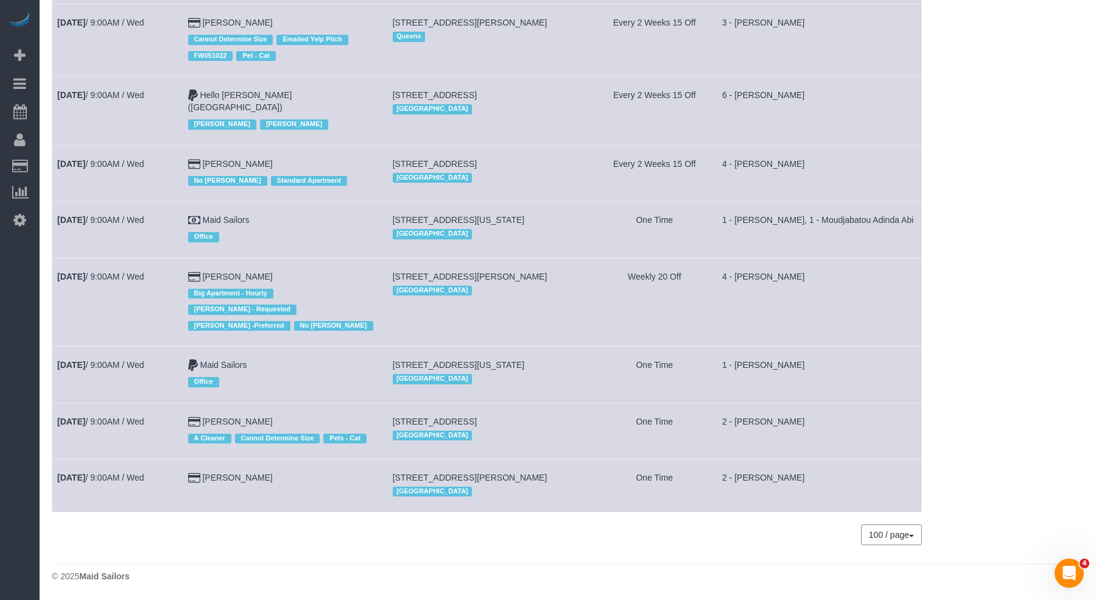
click at [800, 266] on td "4 - Luanna Ferighetto" at bounding box center [818, 301] width 205 height 88
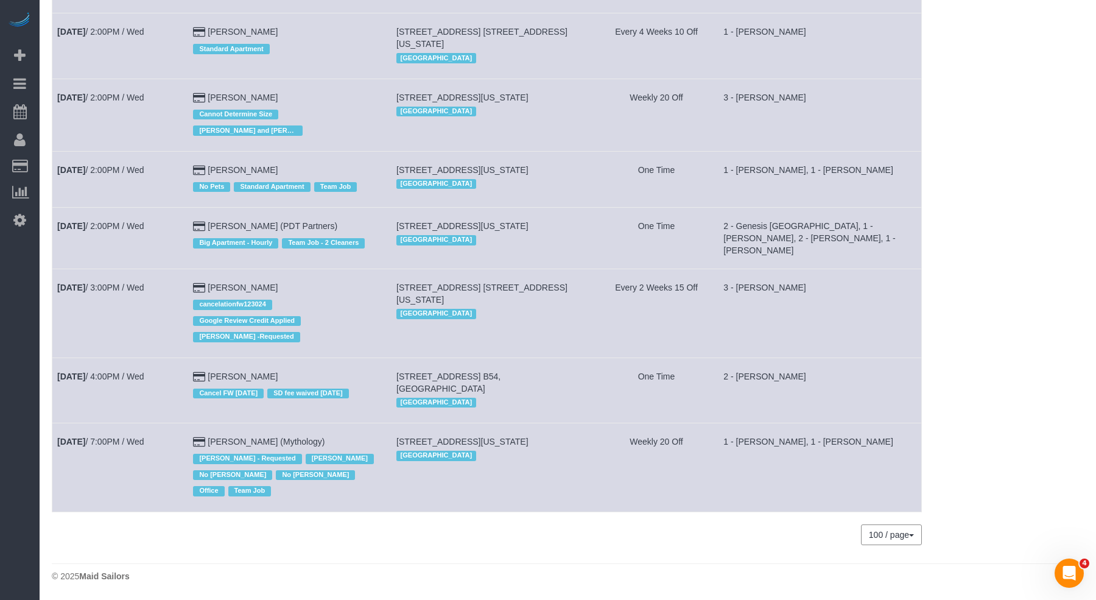
scroll to position [808, 0]
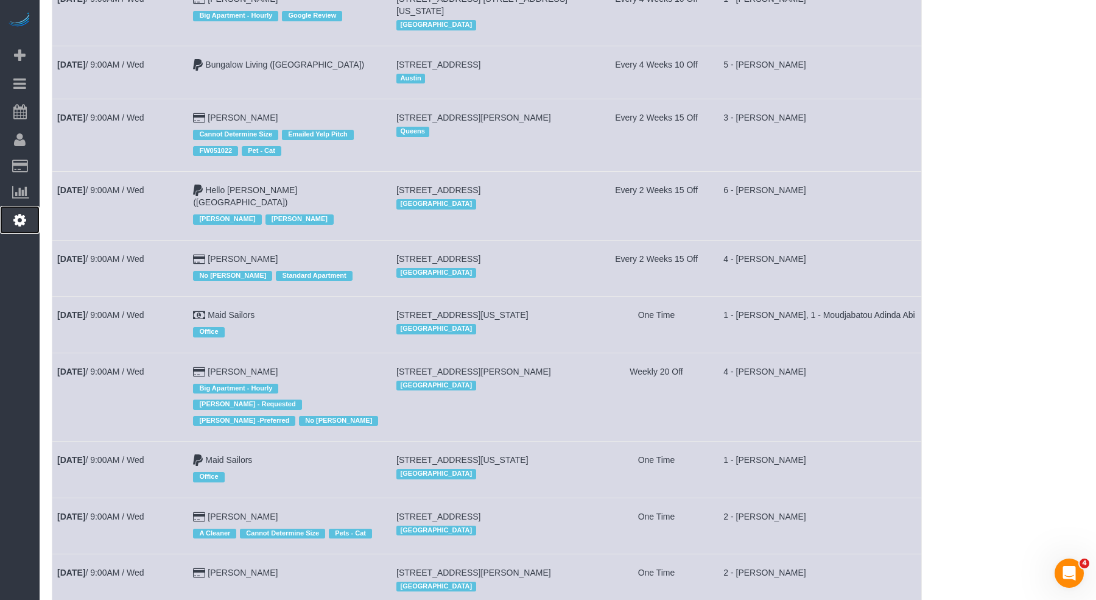
click at [19, 214] on icon at bounding box center [19, 219] width 13 height 15
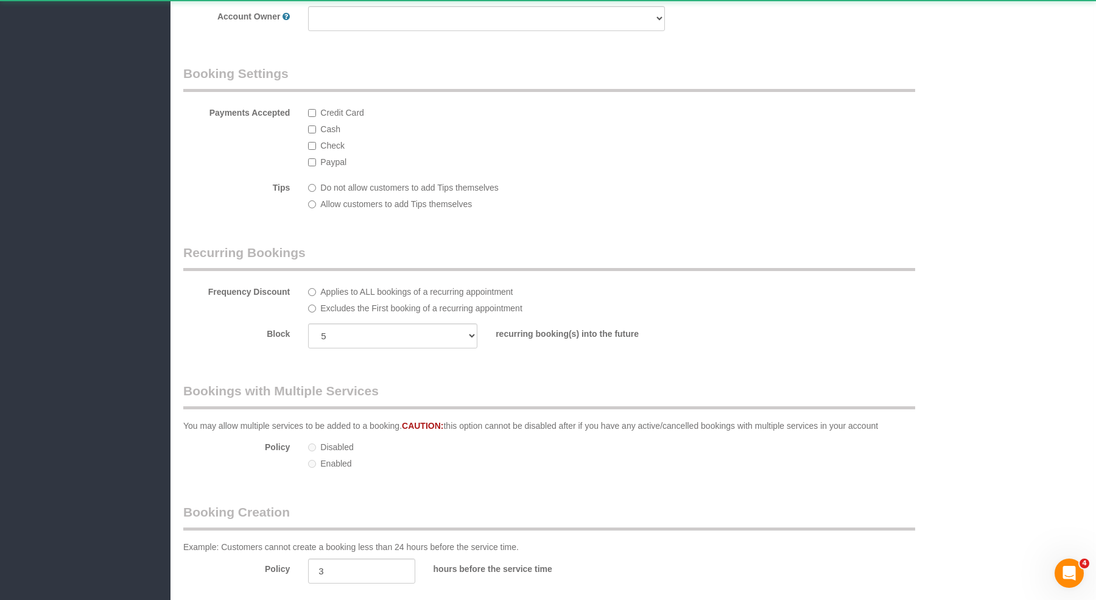
select select "425"
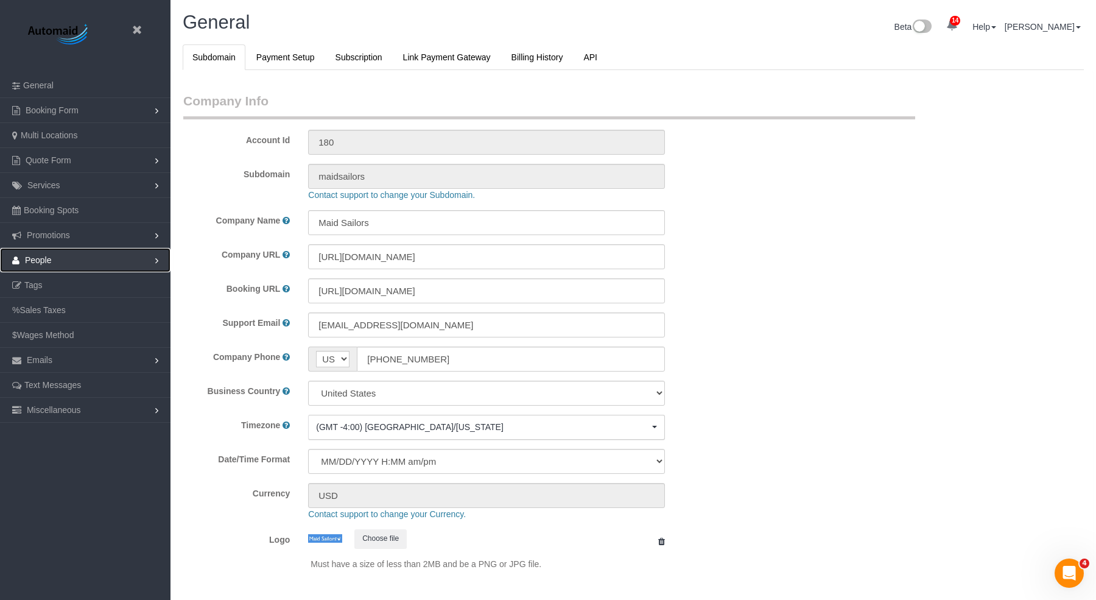
click at [49, 265] on link "People" at bounding box center [85, 260] width 170 height 24
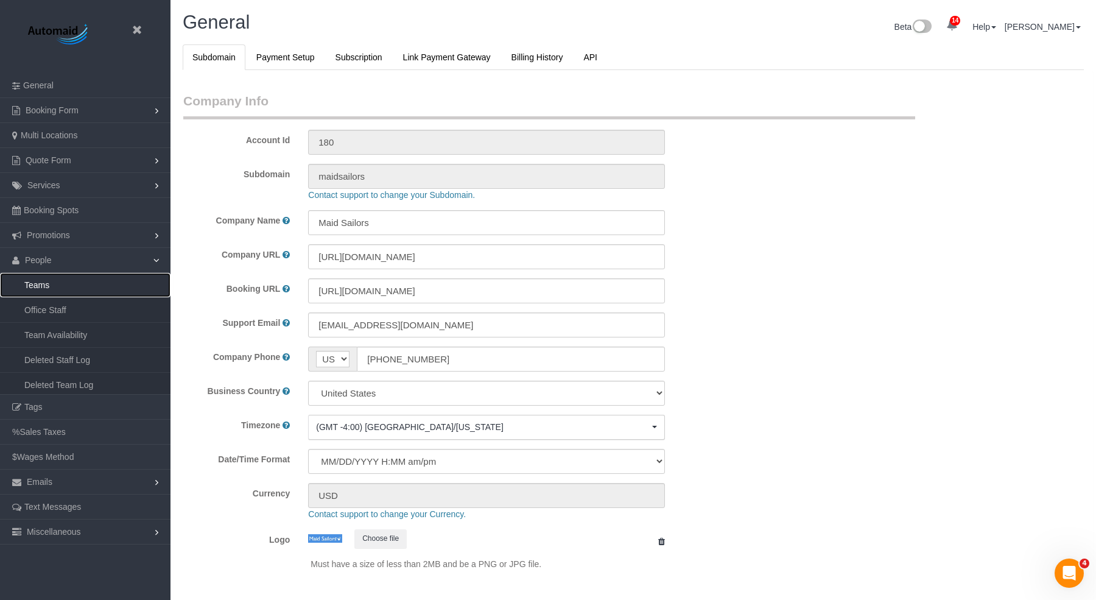
click at [61, 288] on link "Teams" at bounding box center [85, 285] width 170 height 24
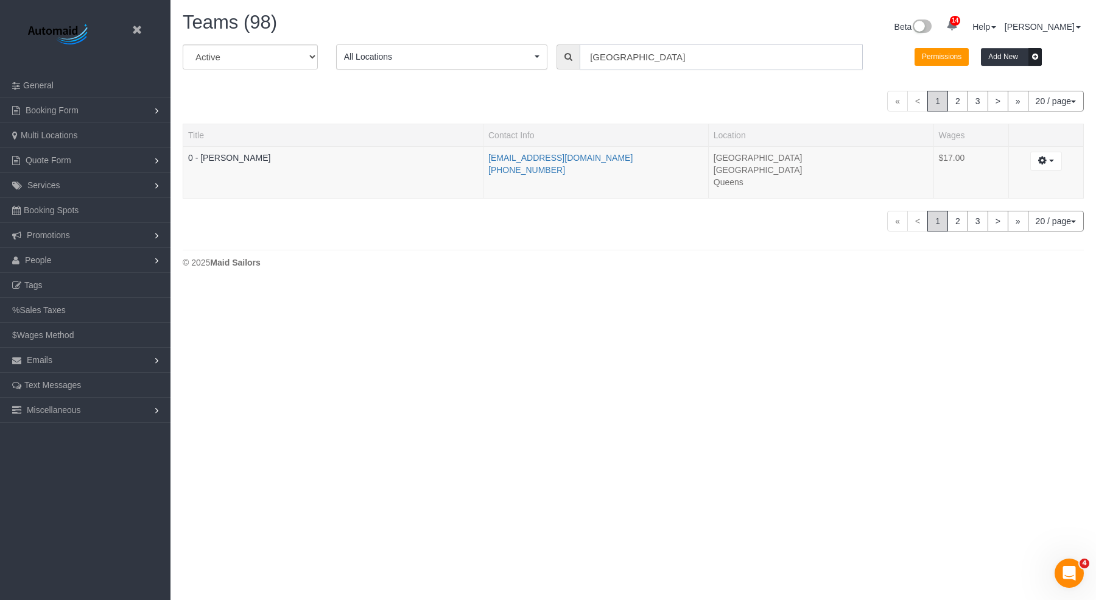
click at [601, 61] on input "toledo" at bounding box center [720, 56] width 283 height 25
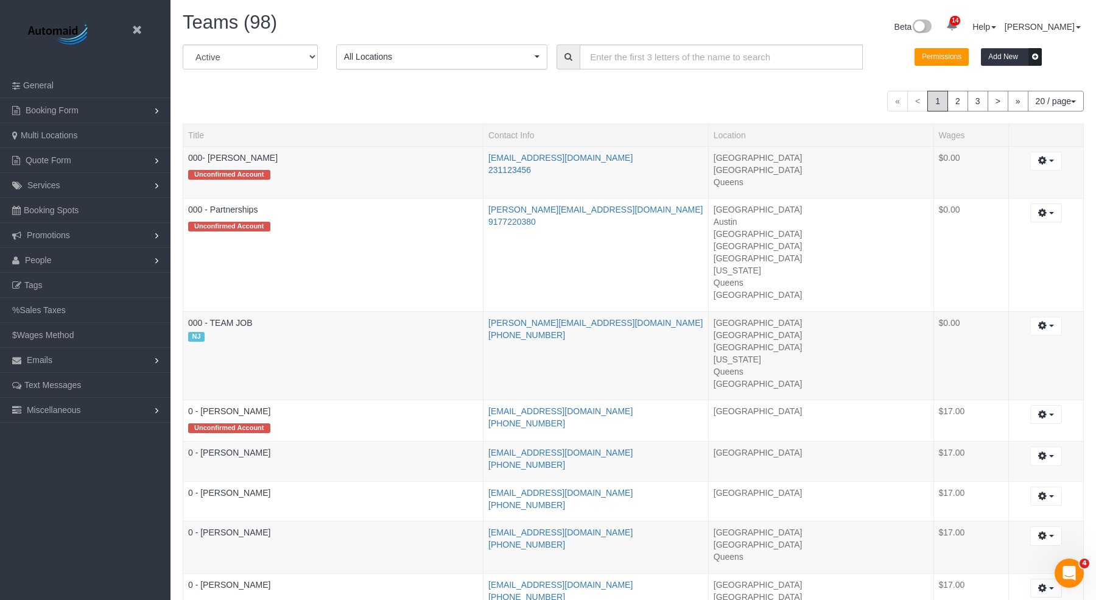
click at [396, 62] on button "All Locations" at bounding box center [442, 56] width 212 height 25
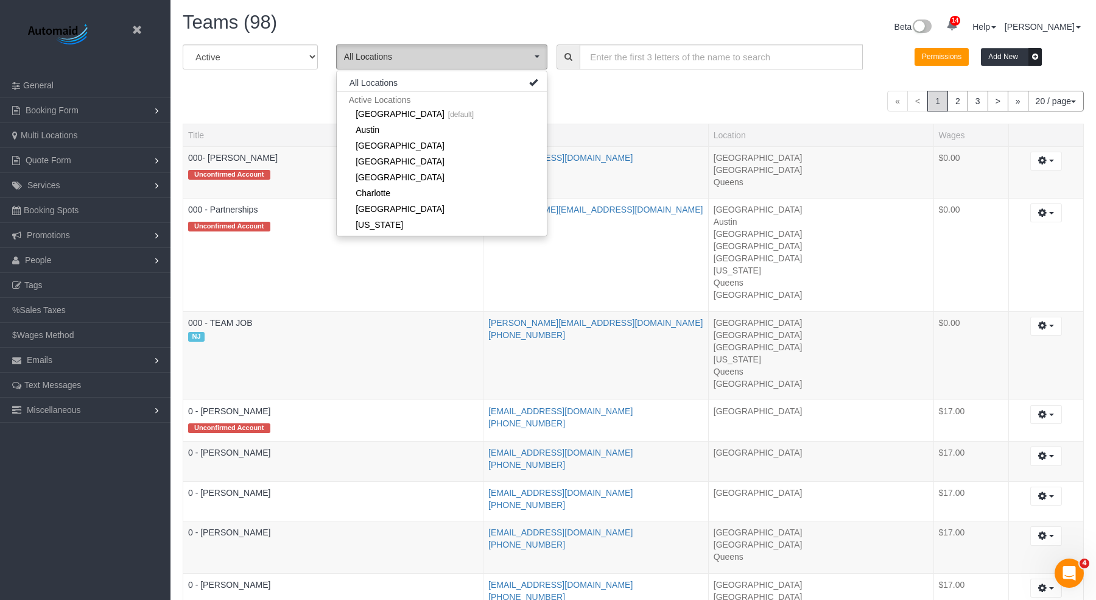
click at [468, 56] on span "All Locations" at bounding box center [438, 57] width 188 height 12
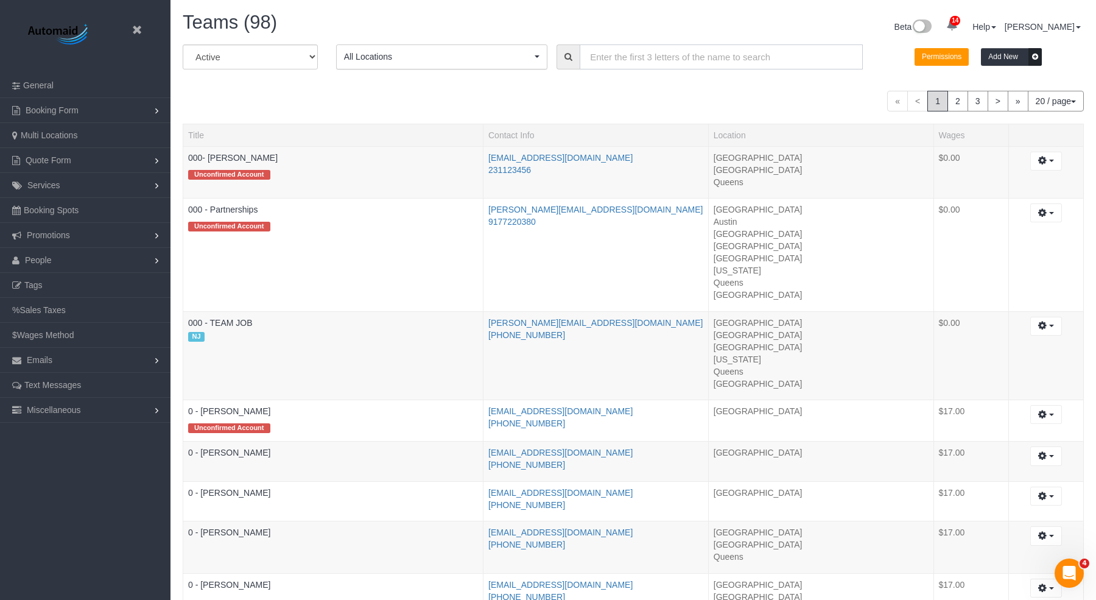
click at [625, 59] on input "text" at bounding box center [720, 56] width 283 height 25
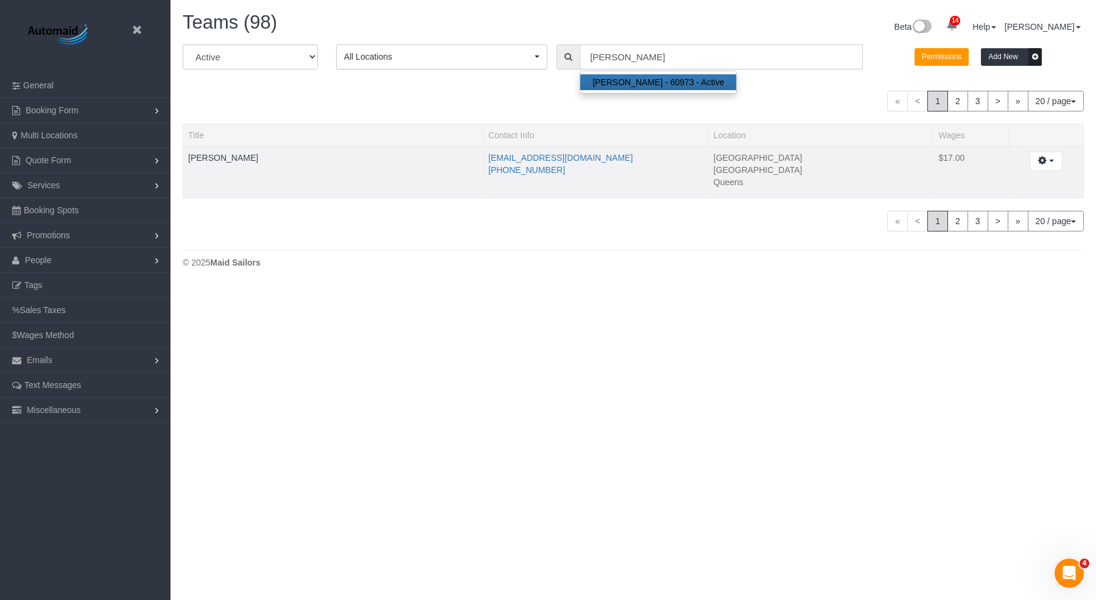
type input "gabriela"
click at [221, 162] on td "[PERSON_NAME]" at bounding box center [333, 172] width 300 height 52
click at [222, 158] on link "[PERSON_NAME]" at bounding box center [223, 158] width 70 height 10
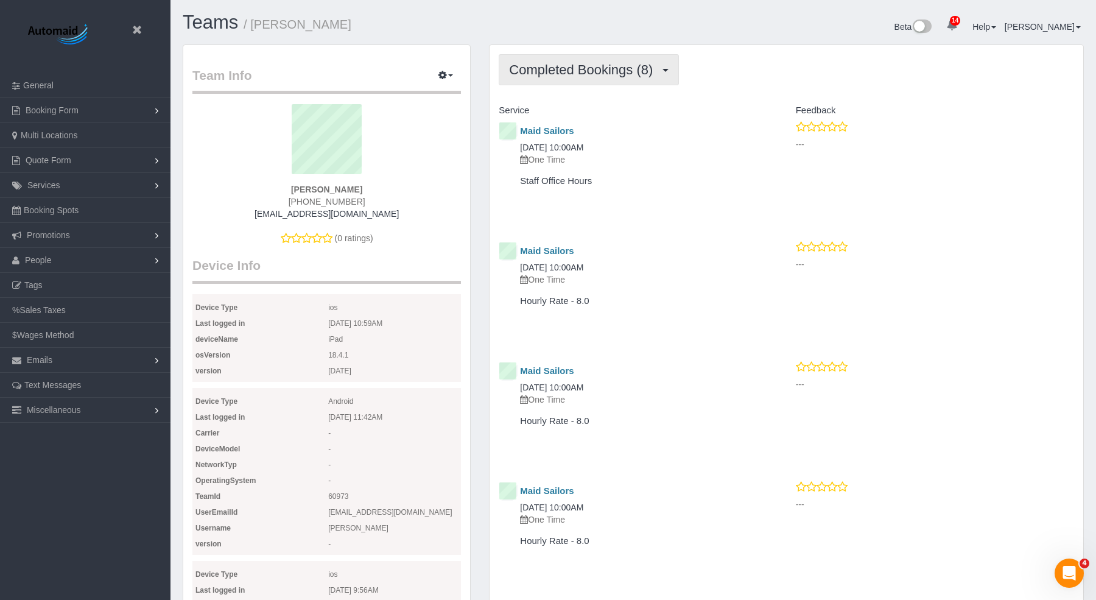
click at [567, 76] on button "Completed Bookings (8)" at bounding box center [588, 69] width 180 height 31
click at [564, 108] on link "Upcoming Bookings (0)" at bounding box center [563, 114] width 128 height 16
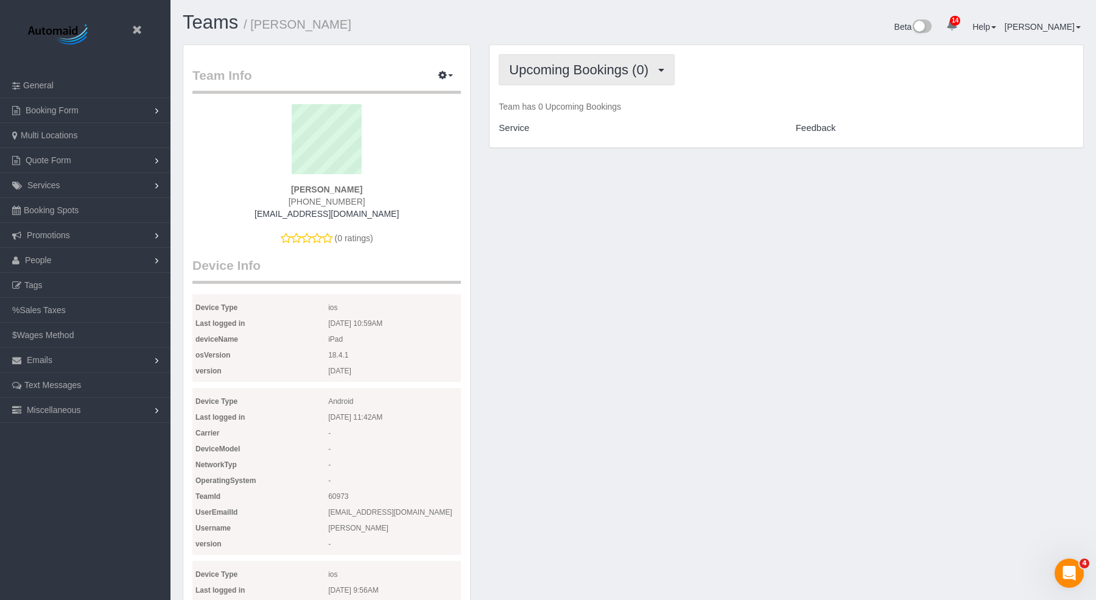
click at [602, 77] on button "Upcoming Bookings (0)" at bounding box center [586, 69] width 176 height 31
click at [559, 96] on link "Completed Bookings (8)" at bounding box center [563, 98] width 128 height 16
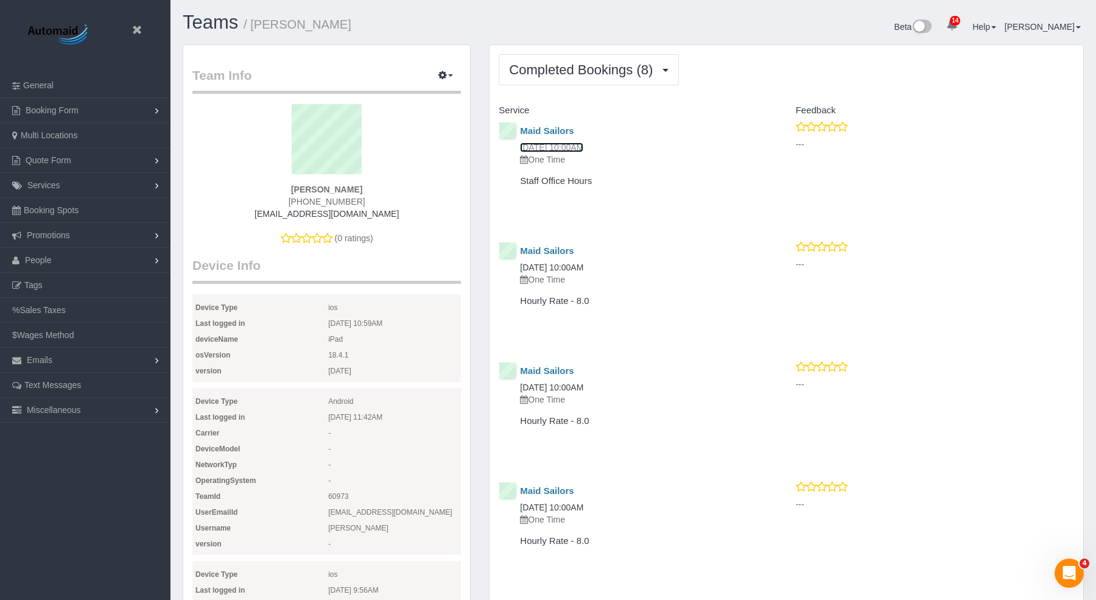
click at [558, 147] on link "09/05/2025 10:00AM" at bounding box center [551, 147] width 63 height 10
click at [547, 149] on link "09/05/2025 10:00AM" at bounding box center [551, 147] width 63 height 10
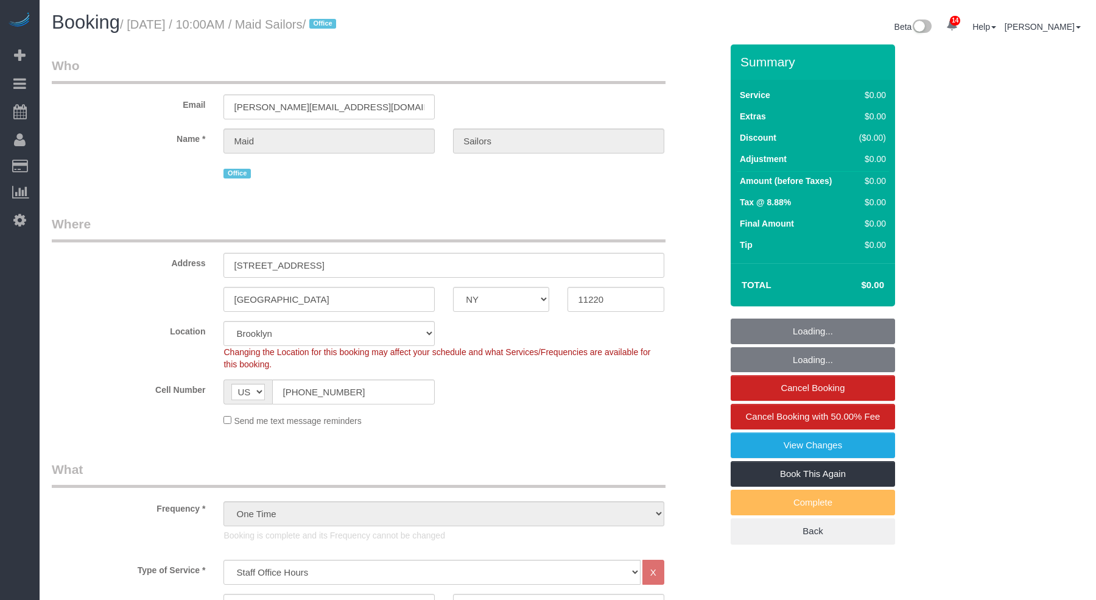
select select "NY"
select select "300"
select select "spot1"
select select "number:89"
select select "number:90"
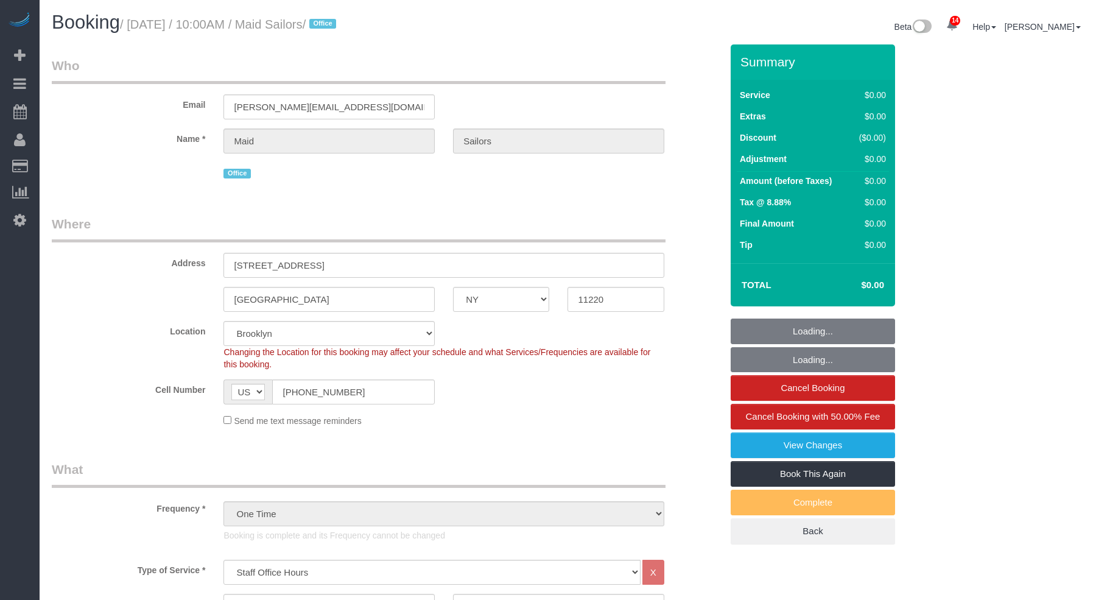
select select "number:15"
select select "number:5"
select select "object:1412"
select select "spot6"
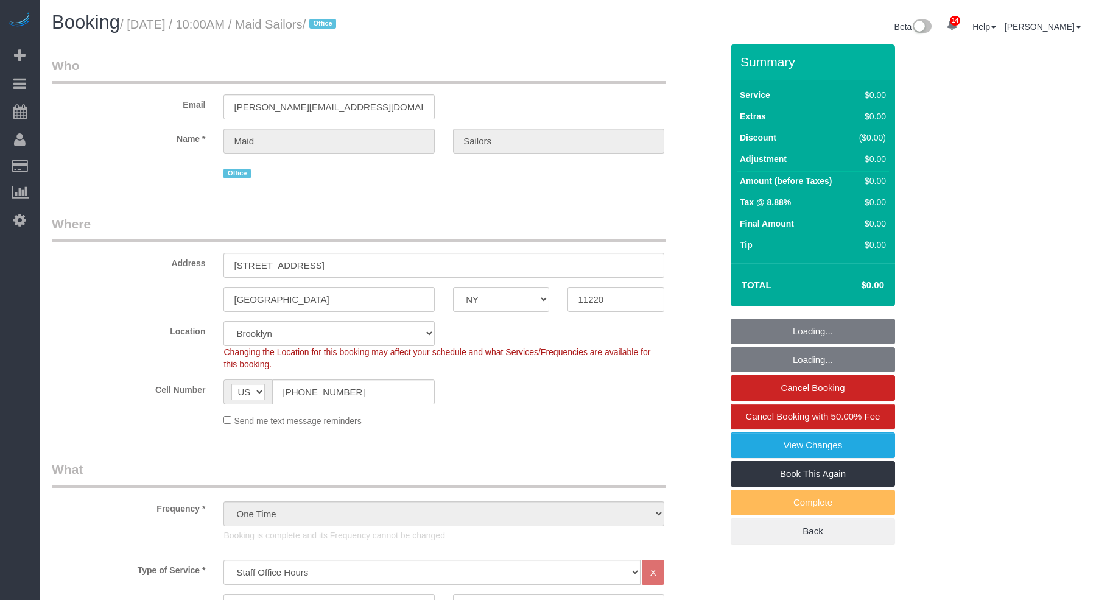
select select "NY"
select select "300"
select select "spot6"
select select "number:89"
select select "number:90"
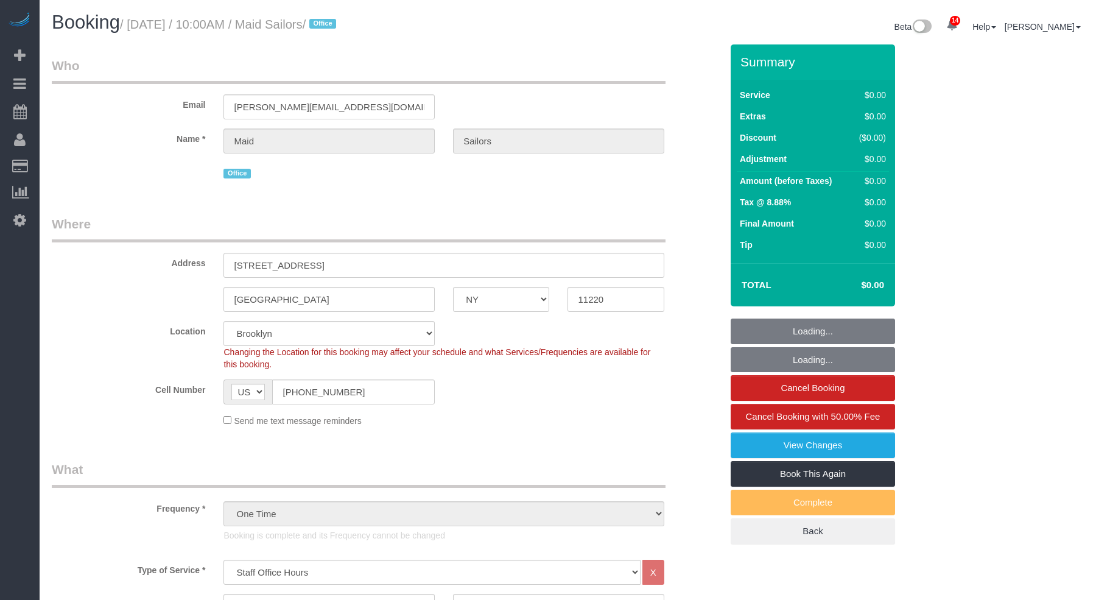
select select "number:15"
select select "number:5"
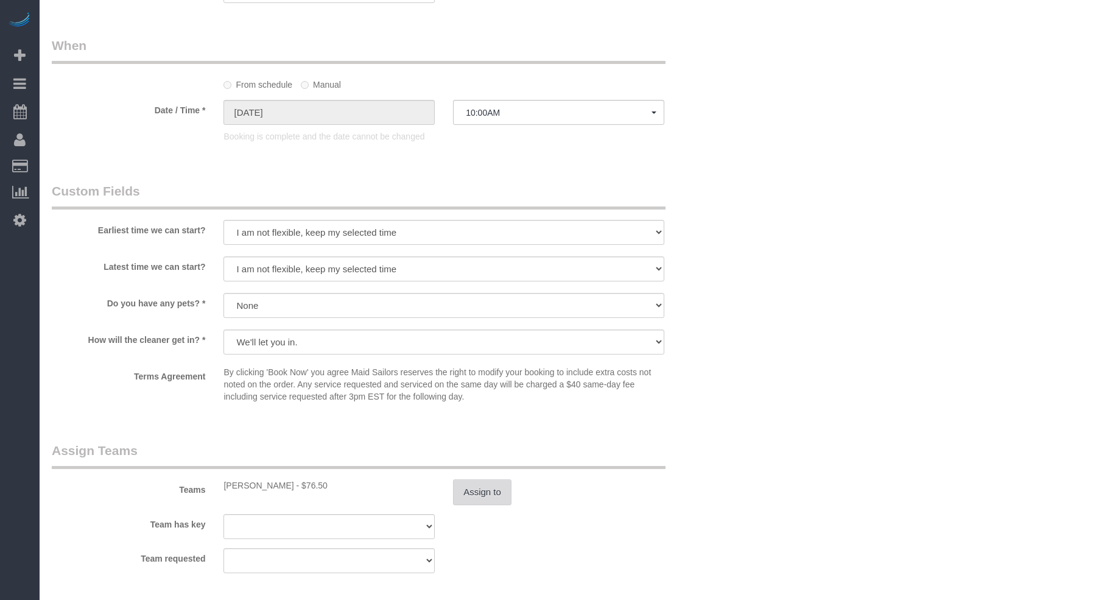
scroll to position [951, 0]
click at [480, 492] on button "Assign to" at bounding box center [482, 492] width 58 height 26
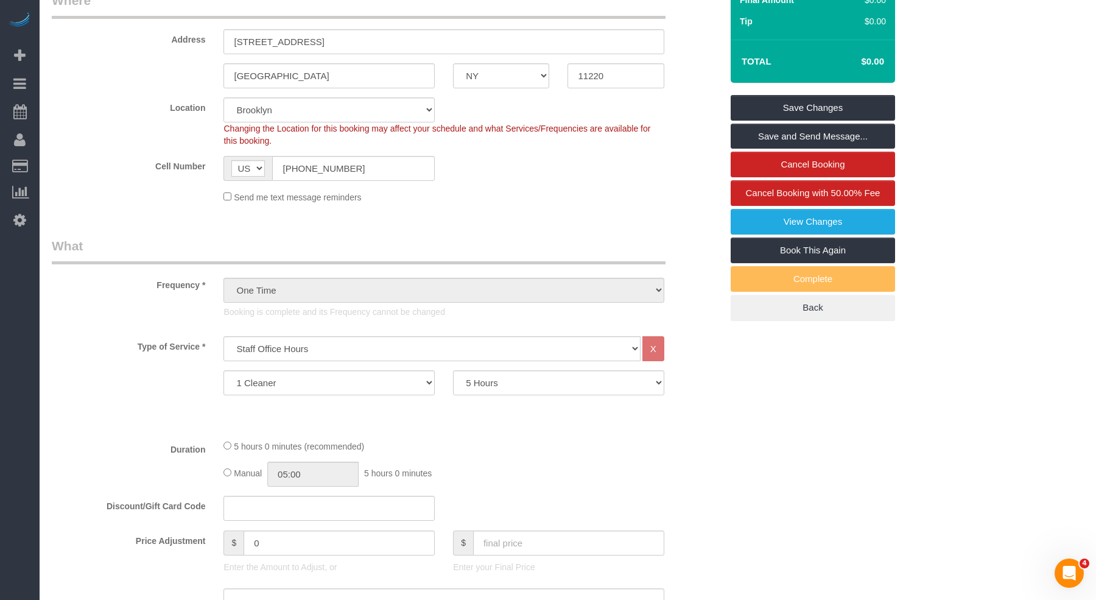
scroll to position [0, 0]
